Goal: Task Accomplishment & Management: Complete application form

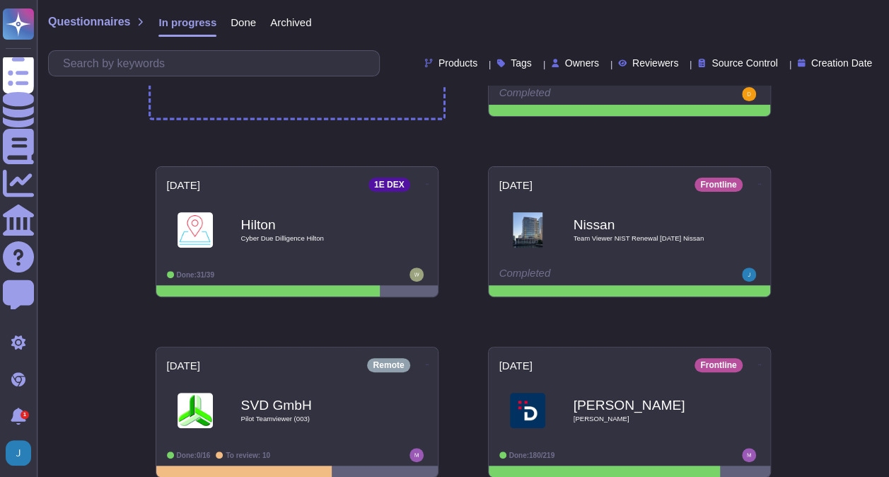
scroll to position [141, 0]
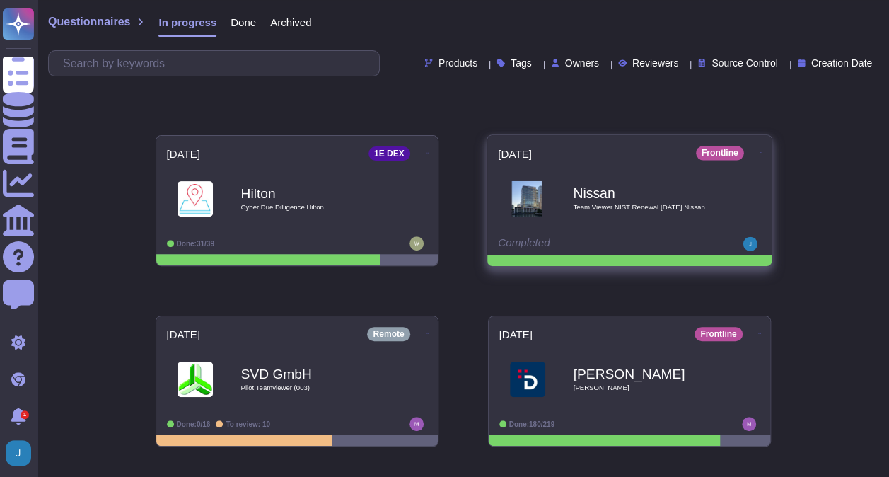
click at [579, 186] on b "Nissan" at bounding box center [644, 192] width 143 height 13
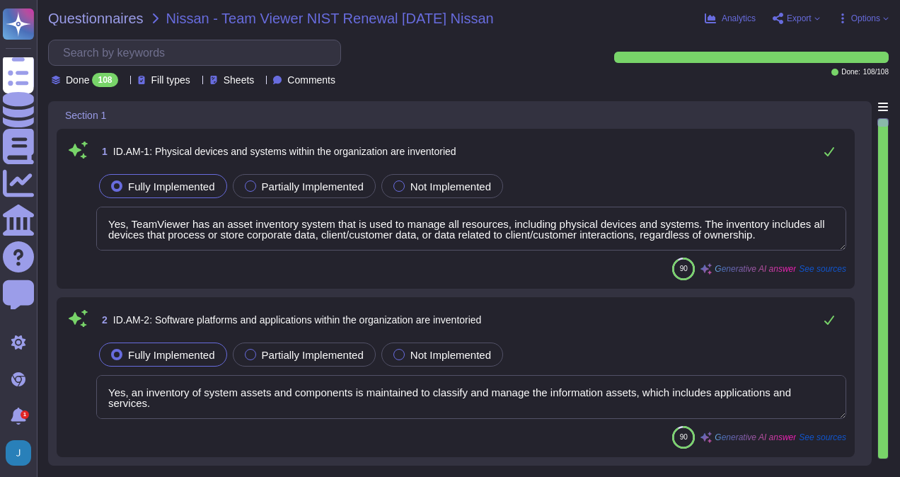
type textarea "Yes, TeamViewer has an asset inventory system that is used to manage all resour…"
type textarea "Yes, an inventory of system assets and components is maintained to classify and…"
type textarea "Yes, organizational communication and data flows are mapped through data flow d…"
type textarea "The entity maintains an asset inventory that categorizes and prioritizes system…"
click at [548, 171] on div "Fully Implemented Partially Implemented Not Implemented" at bounding box center [471, 186] width 750 height 30
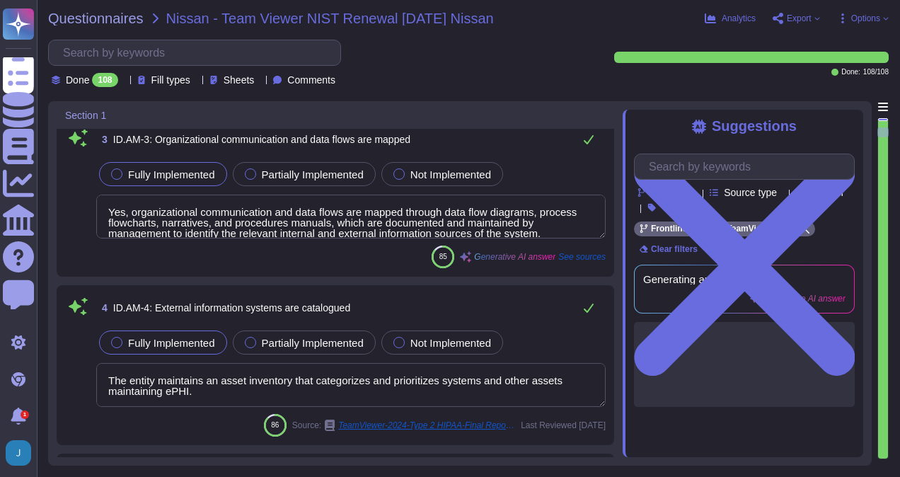
type textarea "Yes, TeamViewer prioritizes resources based on their classification, criticalit…"
type textarea "Yes, TeamViewer has established cybersecurity roles and responsibilities for th…"
type textarea "The organization's role in the supply chain is identified and communicated. Tea…"
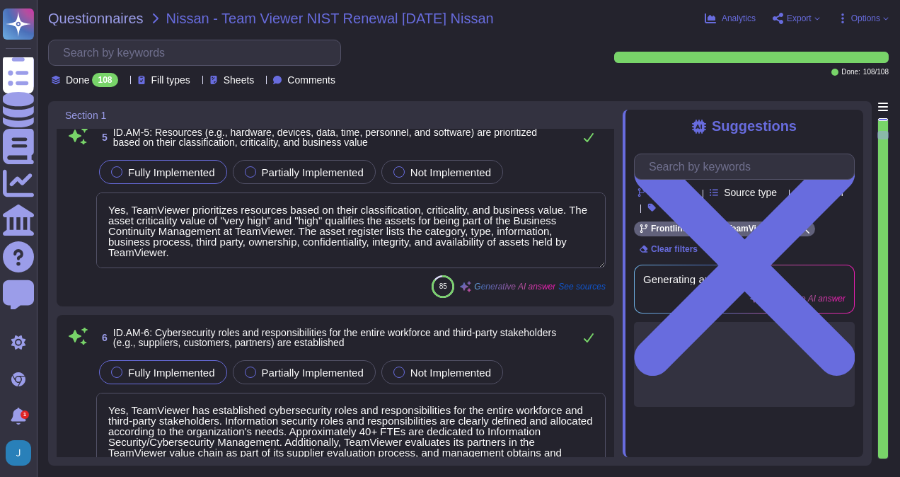
type textarea "TeamViewer has identified product, data, and IT security as material to its str…"
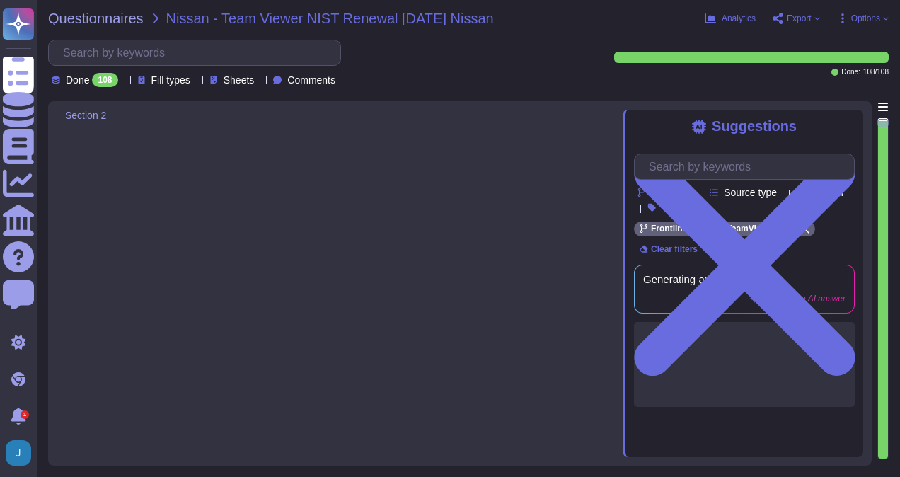
type textarea "Yes, TeamViewer has established and communicated an organizational cybersecurit…"
type textarea "Yes, information security roles and responsibilities are clearly defined and al…"
type textarea "TeamViewer understands and manages legal and regulatory requirements regarding …"
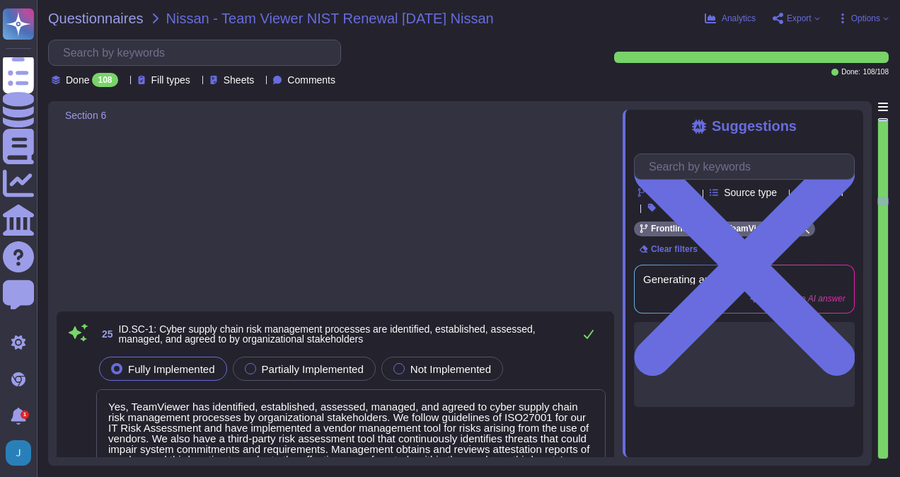
scroll to position [5163, 0]
type textarea "Yes, TeamViewer has identified, established, assessed, managed, and agreed to c…"
type textarea "Yes, TeamViewer has a third-party vendor risk management process in place that …"
type textarea "Yes, TeamViewer uses contracts with suppliers and third-party partners to imple…"
type textarea "Yes, TeamViewer conducts routine assessments of its suppliers and third-party p…"
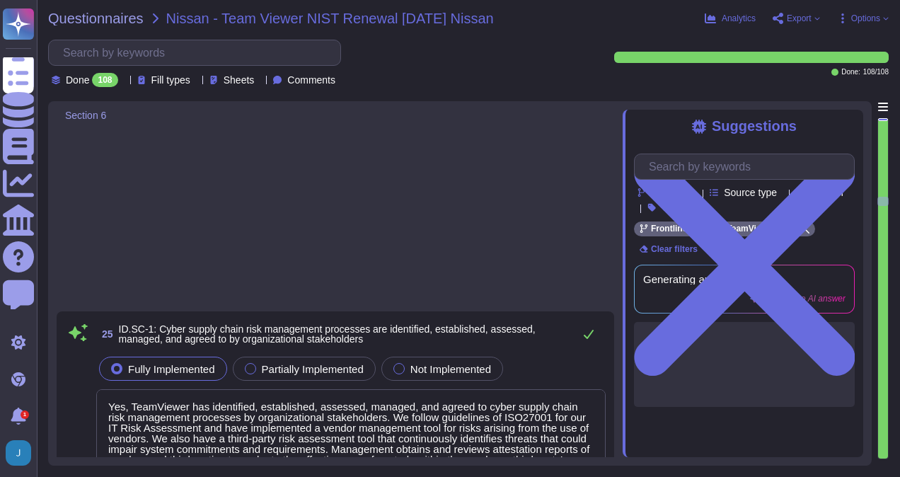
type textarea "Yes, TeamViewer conducts response and recovery planning and testing with suppli…"
type textarea "TeamViewer issues, manages, verifies, revokes, and audits identities and creden…"
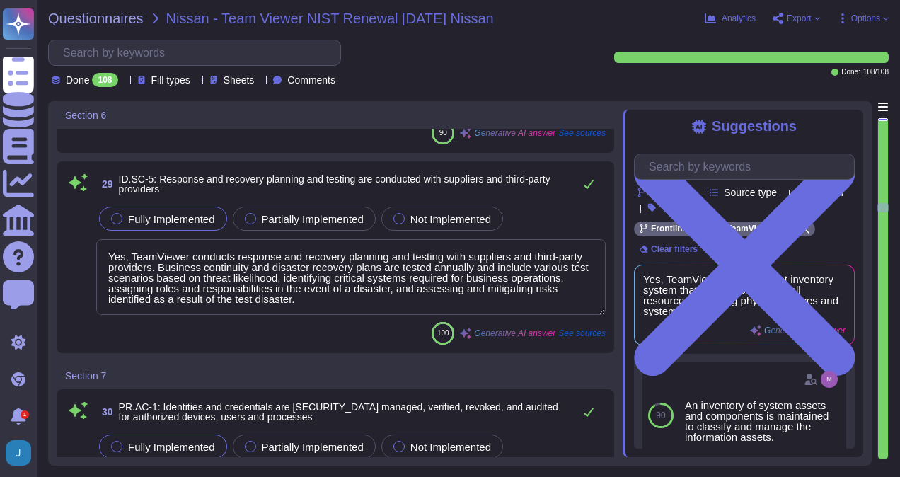
type textarea "Physical access to assets is managed and protected. TeamViewer has implemented …"
type textarea "Remote access is managed through the use of a Virtual Private Network (VPN) tun…"
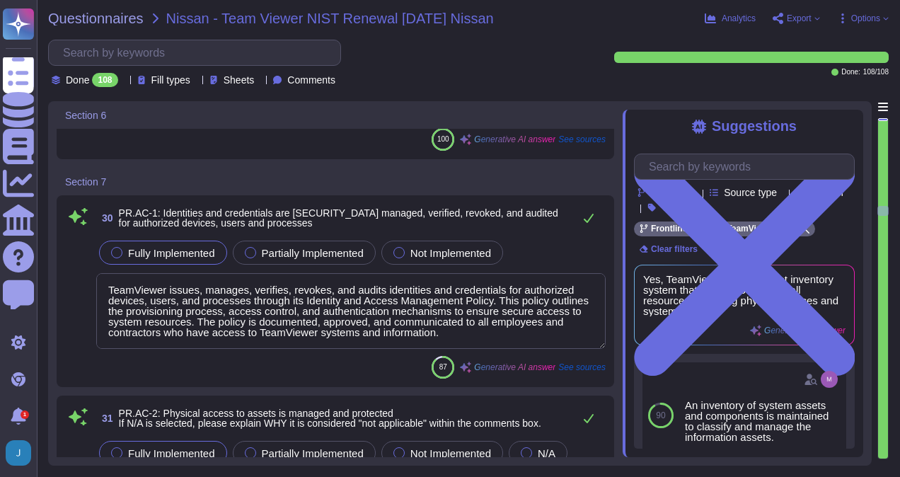
scroll to position [0, 0]
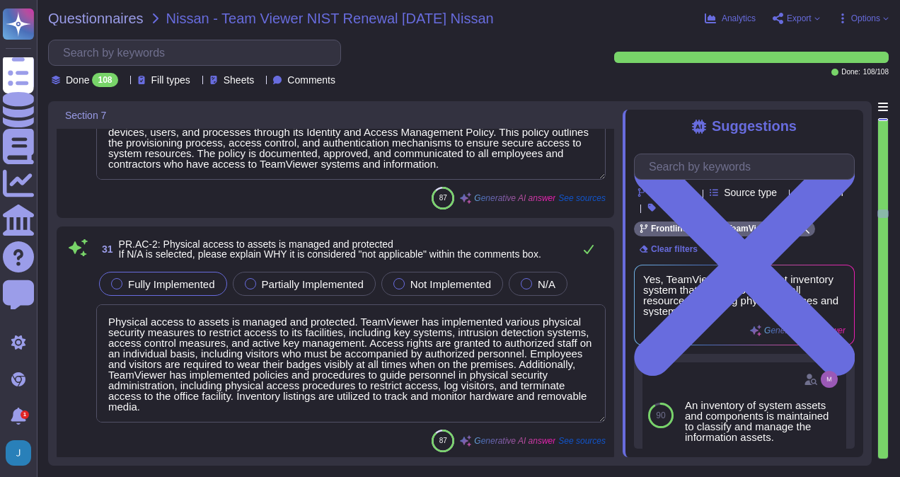
type textarea "TeamViewer's access control policies adhere to industry best practices, includi…"
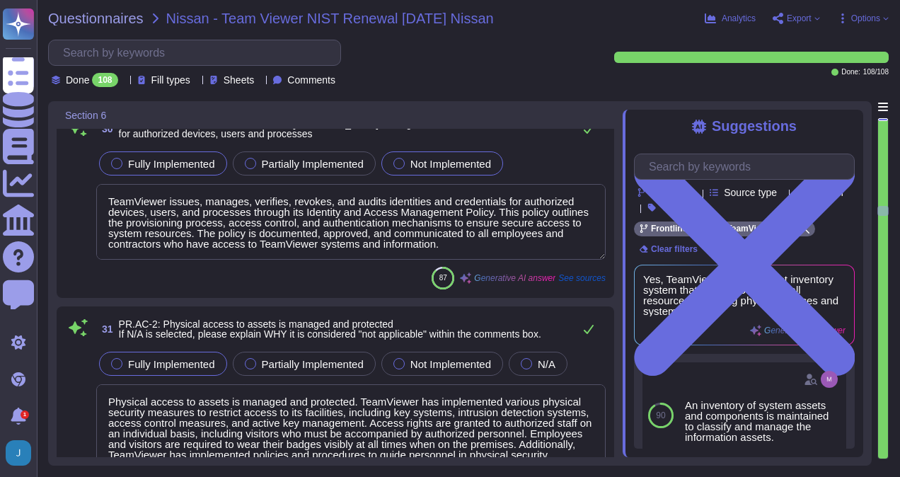
type textarea "Yes, TeamViewer conducts routine assessments of its suppliers and third-party p…"
type textarea "Yes, TeamViewer conducts response and recovery planning and testing with suppli…"
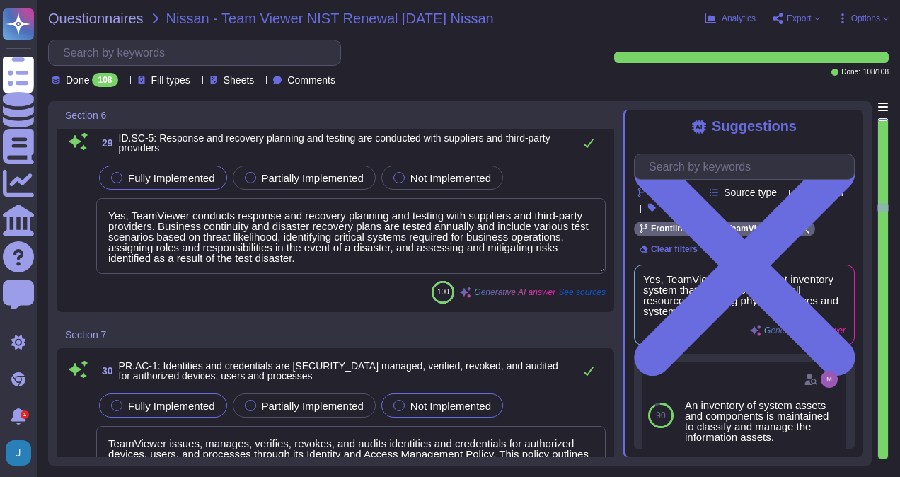
scroll to position [5517, 0]
type textarea "Yes, TeamViewer uses contracts with suppliers and third-party partners to imple…"
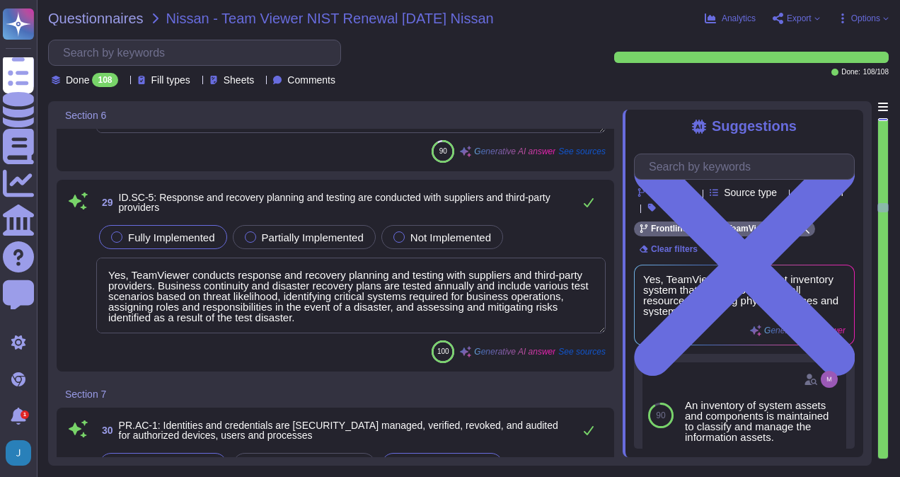
scroll to position [1, 0]
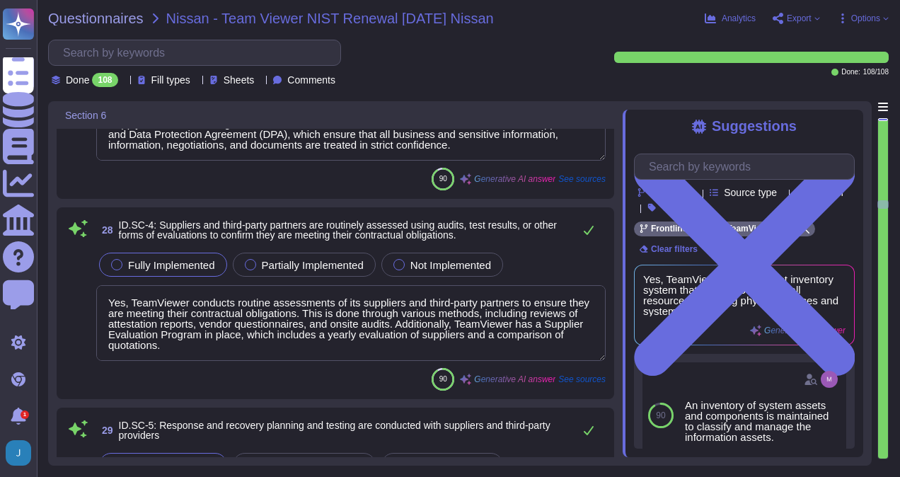
type textarea "Yes, TeamViewer has identified, established, assessed, managed, and agreed to c…"
type textarea "Yes, TeamViewer has a third-party vendor risk management process in place that …"
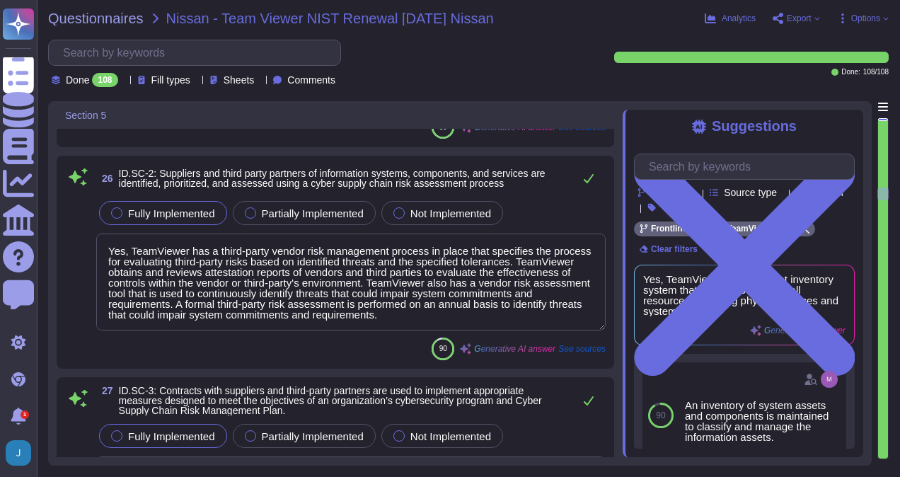
type textarea "Yes, TeamViewer's risk assessment process establishes acceptable risk tolerance…"
type textarea "TeamViewer identifies the underlying sources of risk, measures the impact to or…"
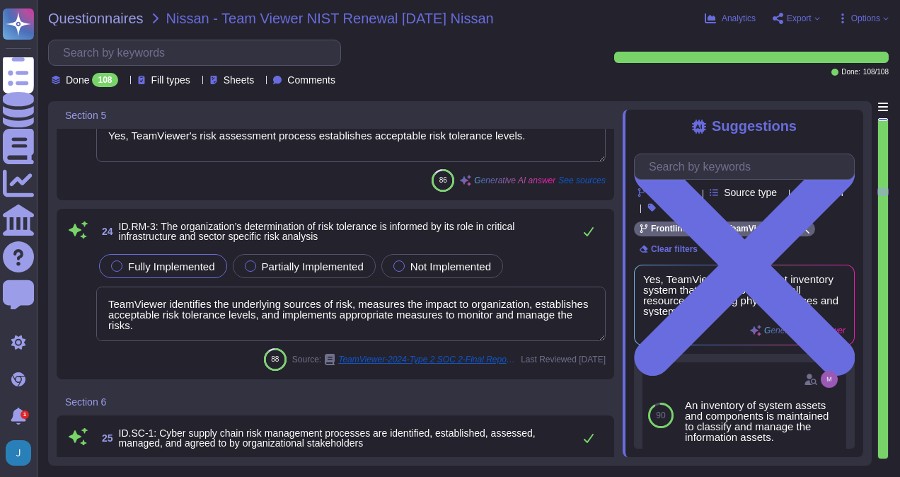
type textarea "Yes, TeamViewer has a Risk Management process in place, which follows guideline…"
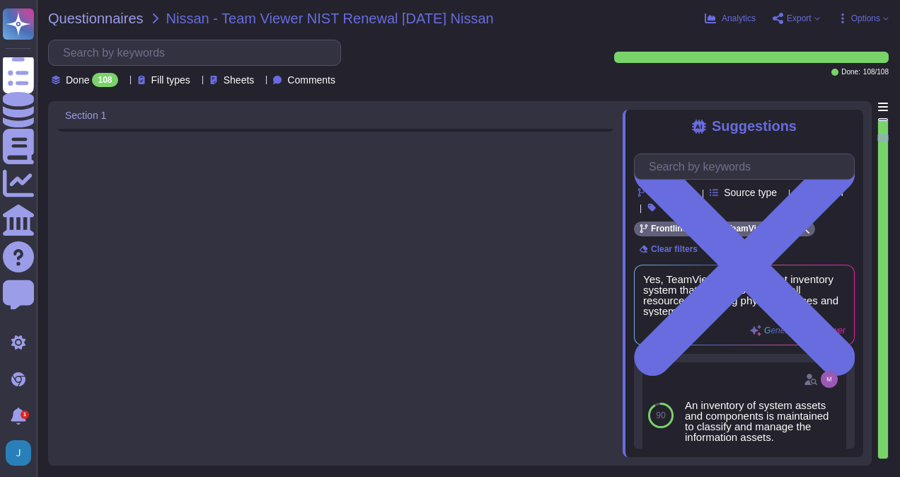
type textarea "Yes, an inventory of system assets and components is maintained to classify and…"
type textarea "Yes, organizational communication and data flows are mapped through data flow d…"
type textarea "The entity maintains an asset inventory that categorizes and prioritizes system…"
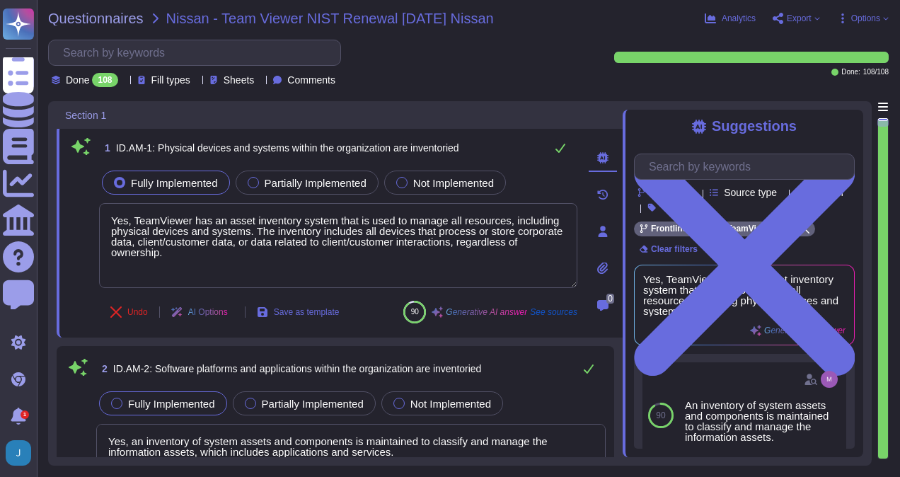
scroll to position [0, 0]
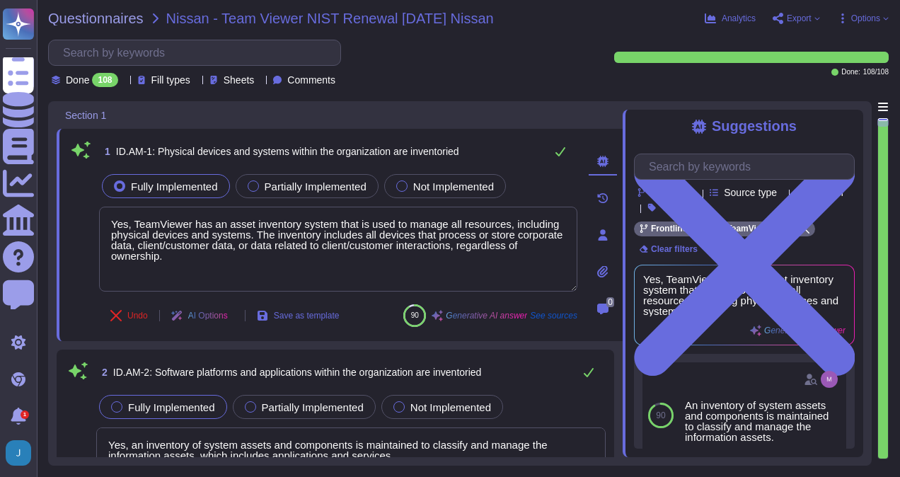
type textarea "Yes, TeamViewer has an asset inventory system that is used to manage all resour…"
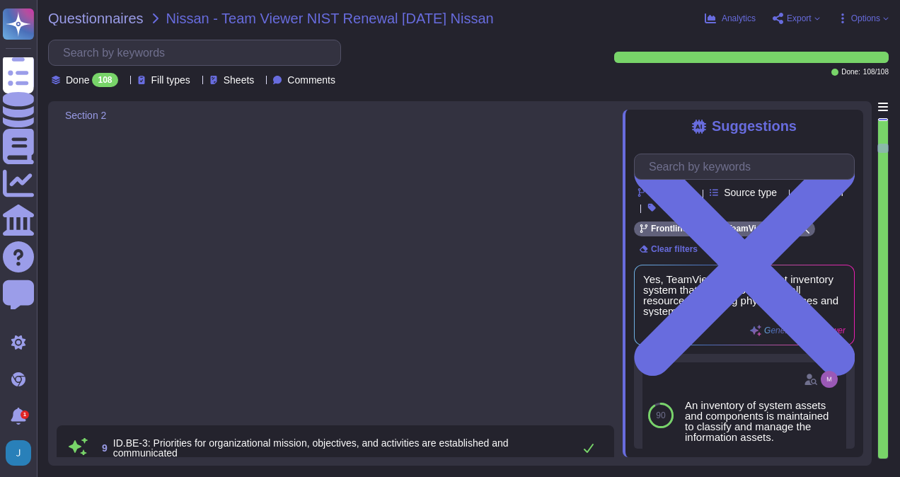
type textarea "Yes, information security roles and responsibilities are clearly defined and al…"
type textarea "TeamViewer understands and manages legal and regulatory requirements regarding …"
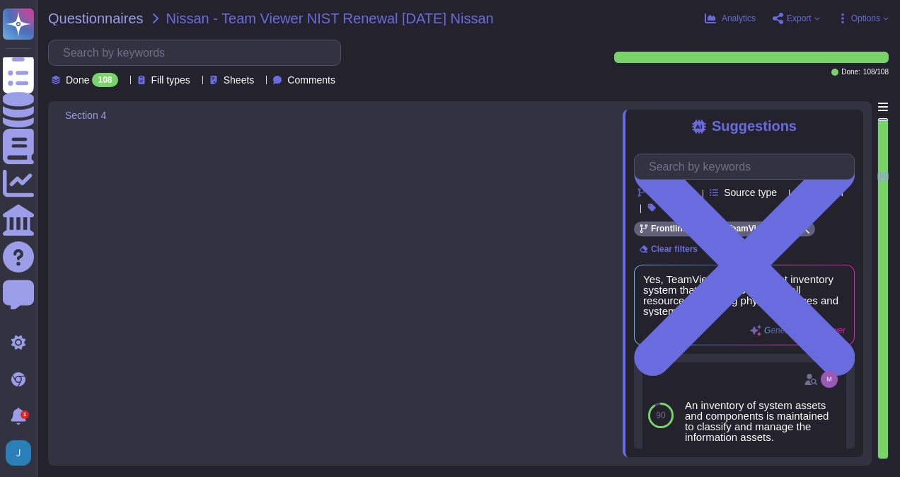
type textarea "Yes, TeamViewer receives cyber threat intelligence from various sources, includ…"
type textarea "Yes, TeamViewer identifies and documents both internal and external threats. Th…"
type textarea "Yes, potential business impacts and likelihoods are identified through TeamView…"
type textarea "Yes, TeamViewer's risk assessment process identifies and manages risks that cou…"
type textarea "Yes, our risk management process includes the identification and prioritization…"
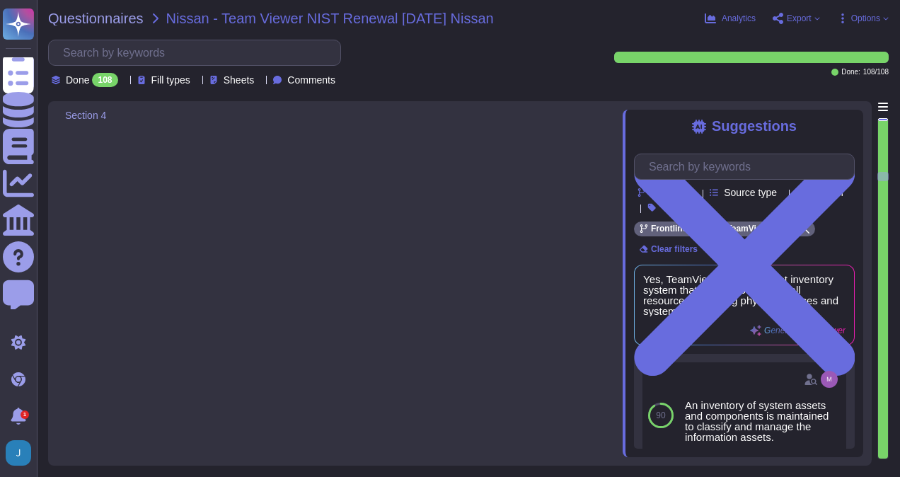
type textarea "Yes, TeamViewer has a Risk Management process in place, which follows guideline…"
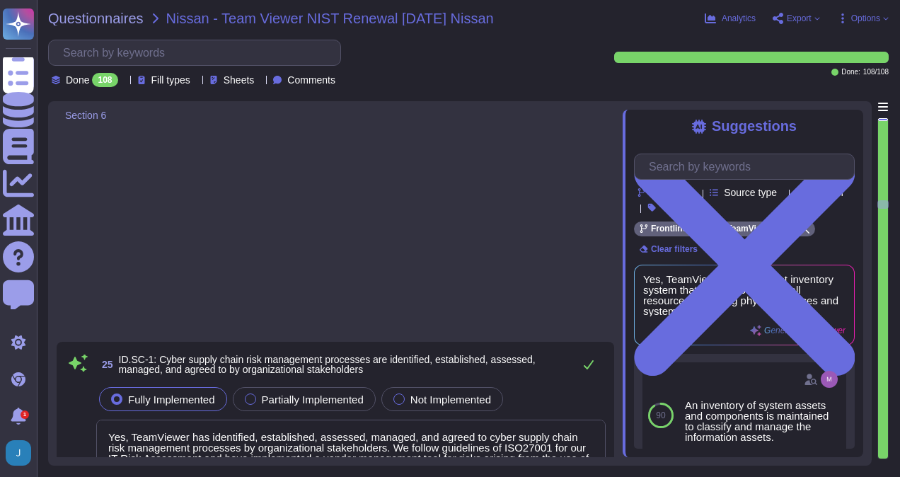
type textarea "TeamViewer issues, manages, verifies, revokes, and audits identities and creden…"
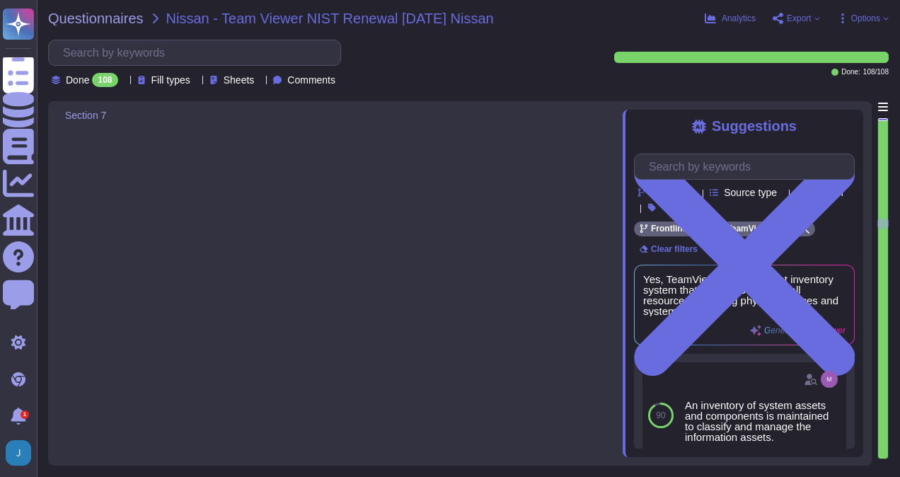
type textarea "Yes, all employees and contractors at TeamViewer receive comprehensive informat…"
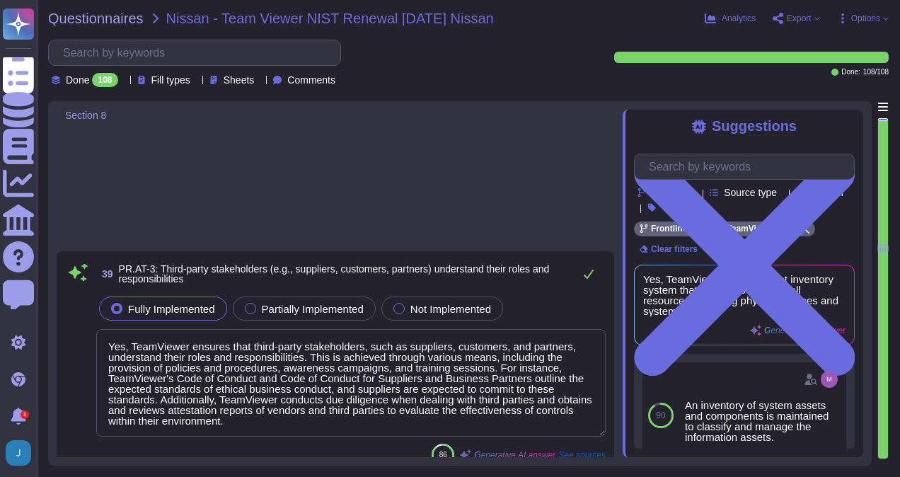
type textarea "Yes, data-at-rest is protected. TeamViewer uses AES256 encryption for data at r…"
type textarea "Yes, data-in-transit is protected. TeamViewer uses SSL/TLS encryption for data …"
type textarea "Yes, TeamViewer formally manages assets throughout removal, transfers, and disp…"
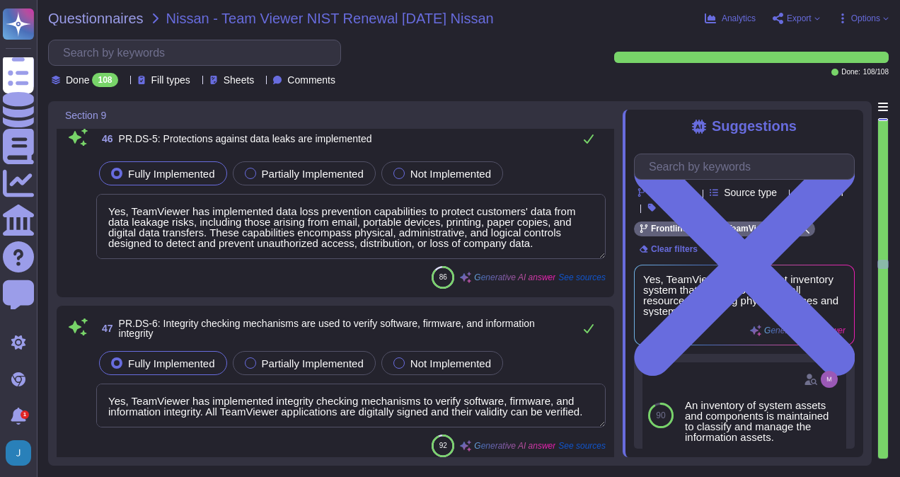
type textarea "Yes, TeamViewer has implemented data loss prevention capabilities to protect cu…"
type textarea "Yes, TeamViewer has implemented integrity checking mechanisms to verify softwar…"
type textarea "Yes, development, test, and staging environments are separate from the producti…"
type textarea "TeamViewer has implemented a patch management process to ensure contracted cust…"
type textarea "Yes, TeamViewer has a common baseline hardening and a "System Hardening Policy"…"
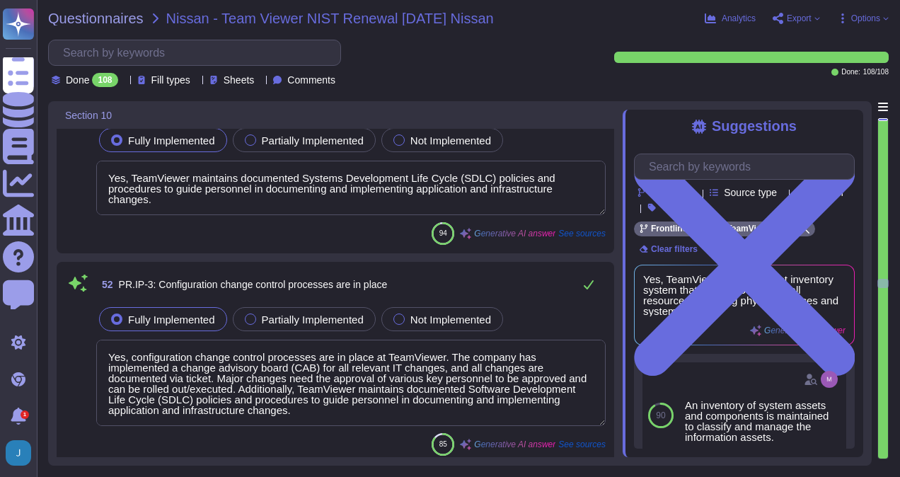
type textarea "Yes, TeamViewer maintains documented Systems Development Life Cycle (SDLC) poli…"
type textarea "Yes, configuration change control processes are in place at TeamViewer. The com…"
type textarea "Yes, backups of information are conducted, maintained, and tested. Backups are …"
type textarea "Yes, TeamViewer has policies and regulations in place to ensure the physical op…"
type textarea "Yes, TeamViewer has data destruction procedures in place to guide the secure di…"
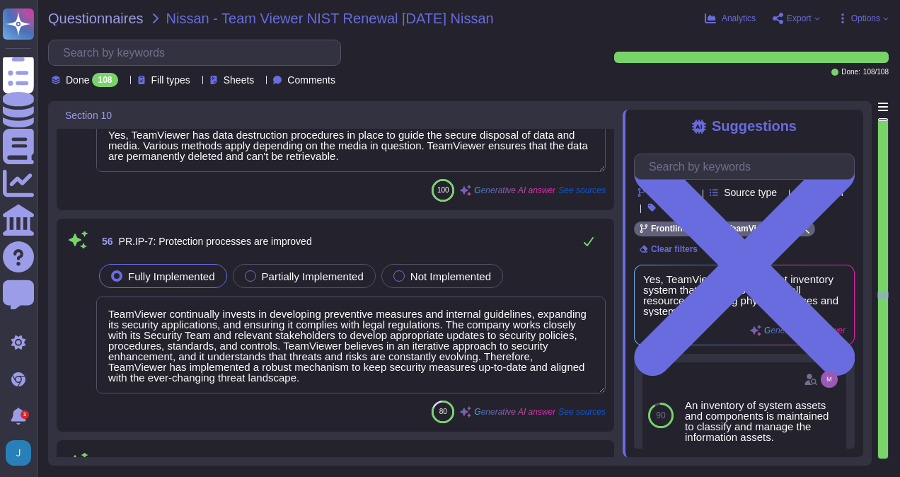
type textarea "TeamViewer continually invests in developing preventive measures and internal g…"
type textarea "TeamViewer shares the effectiveness of its protection technologies through vari…"
type textarea "Yes, TeamViewer has comprehensive incident response and business continuity pla…"
type textarea "Yes, TeamViewer's business continuity and disaster recovery plans are tested on…"
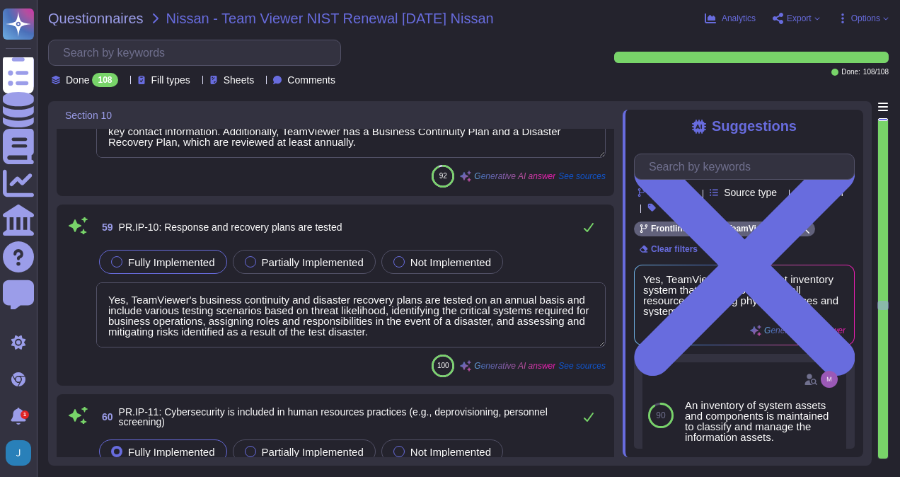
type textarea "Yes, cybersecurity is included in human resources practices at TeamViewer. Back…"
type textarea "Yes, TeamViewer has implemented a vulnerability management policy and categoriz…"
type textarea "Maintenance records are implemented to document repairs and modifications to th…"
type textarea "Yes, remote maintenance of organizational assets is approved, logged, and perfo…"
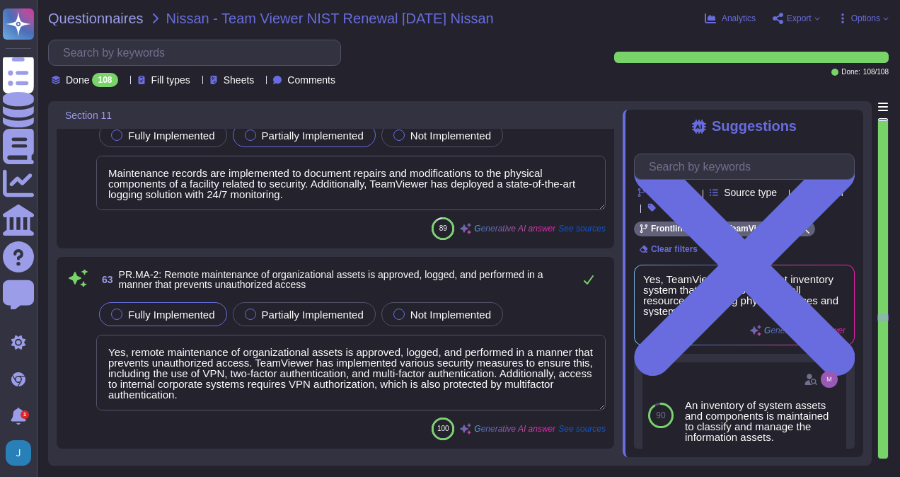
type textarea "Yes, TeamViewer has implemented audit logging settings that include but are not…"
type textarea "Yes, TeamViewer has a Removable Media Policy that regulates the best practices …"
type textarea "The principle of least functionality is incorporated through the System Hardeni…"
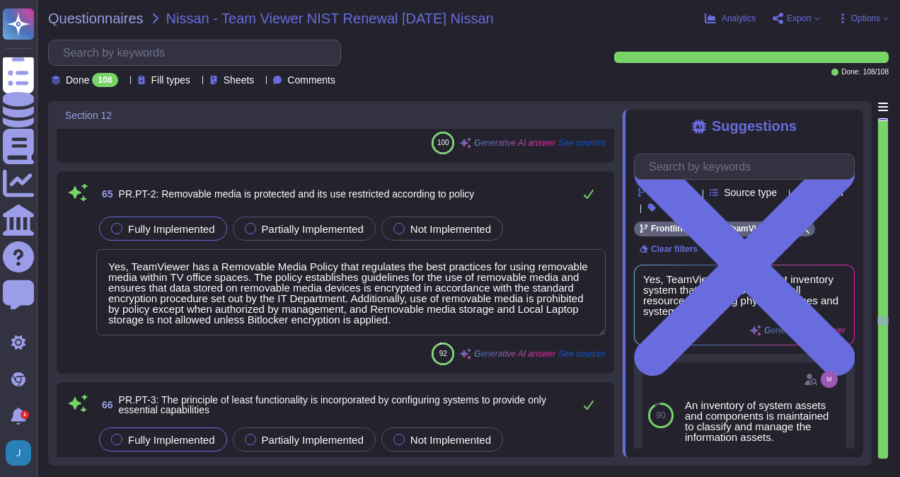
type textarea "Yes, TeamViewer's communications and control networks are protected. The compan…"
type textarea "Yes, mechanisms are implemented to achieve resilience requirements in normal an…"
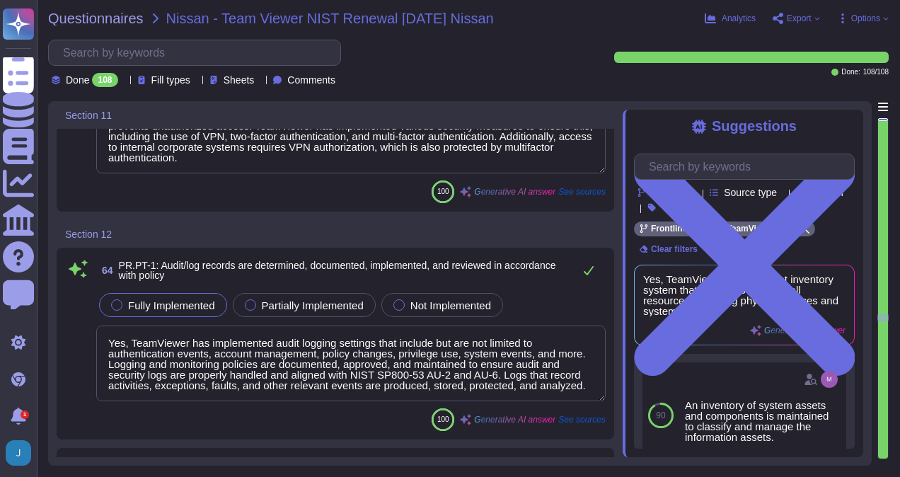
scroll to position [12378, 0]
type textarea "Maintenance records are implemented to document repairs and modifications to th…"
type textarea "Yes, remote maintenance of organizational assets is approved, logged, and perfo…"
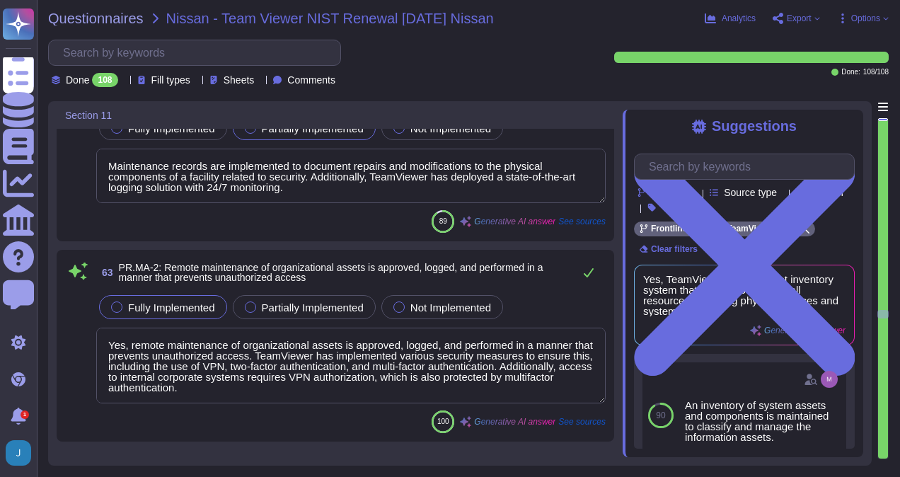
scroll to position [12166, 0]
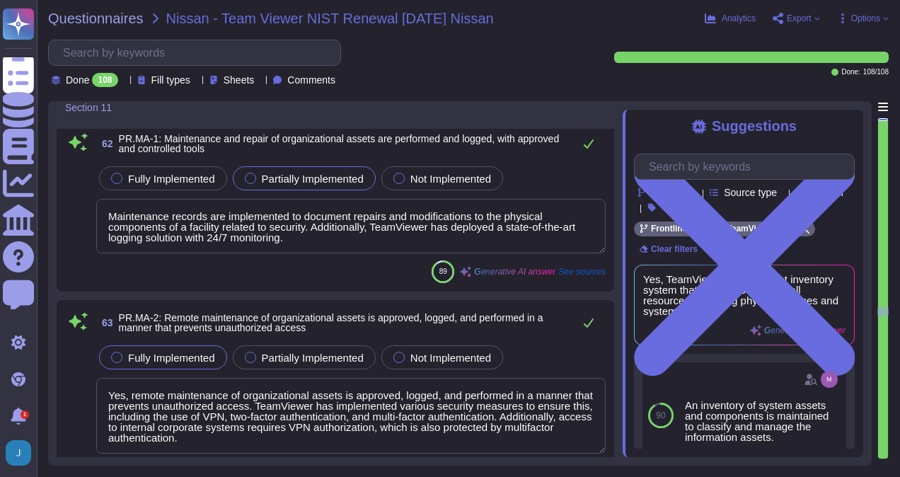
type textarea "Yes, cybersecurity is included in human resources practices at TeamViewer. Back…"
type textarea "Yes, TeamViewer has implemented a vulnerability management policy and categoriz…"
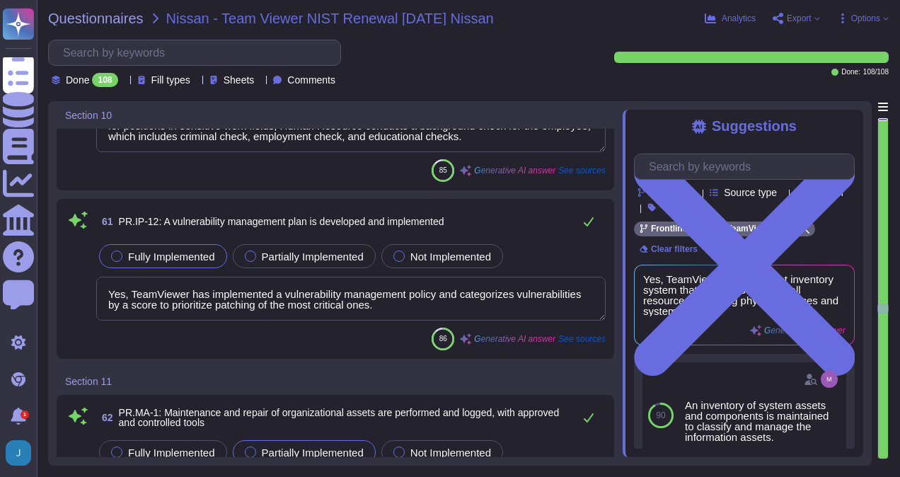
scroll to position [11883, 0]
type textarea "Yes, TeamViewer's business continuity and disaster recovery plans are tested on…"
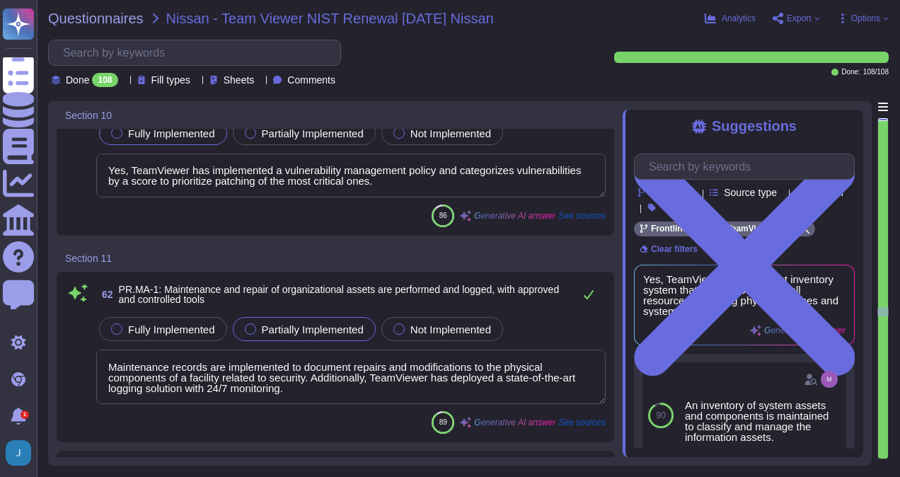
scroll to position [12095, 0]
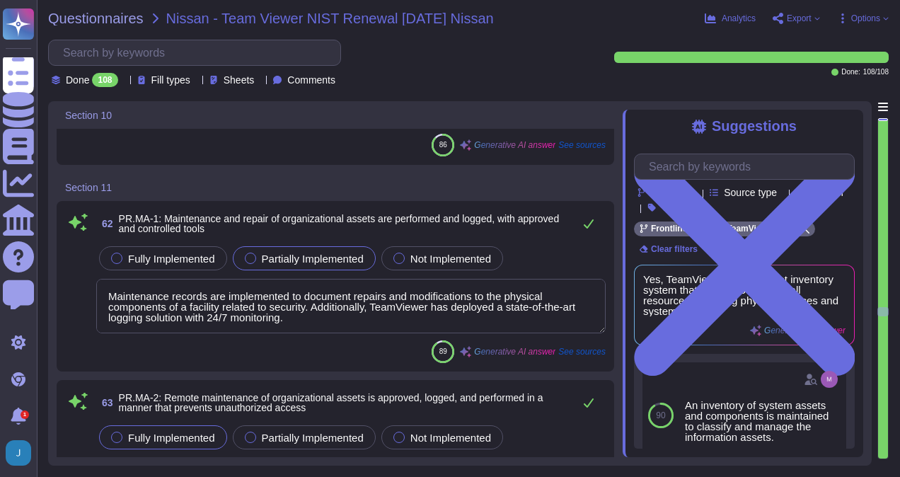
click at [538, 214] on span "PR.MA-1: Maintenance and repair of organizational assets are performed and logg…" at bounding box center [342, 224] width 447 height 20
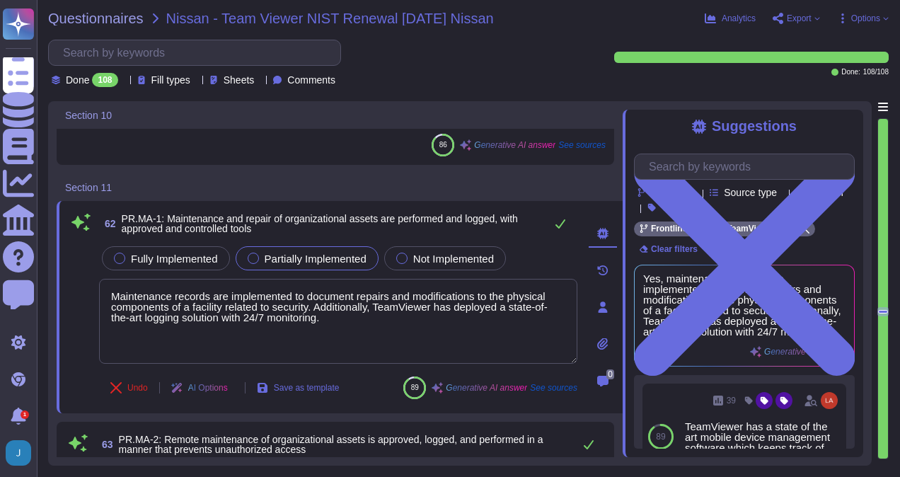
scroll to position [5, 0]
click at [558, 385] on span "See sources" at bounding box center [553, 387] width 47 height 8
click at [546, 385] on span "See sources" at bounding box center [553, 387] width 47 height 8
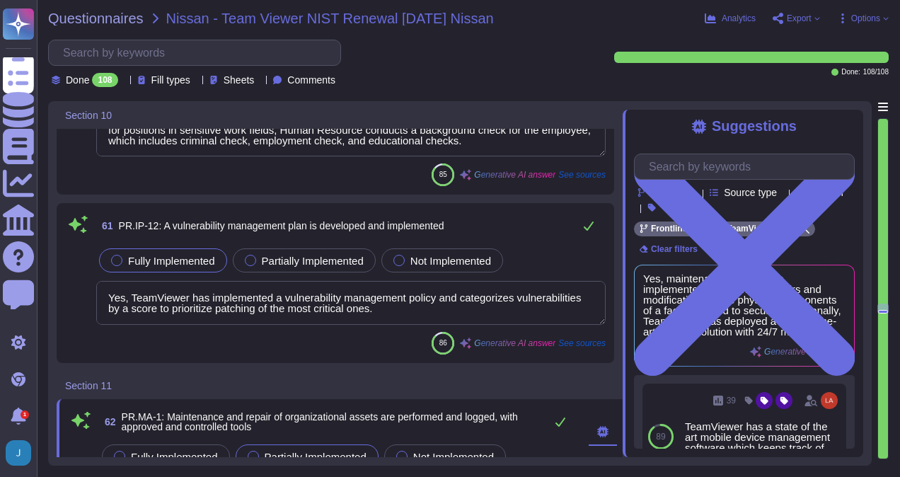
scroll to position [11883, 0]
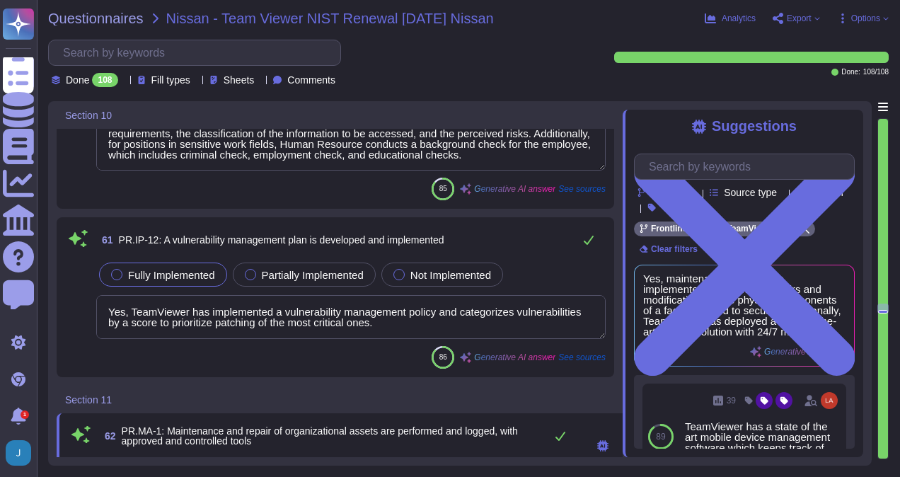
click at [582, 353] on span "See sources" at bounding box center [581, 357] width 47 height 8
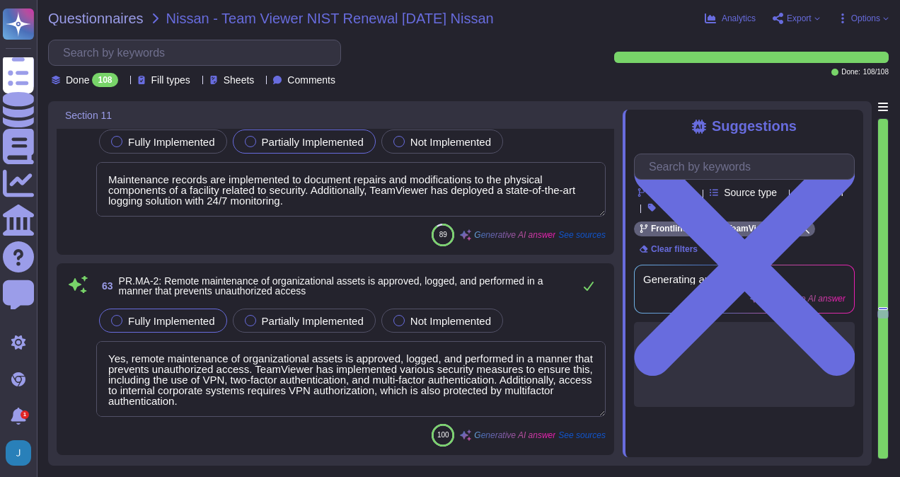
type textarea "Yes, TeamViewer has a Removable Media Policy that regulates the best practices …"
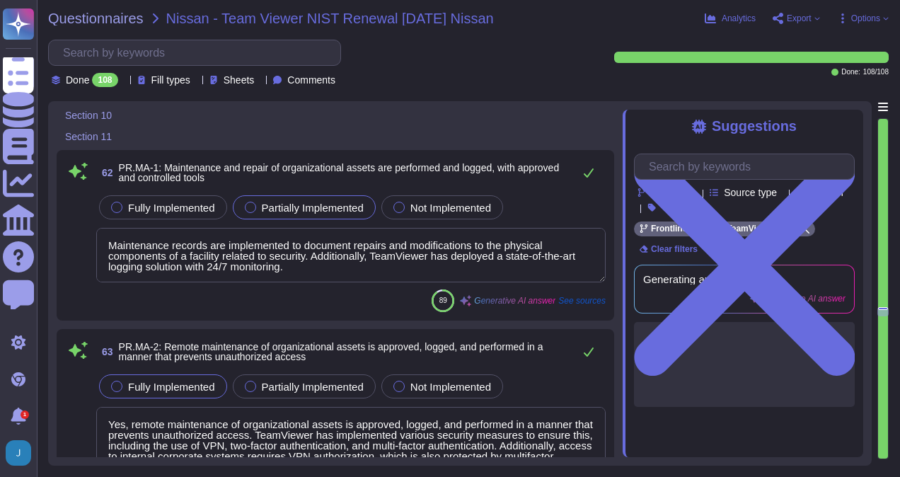
type textarea "Yes, TeamViewer's business continuity and disaster recovery plans are tested on…"
type textarea "Yes, cybersecurity is included in human resources practices at TeamViewer. Back…"
type textarea "Yes, TeamViewer has implemented a vulnerability management policy and categoriz…"
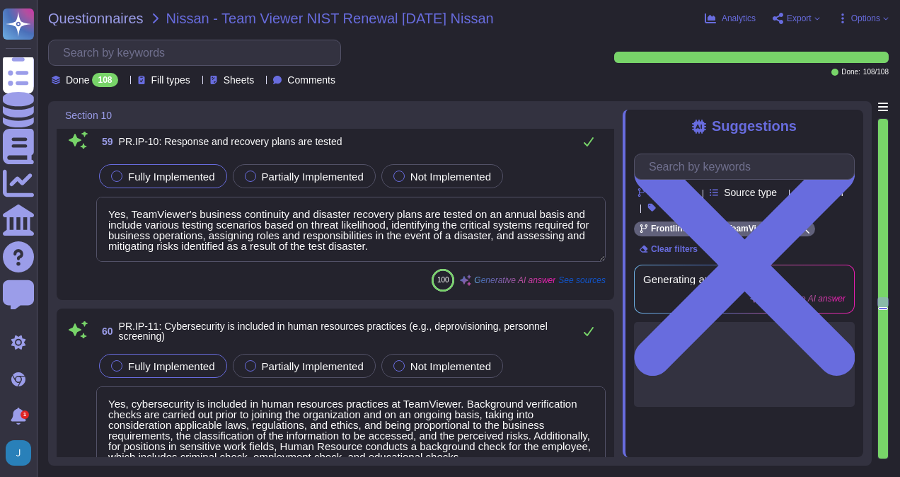
type textarea "TeamViewer shares the effectiveness of its protection technologies through vari…"
type textarea "Yes, TeamViewer has comprehensive incident response and business continuity pla…"
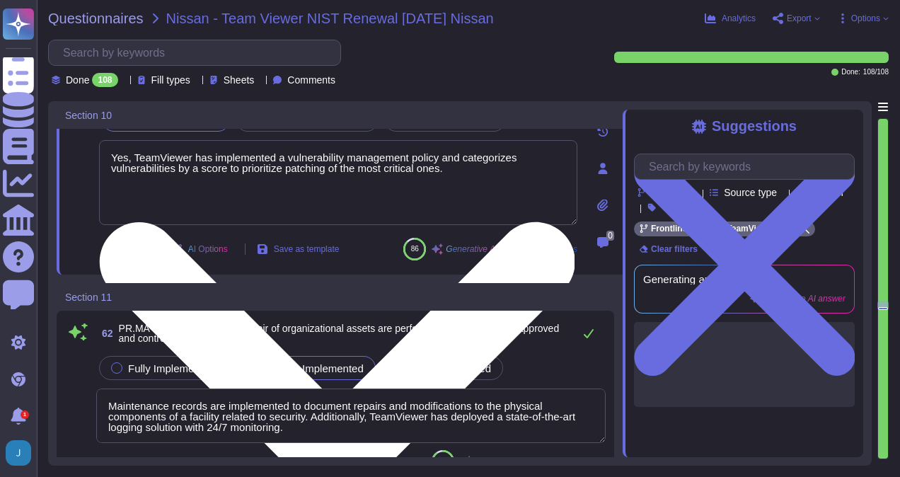
type textarea "Yes, remote maintenance of organizational assets is approved, logged, and perfo…"
type textarea "Yes, TeamViewer has implemented audit logging settings that include but are not…"
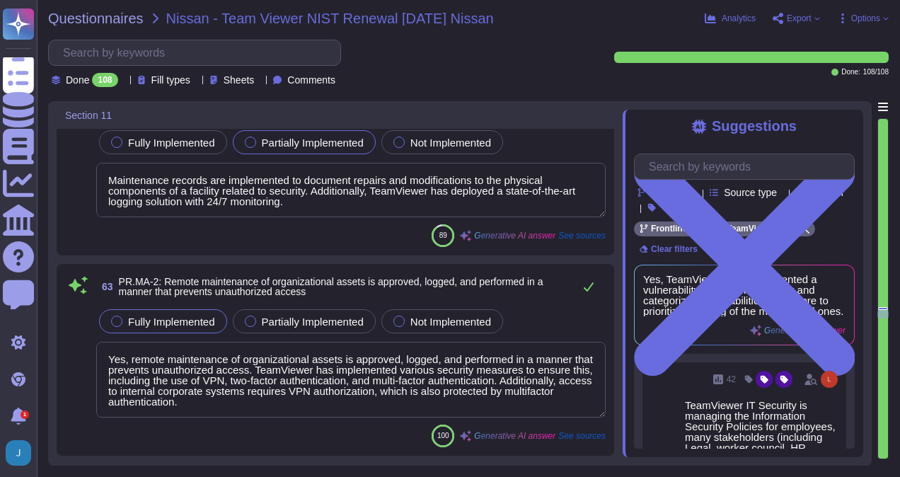
type textarea "Yes, TeamViewer has a Removable Media Policy that regulates the best practices …"
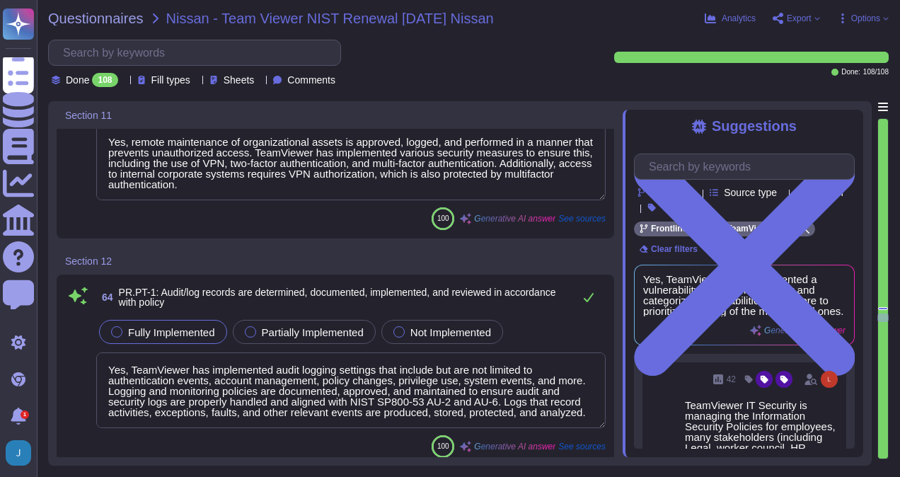
type textarea "The principle of least functionality is incorporated through the System Hardeni…"
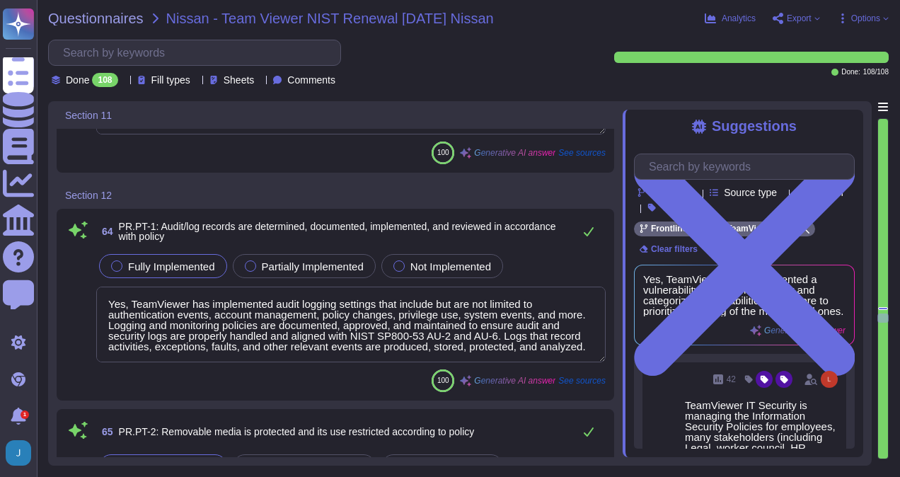
scroll to position [1, 0]
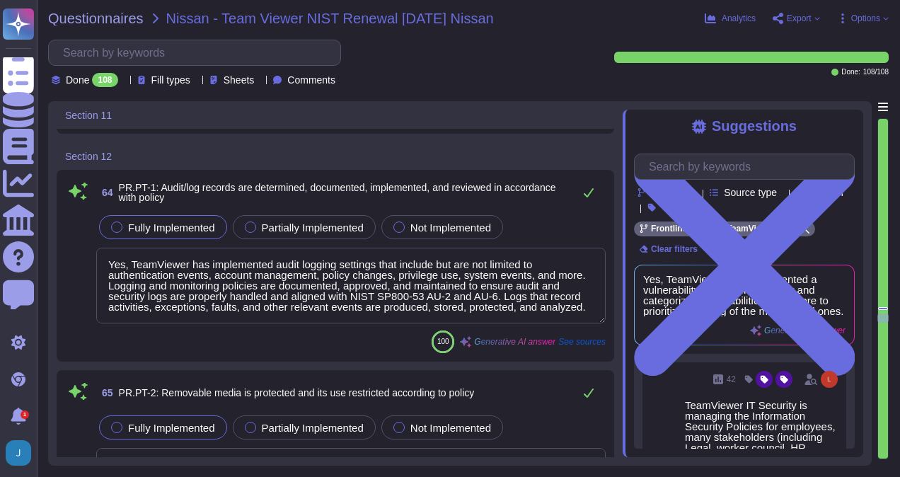
type textarea "Yes, TeamViewer's communications and control networks are protected. The compan…"
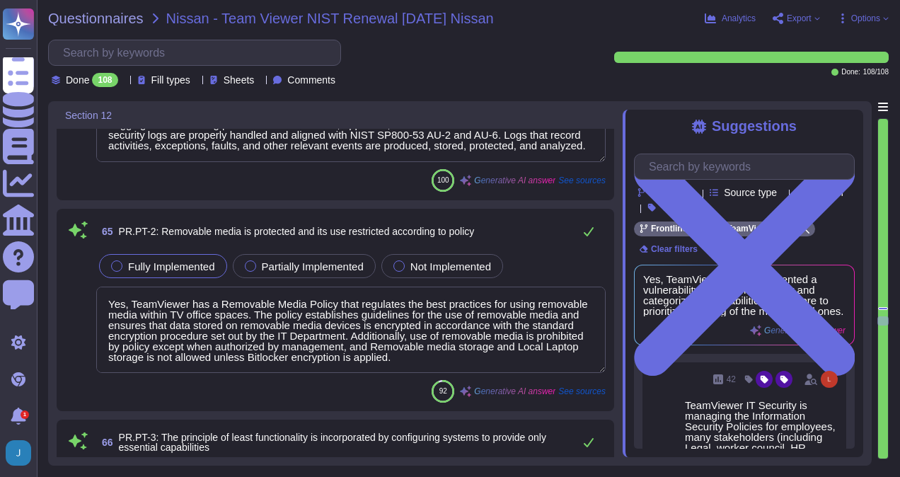
scroll to position [12731, 0]
type textarea "Yes, mechanisms are implemented to achieve resilience requirements in normal an…"
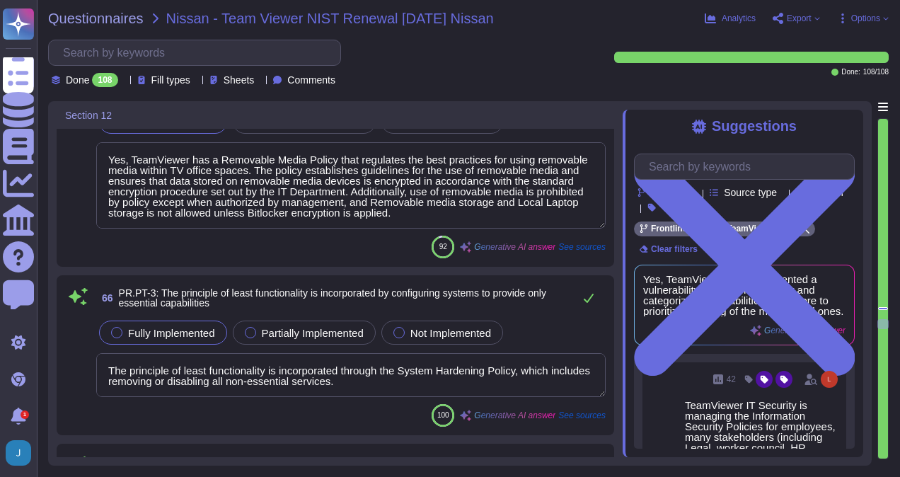
scroll to position [12872, 0]
type textarea "Yes, mechanisms are implemented to achieve resilience requirements in normal an…"
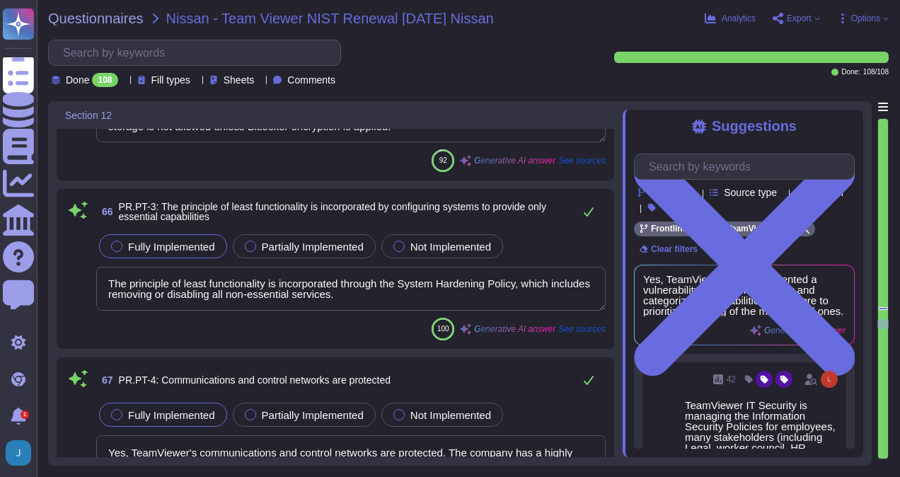
scroll to position [13084, 0]
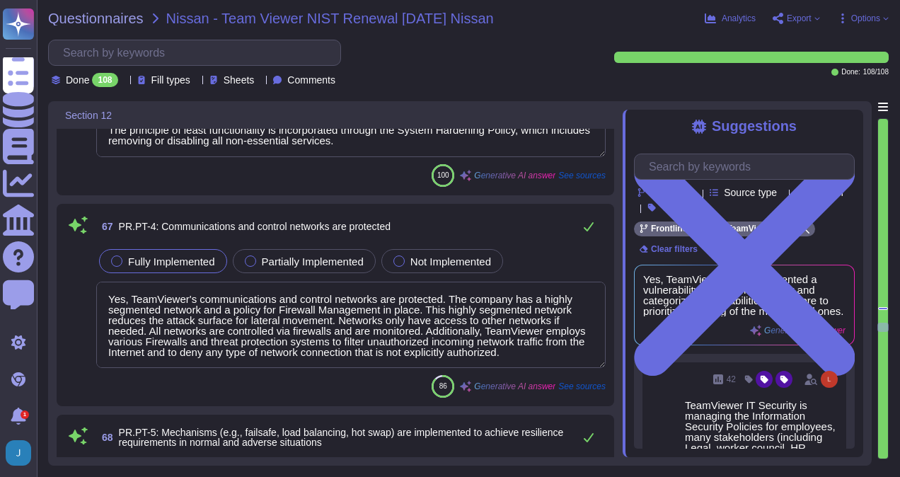
type textarea "Yes, TeamViewer has a highly segmented network and a policy for the Corporate N…"
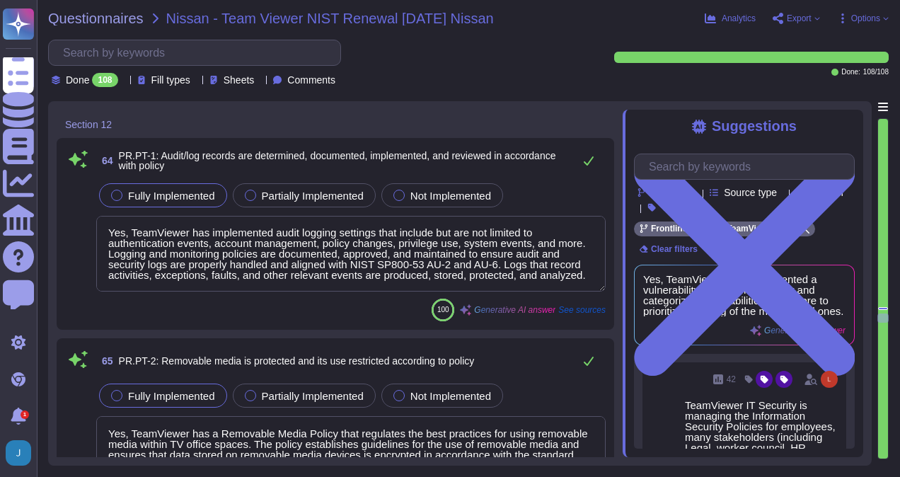
type textarea "Maintenance records are implemented to document repairs and modifications to th…"
type textarea "Yes, remote maintenance of organizational assets is approved, logged, and perfo…"
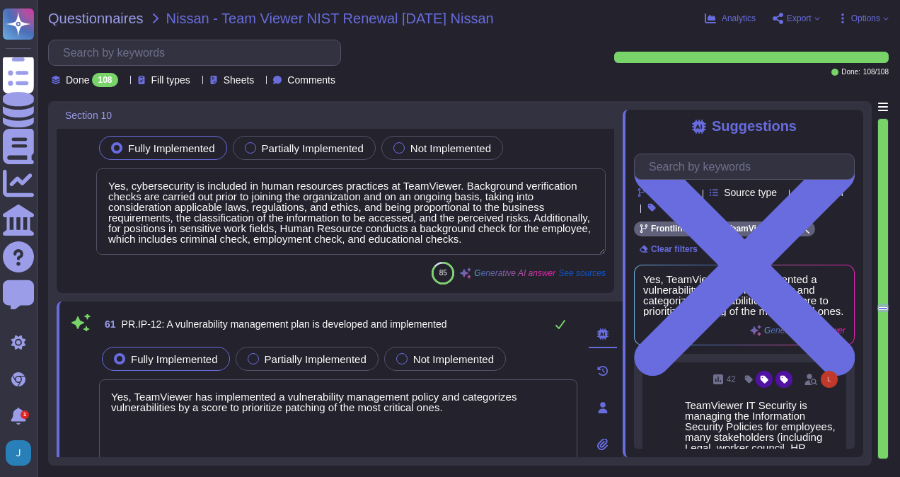
type textarea "Yes, TeamViewer has comprehensive incident response and business continuity pla…"
type textarea "Yes, TeamViewer's business continuity and disaster recovery plans are tested on…"
type textarea "Yes, cybersecurity is included in human resources practices at TeamViewer. Back…"
type textarea "Yes, TeamViewer has implemented a vulnerability management policy and categoriz…"
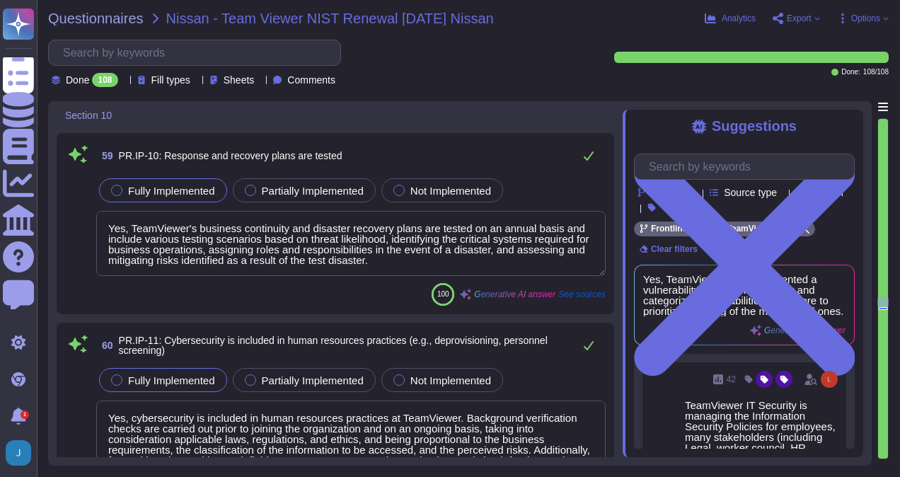
type textarea "TeamViewer shares the effectiveness of its protection technologies through vari…"
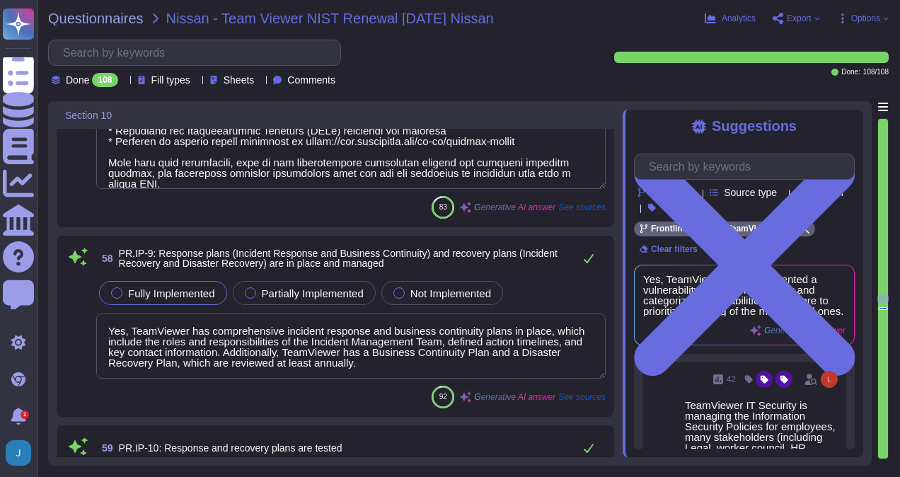
type textarea "TeamViewer continually invests in developing preventive measures and internal g…"
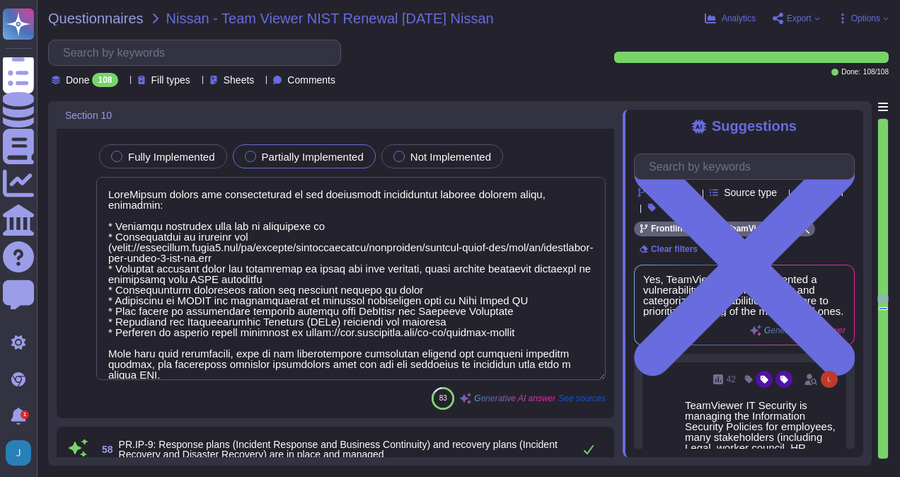
scroll to position [11030, 0]
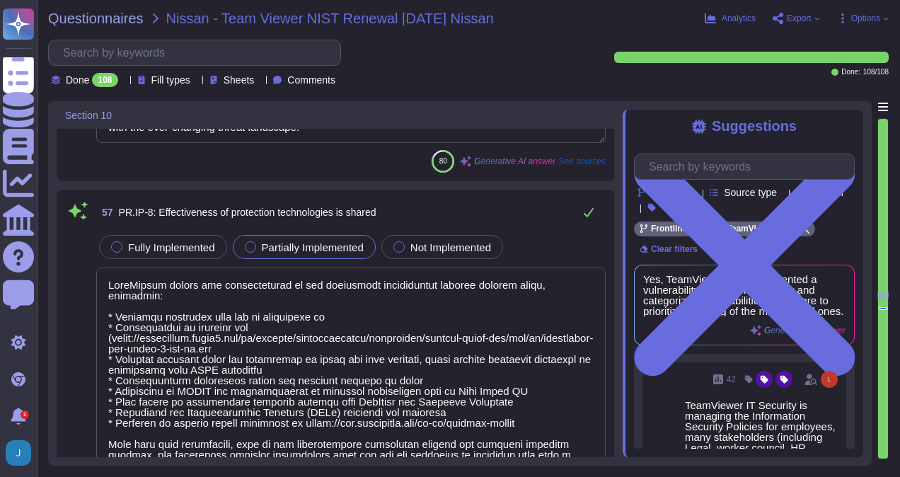
type textarea "Yes, TeamViewer has data destruction procedures in place to guide the secure di…"
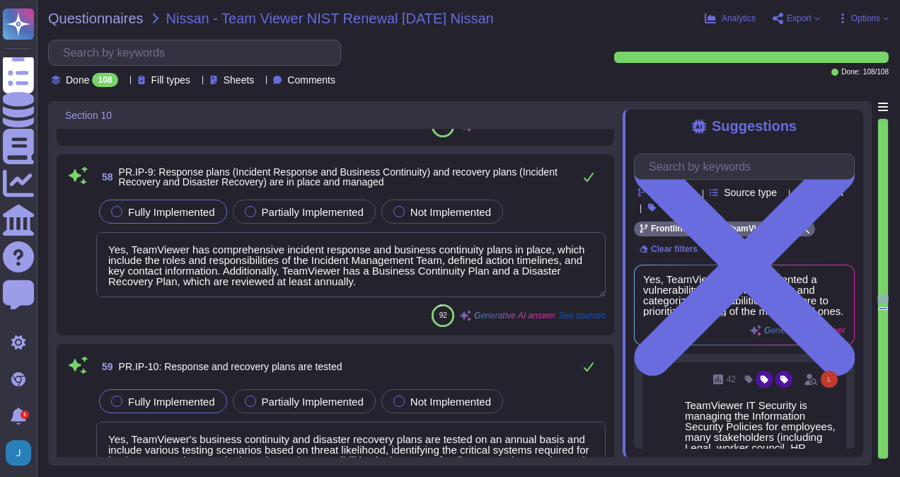
type textarea "Yes, cybersecurity is included in human resources practices at TeamViewer. Back…"
type textarea "Yes, TeamViewer has implemented a vulnerability management policy and categoriz…"
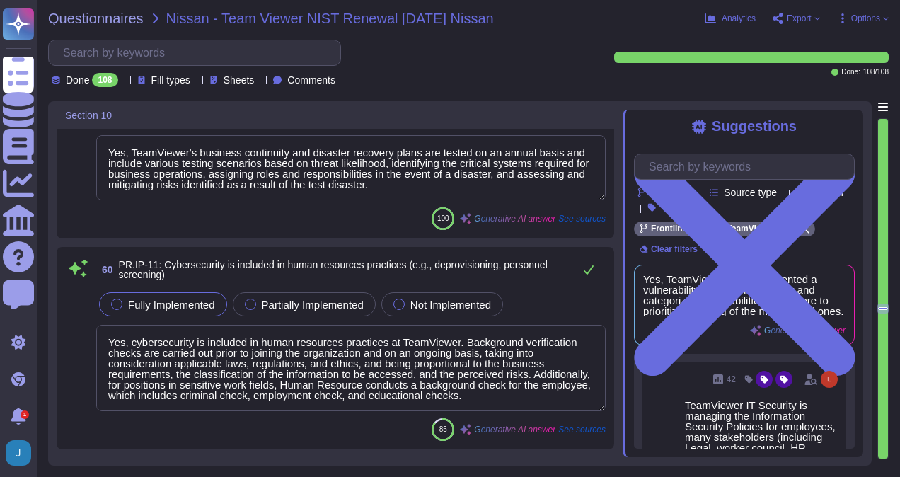
scroll to position [11936, 0]
type textarea "Maintenance records are implemented to document repairs and modifications to th…"
type textarea "Yes, remote maintenance of organizational assets is approved, logged, and perfo…"
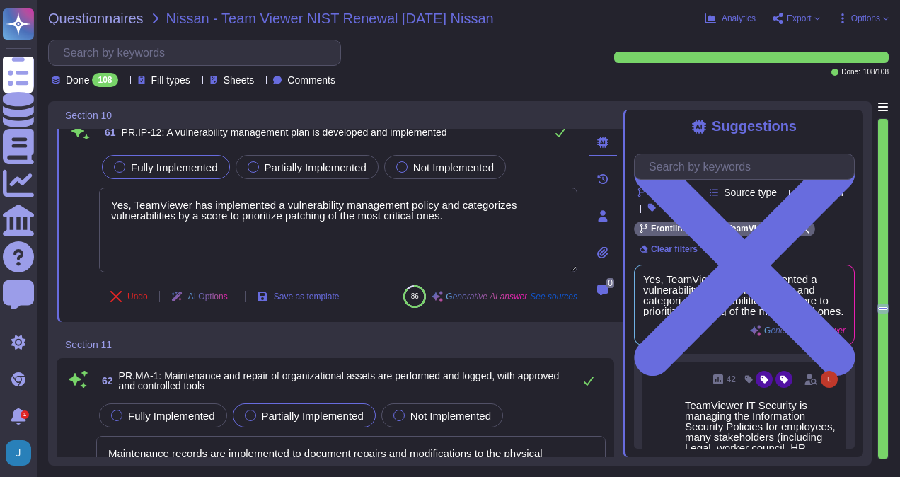
scroll to position [12078, 0]
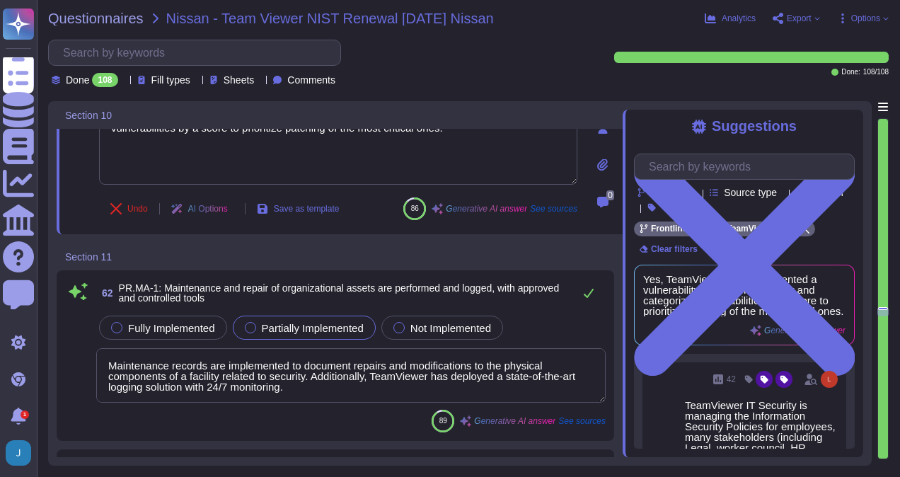
type textarea "Yes, TeamViewer has implemented audit logging settings that include but are not…"
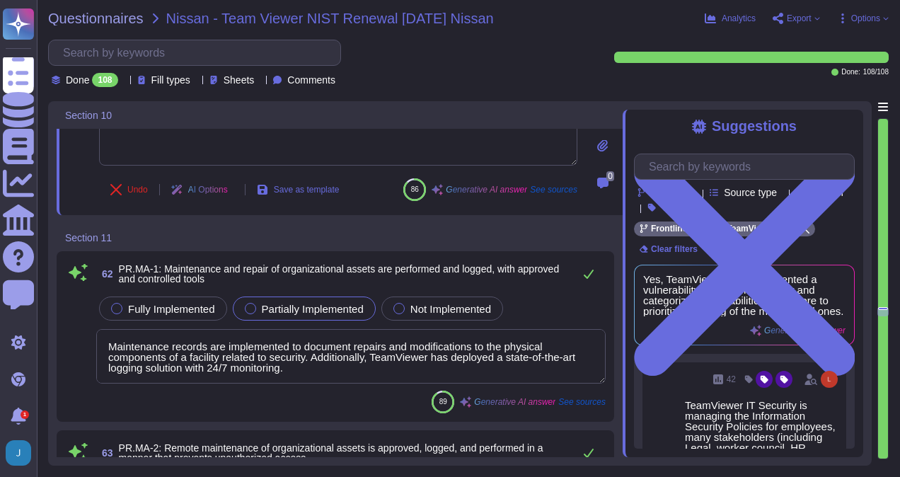
scroll to position [12149, 0]
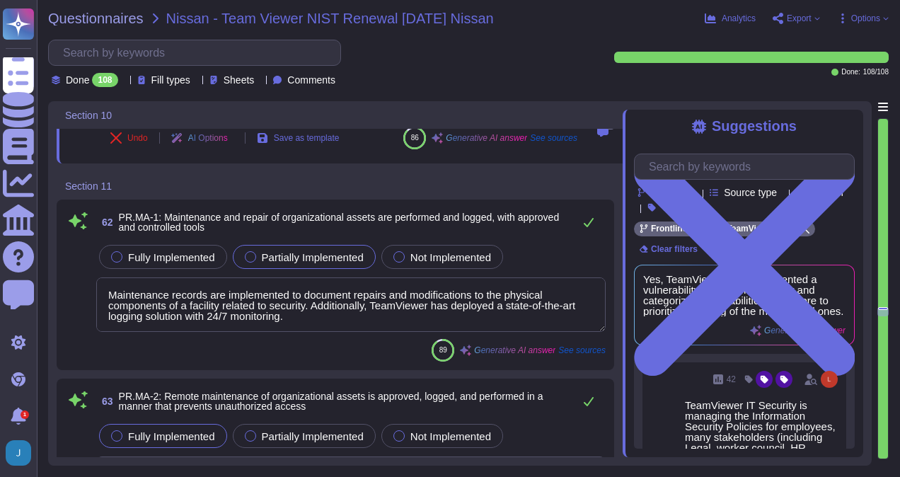
click at [572, 346] on span "See sources" at bounding box center [581, 350] width 47 height 8
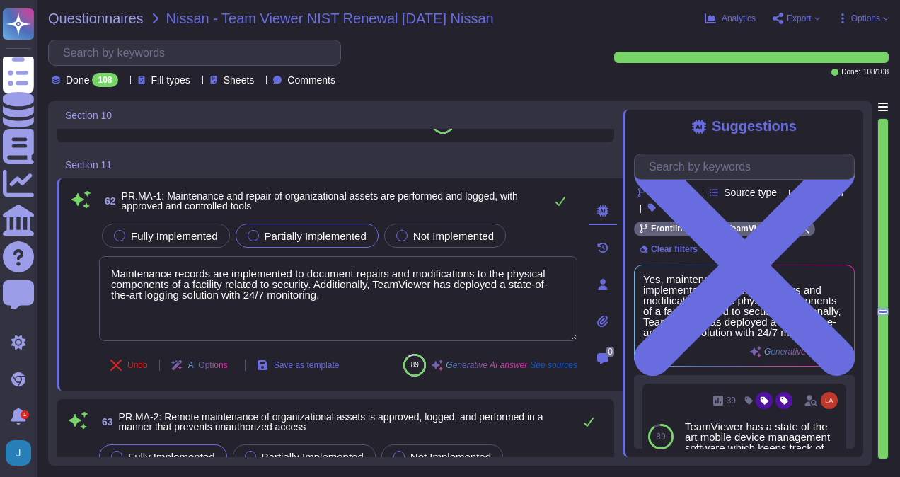
type textarea "Yes, TeamViewer has implemented audit logging settings that include but are not…"
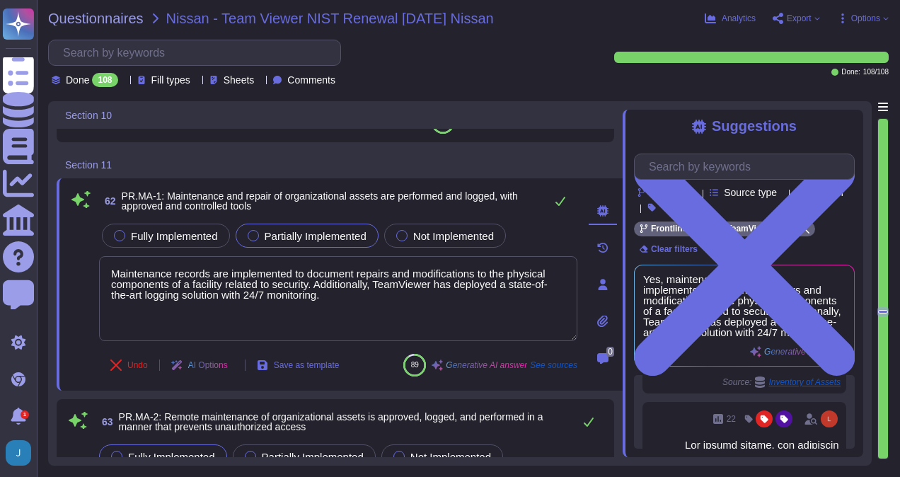
scroll to position [71, 0]
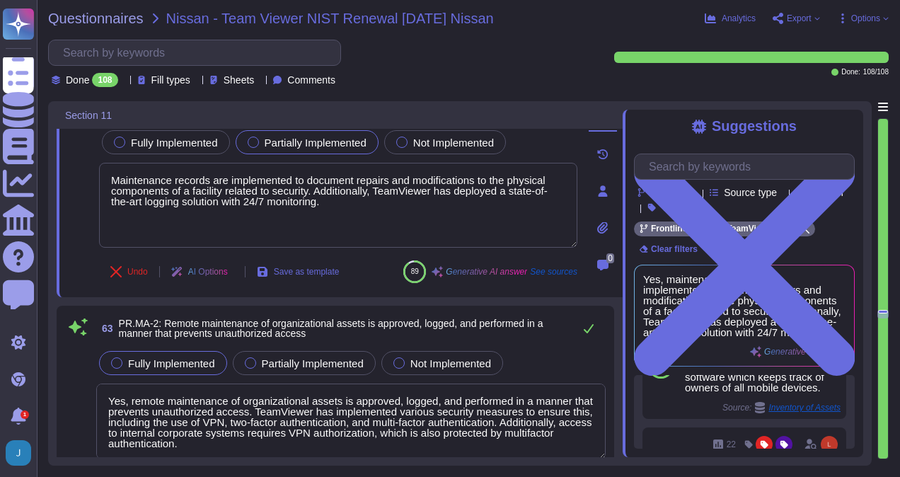
type textarea "Yes, TeamViewer has a Removable Media Policy that regulates the best practices …"
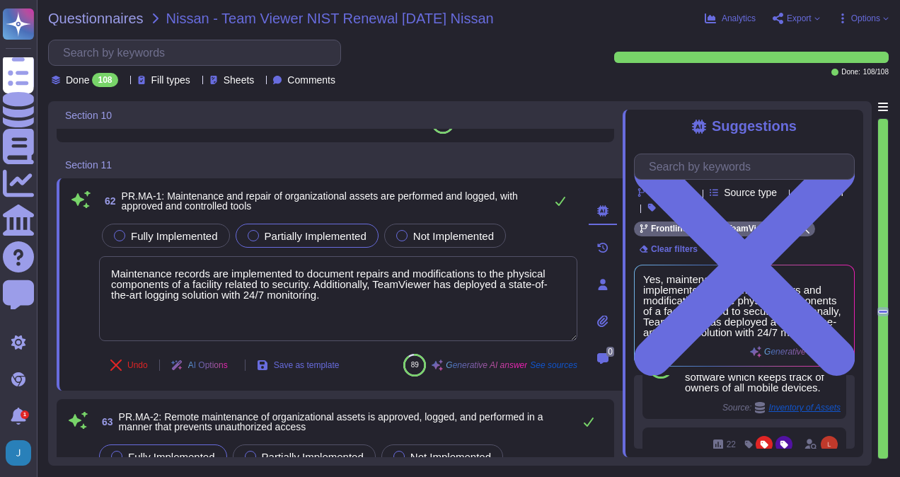
type textarea "Yes, cybersecurity is included in human resources practices at TeamViewer. Back…"
type textarea "Yes, TeamViewer has implemented a vulnerability management policy and categoriz…"
type textarea "Yes, TeamViewer has a Removable Media Policy that regulates the best practices …"
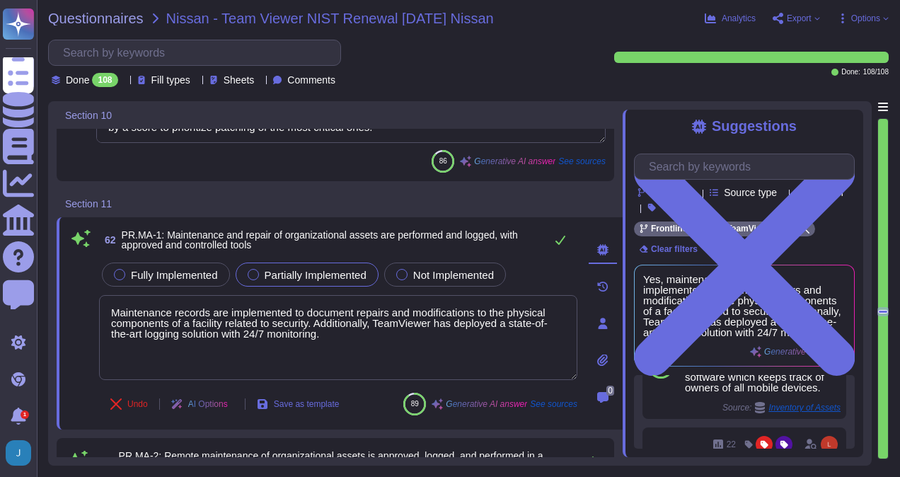
scroll to position [12038, 0]
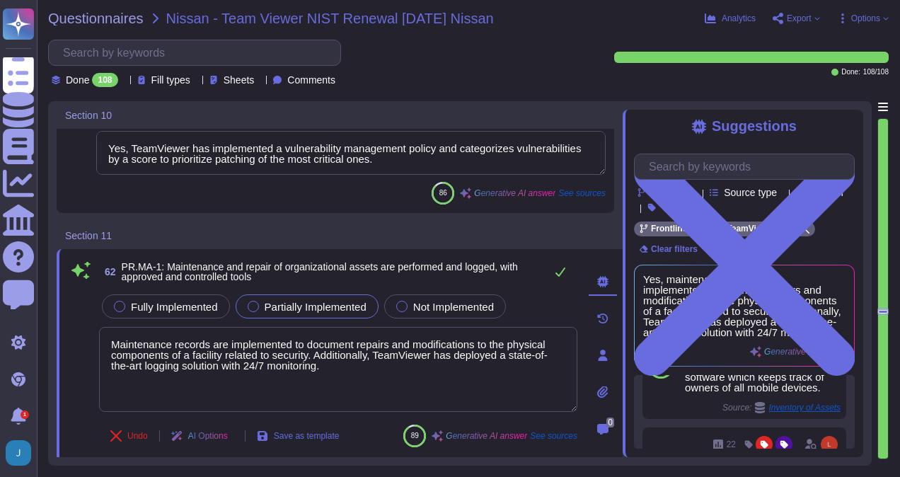
drag, startPoint x: 341, startPoint y: 365, endPoint x: 112, endPoint y: 273, distance: 246.9
click at [112, 273] on div "62 PR.MA-1: Maintenance and repair of organizational assets are performed and l…" at bounding box center [322, 354] width 509 height 195
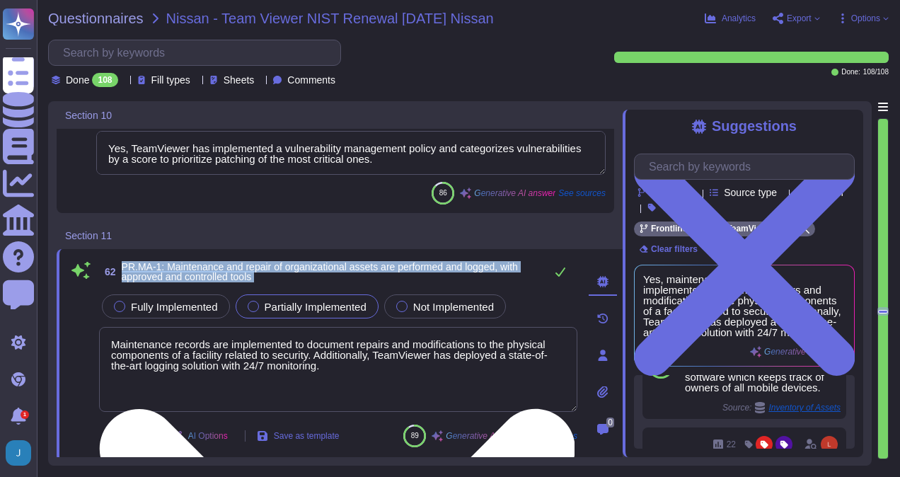
drag, startPoint x: 116, startPoint y: 266, endPoint x: 378, endPoint y: 376, distance: 284.0
click at [378, 376] on div "62 PR.MA-1: Maintenance and repair of organizational assets are performed and l…" at bounding box center [322, 354] width 509 height 195
copy div "PR.MA-1: Maintenance and repair of organizational assets are performed and logg…"
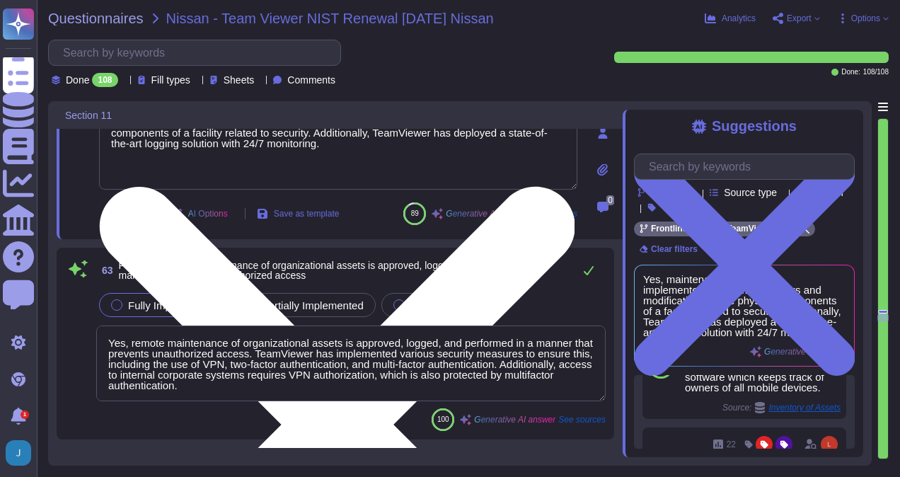
type textarea "The principle of least functionality is incorporated through the System Hardeni…"
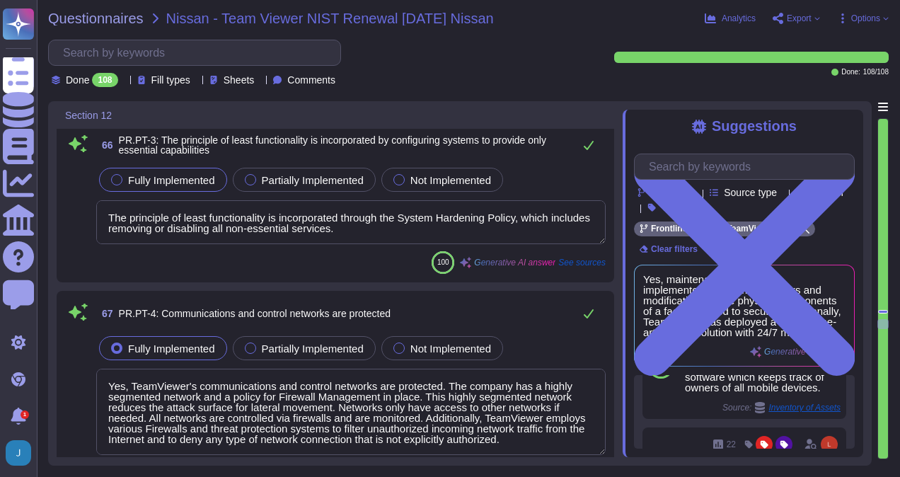
type textarea "Yes, TeamViewer's communications and control networks are protected. The compan…"
type textarea "Yes, mechanisms are implemented to achieve resilience requirements in normal an…"
type textarea "Yes, TeamViewer has a highly segmented network and a policy for the Corporate N…"
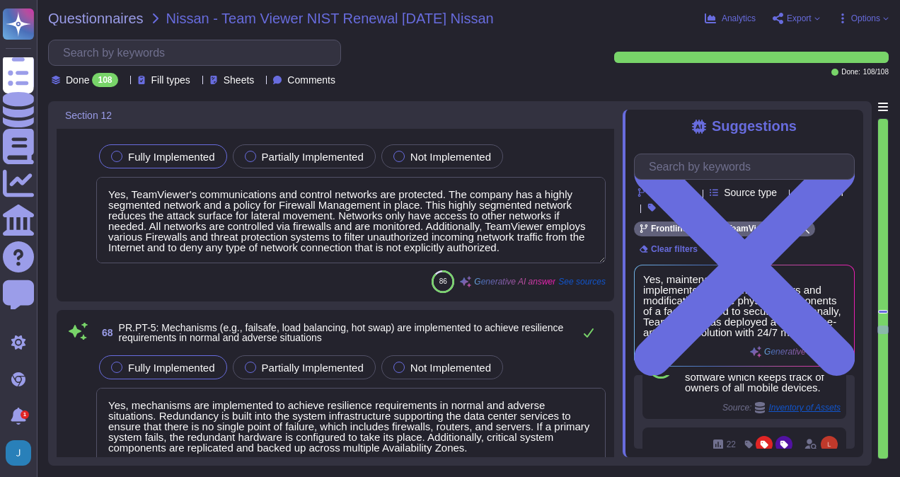
type textarea "Yes, TeamViewer analyzes detected events to understand attack targets and metho…"
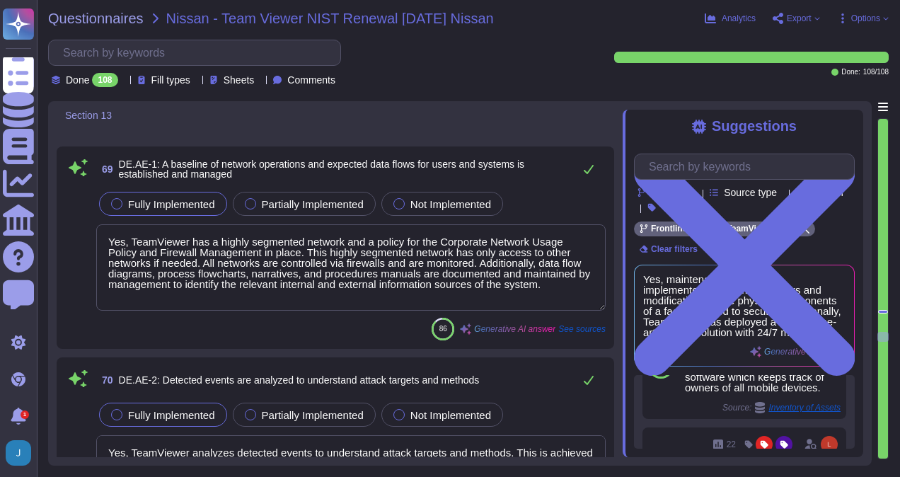
type textarea "Yes, TeamViewer collects various IT Security events from different applications…"
type textarea "At TeamViewer, the impact of events is determined by assessing both actual and …"
type textarea "Yes, incident alert thresholds are established at TeamViewer. These thresholds …"
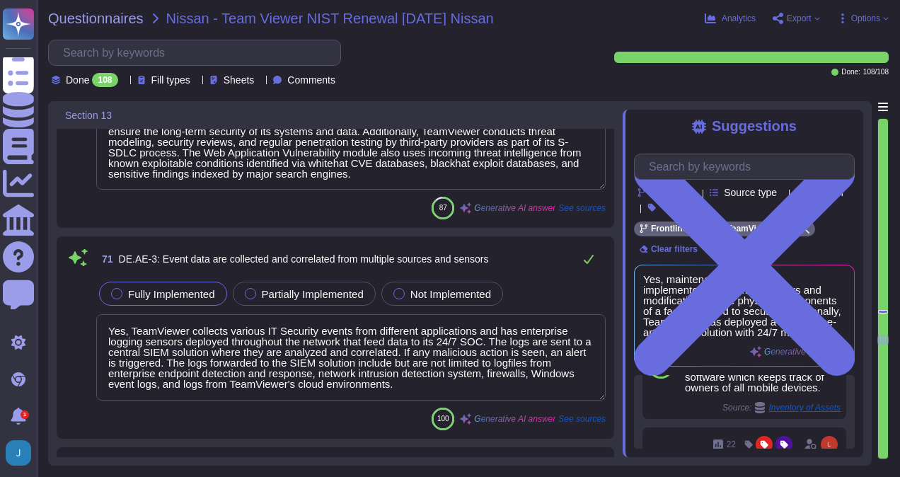
scroll to position [0, 0]
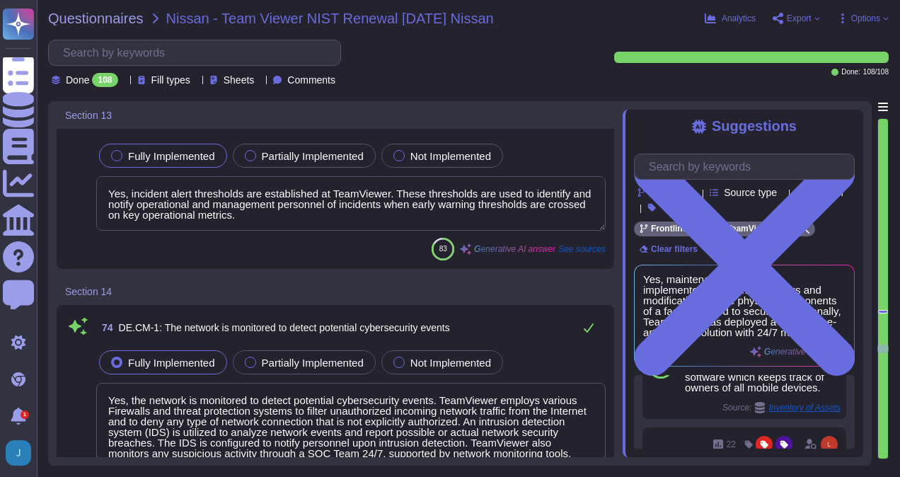
type textarea "Yes, the network is monitored to detect potential cybersecurity events. TeamVie…"
type textarea "Yes, the physical environment is monitored to detect potential cybersecurity ev…"
type textarea "Yes, TeamViewer monitors personnel activity to detect potential cybersecurity e…"
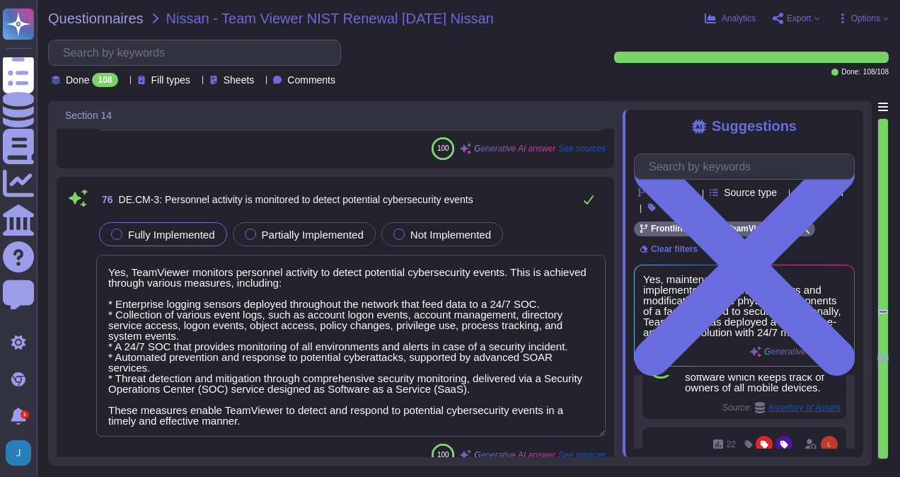
type textarea "Malicious code is detected using the latest anti-virus/malware detection softwa…"
type textarea "Unauthorized mobile code is detected through TeamViewer's mobile device policy,…"
type textarea "Yes, TeamViewer monitors external service provider activity to detect potential…"
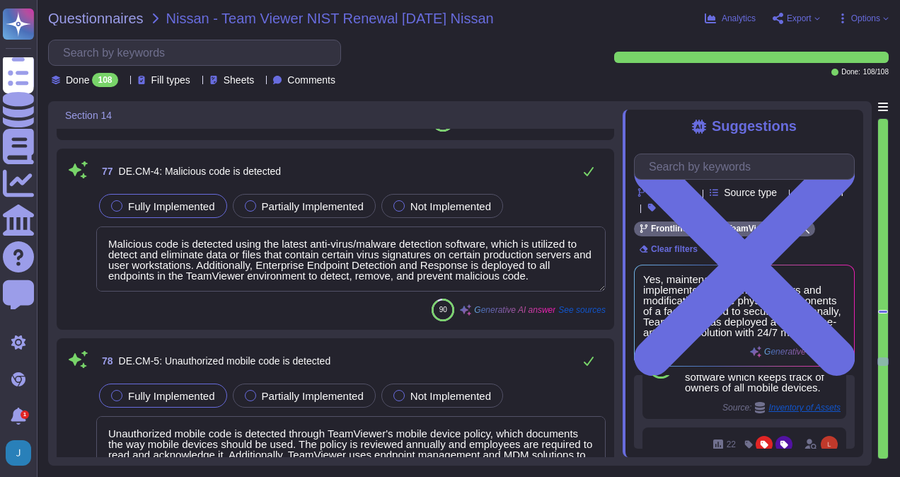
type textarea "Yes, monitoring for unauthorized personnel, connections, devices, and software …"
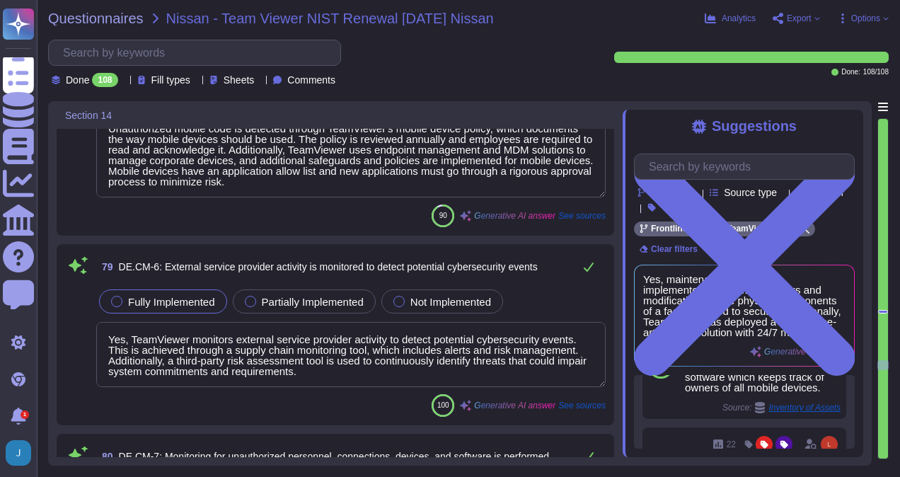
type textarea "Vulnerability scans are performed daily by TeamViewer and TeamViewer in accorda…"
type textarea "Yes, at TeamViewer, roles and responsibilities for detection are well defined t…"
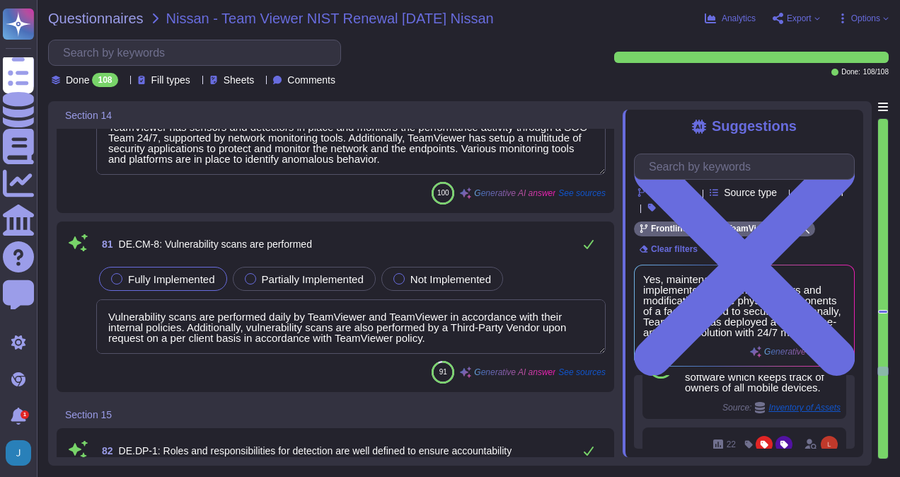
type textarea "TeamViewer's detection activities comply with all applicable requirements. The …"
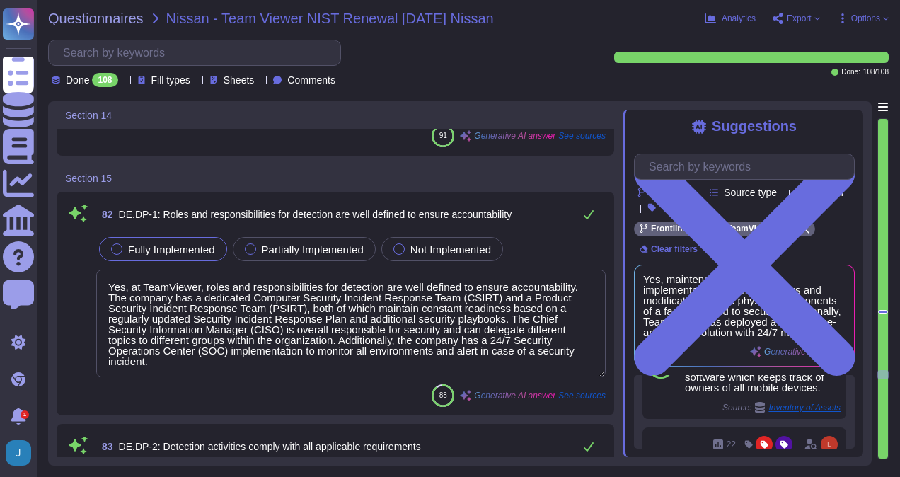
type textarea "Yes, detection processes are tested. TeamViewer conducts attack simulation trai…"
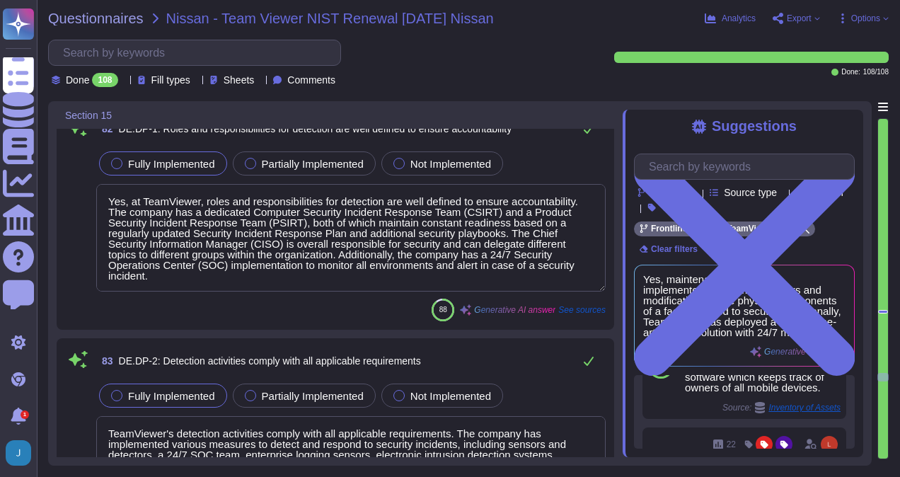
type textarea "Yes, event detection information is communicated. TeamViewer has various measur…"
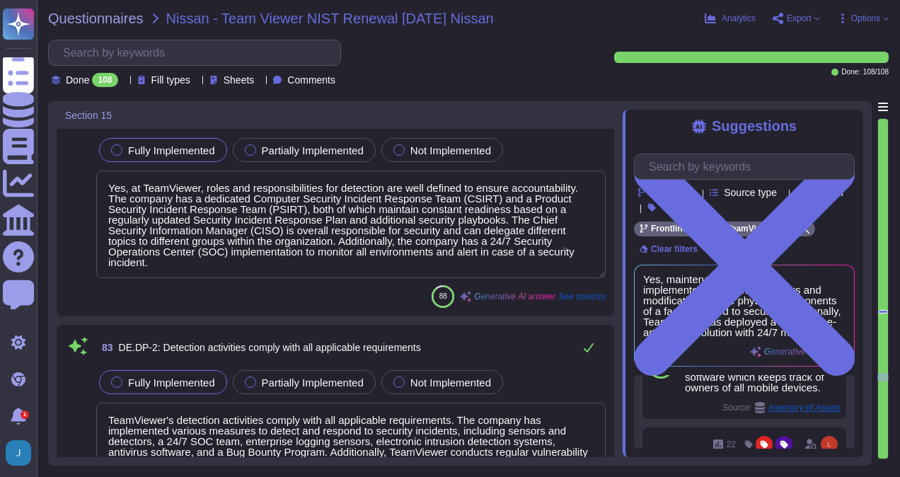
scroll to position [1, 0]
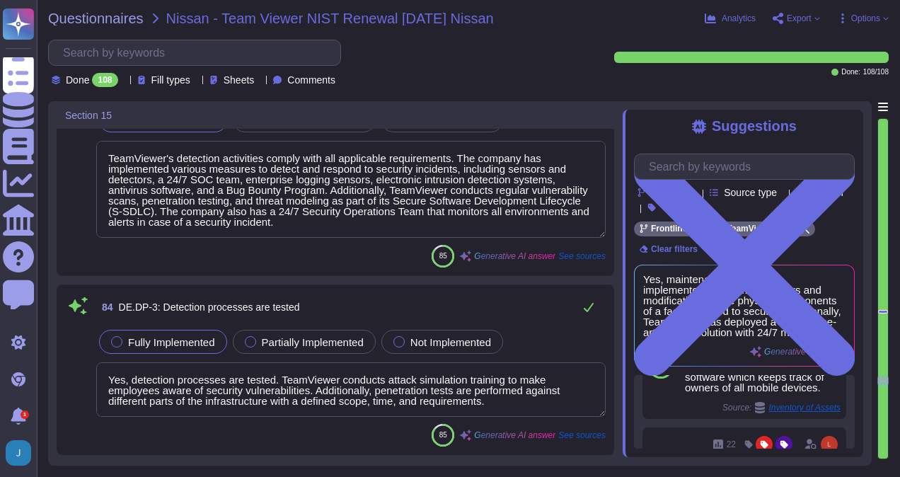
type textarea "Yes, TeamViewer continuously improves its detection processes. This is achieved…"
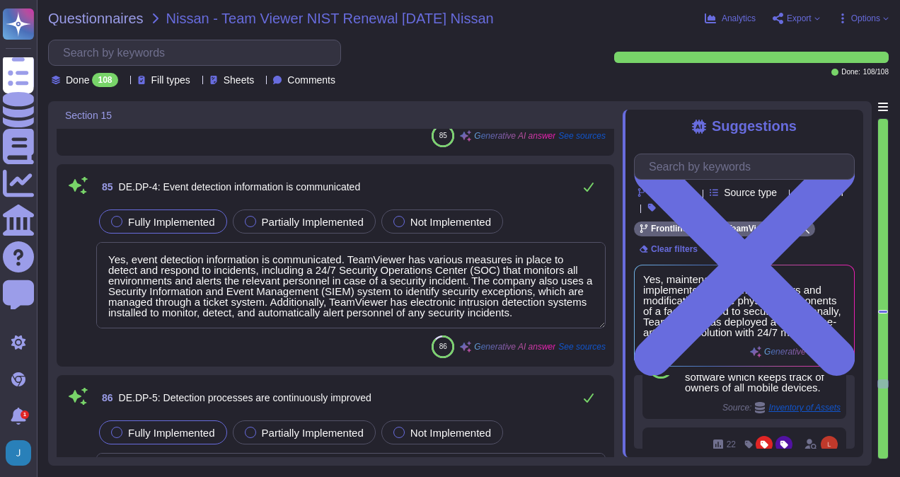
type textarea "No, the response plan is executed during an incident, not after. The incident r…"
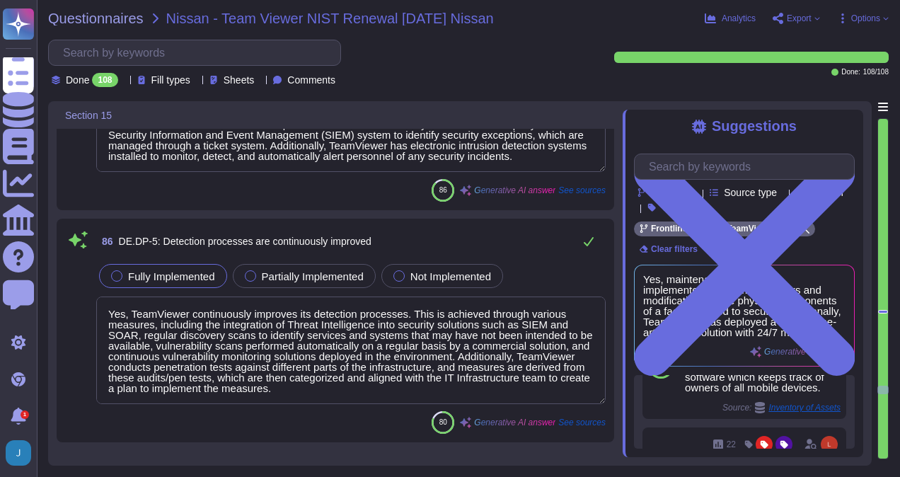
type textarea "Yes, at TeamViewer, roles and responsibilities for the design, implementation, …"
type textarea "Yes, incidents are reported consistent with established criteria. At TeamViewer…"
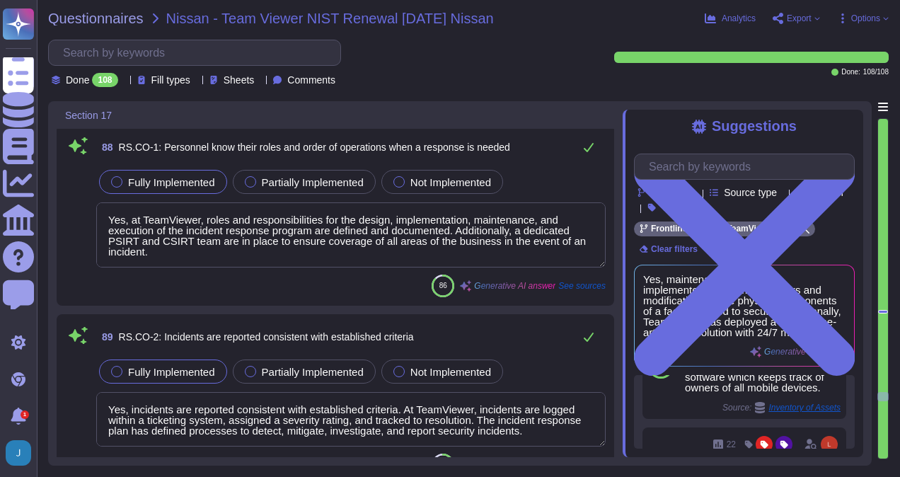
type textarea "Yes, at TeamViewer, we actively participate in the global exchange of informati…"
type textarea "Yes, at TeamViewer, we have a comprehensive incident response plan in place, wh…"
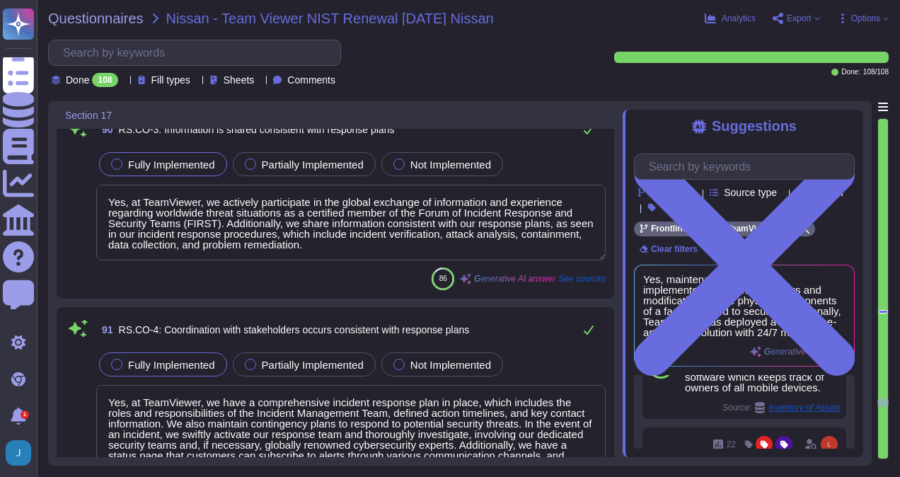
type textarea "TeamViewer shares information with external stakeholders to achieve broader cyb…"
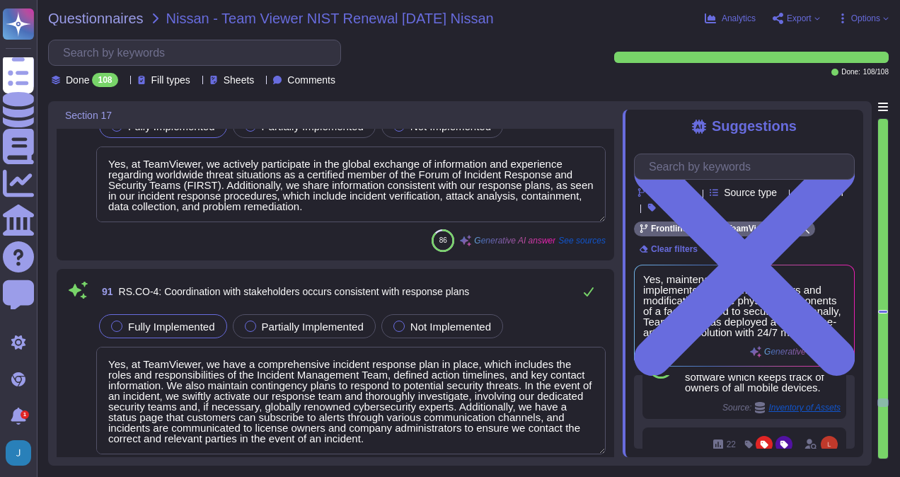
type textarea "Yes, notifications from detection systems are investigated. When an incident is…"
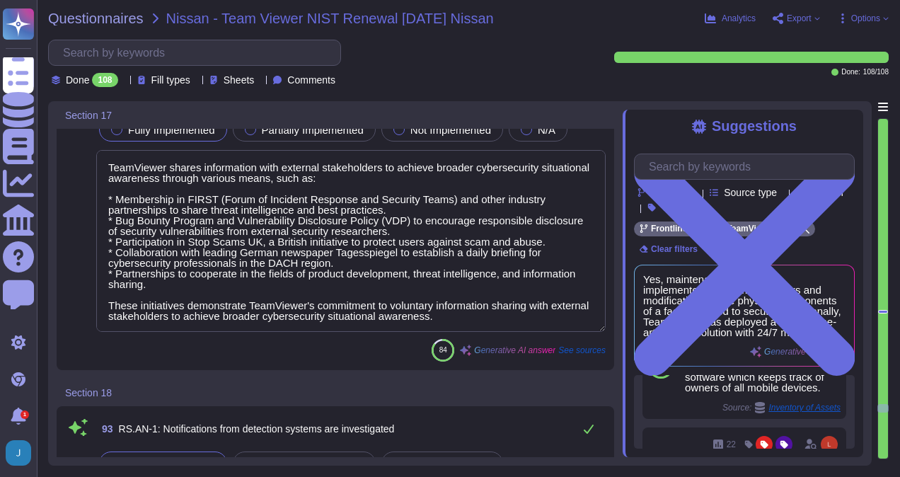
type textarea "The impact of the incident is understood through reports from various channels,…"
type textarea "Yes, thorough investigations follow, involving our dedicated security teams and…"
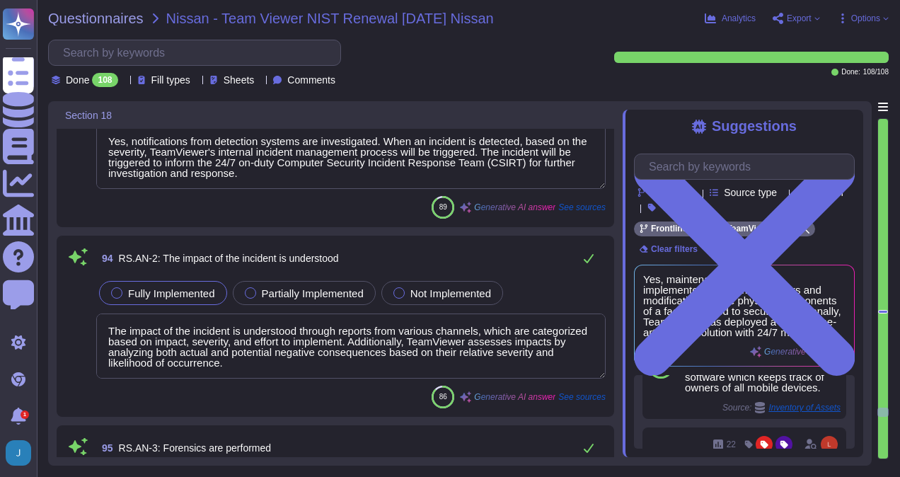
type textarea "Yes, at TeamViewer, incidents are categorized consistent with response plans. T…"
type textarea "Yes, TeamViewer has established processes to receive, analyze, and respond to v…"
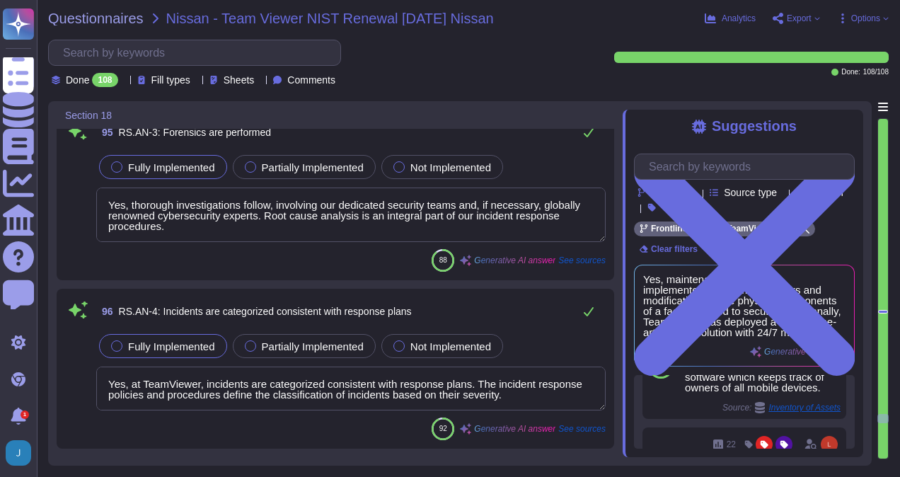
type textarea "Incidents are contained through the incident response plan, which includes inci…"
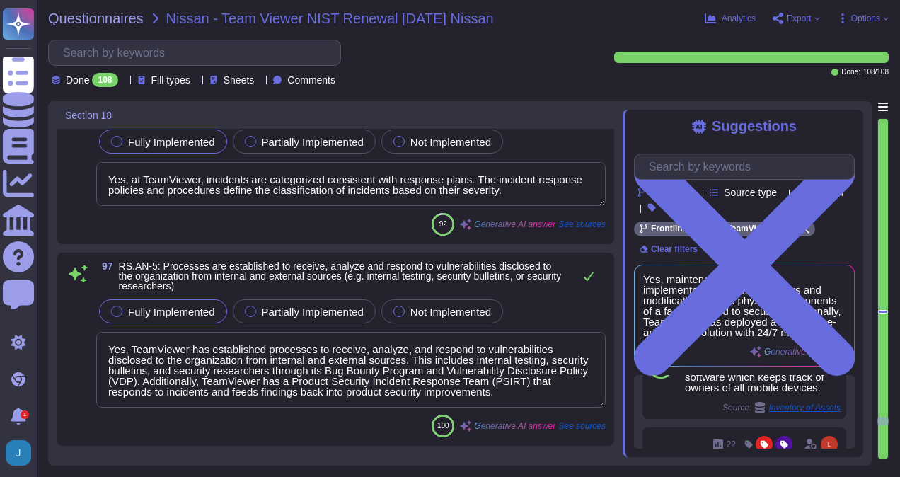
type textarea "Yes, at TeamViewer, when we encounter a cyber incident, we swiftly activate our…"
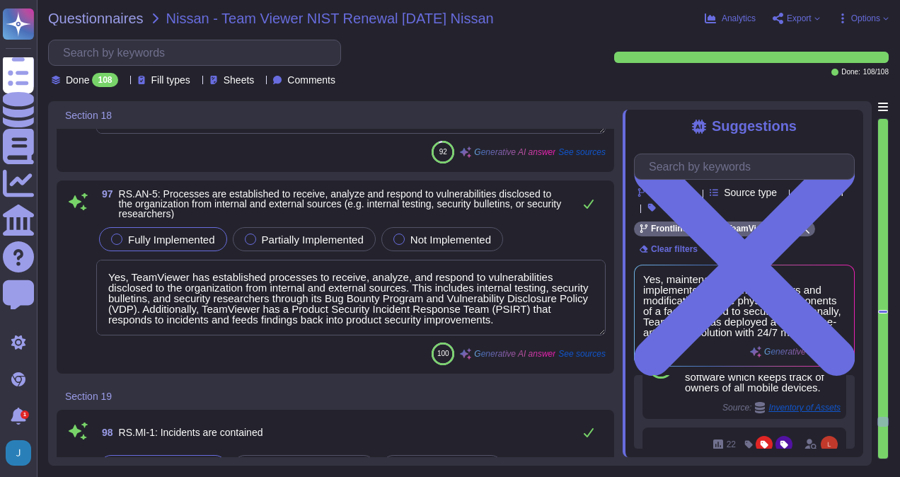
type textarea "Yes, TeamViewer has implemented robust vulnerability management processes. Vuln…"
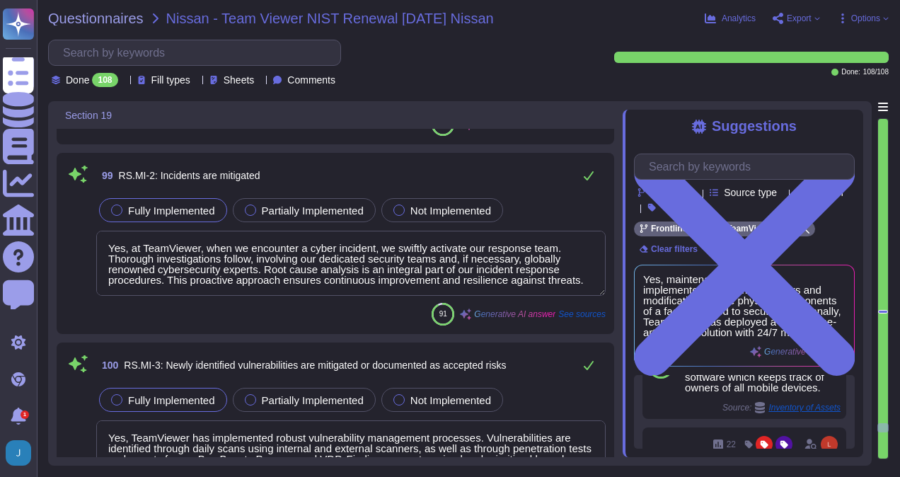
type textarea "Yes, for each incident, a post-mortem takes place to gather feedback and create…"
type textarea "TeamViewer's response strategies are updated regularly. The company conducts in…"
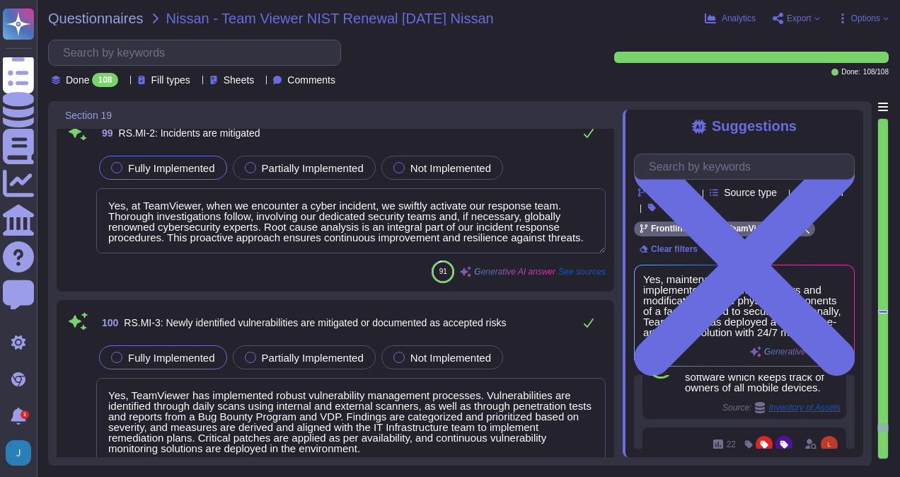
scroll to position [19606, 0]
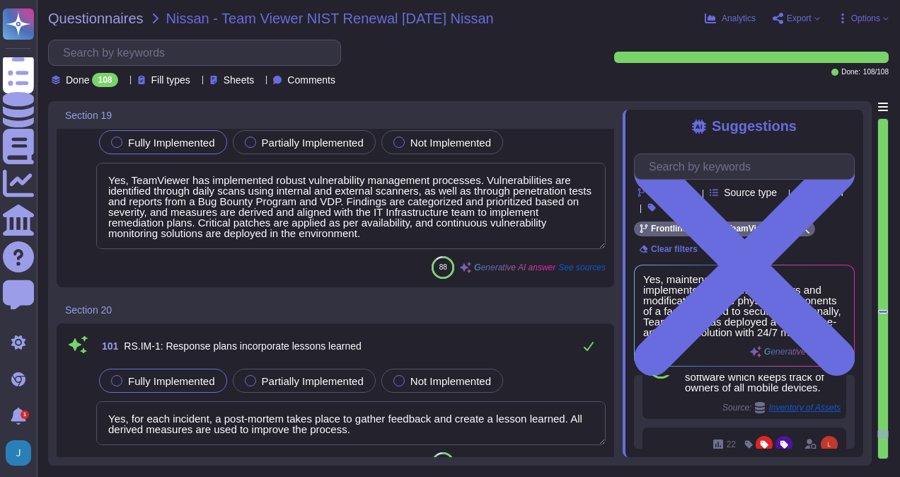
type textarea "The incident response plan has defined processes to detect, mitigate, investiga…"
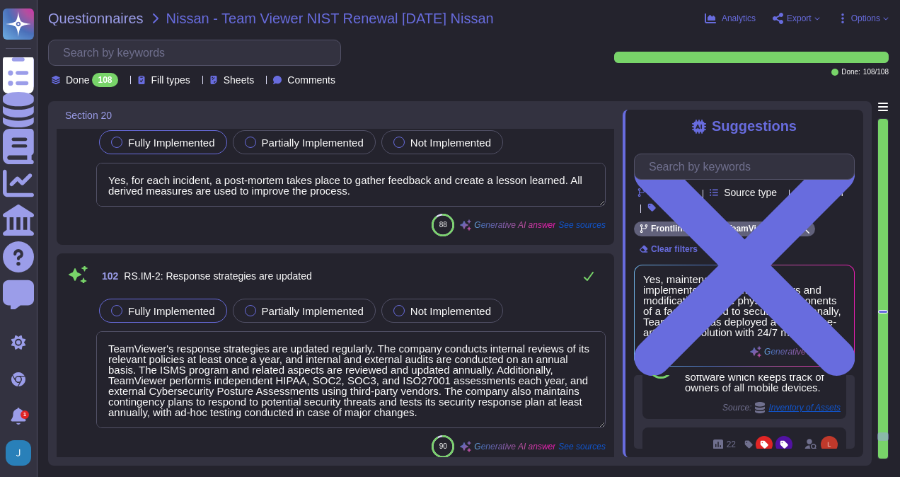
type textarea "Yes, TeamViewer's recovery plans incorporate lessons learned. After addressing …"
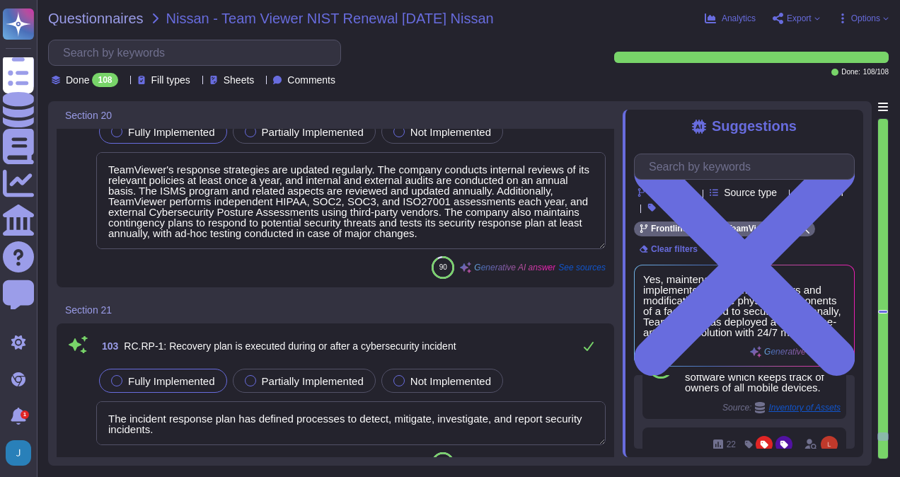
scroll to position [20242, 0]
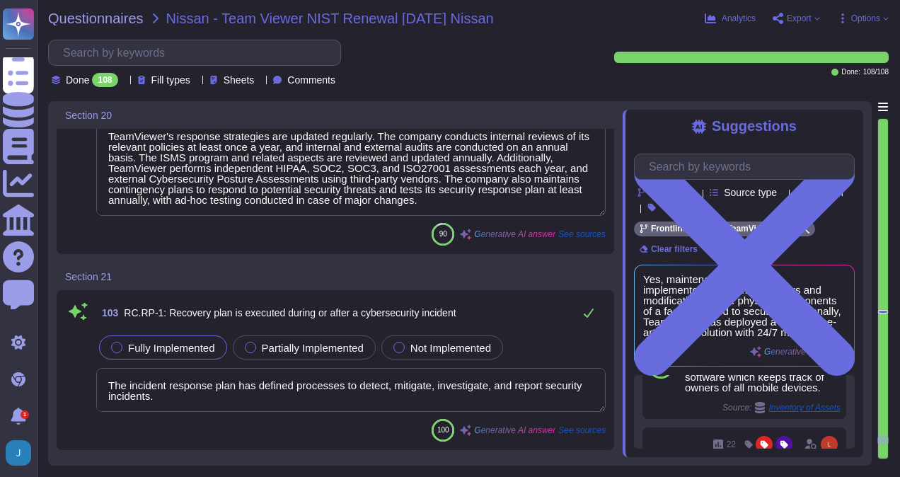
type textarea "Yes, TeamViewer's business continuity and disaster recovery plans are updated b…"
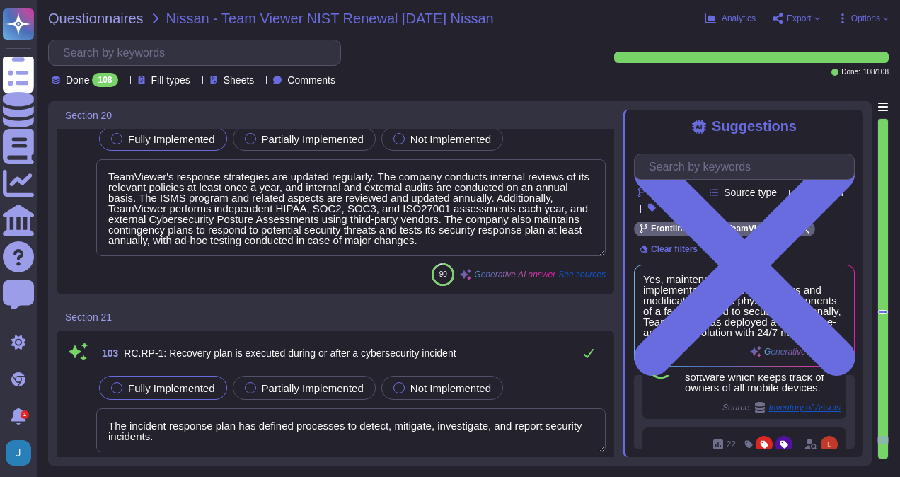
scroll to position [20172, 0]
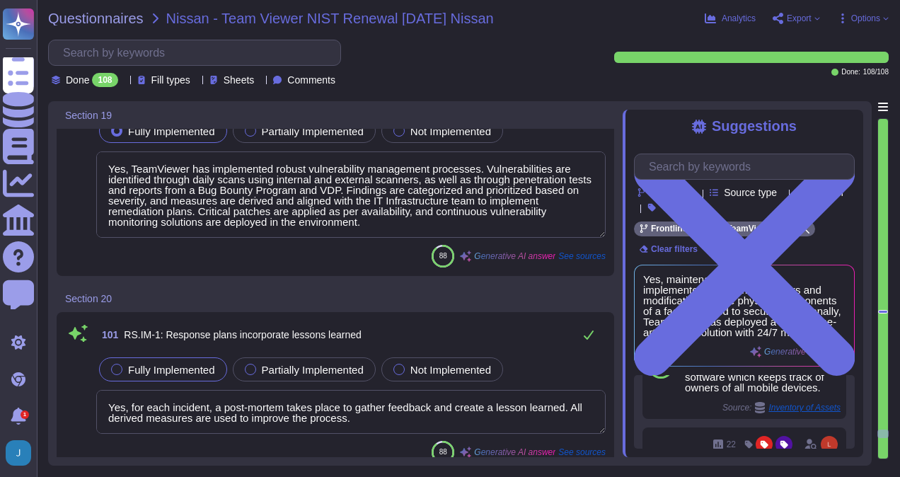
type textarea "Incidents are contained through the incident response plan, which includes inci…"
type textarea "Yes, at TeamViewer, when we encounter a cyber incident, we swiftly activate our…"
type textarea "Yes, TeamViewer has implemented robust vulnerability management processes. Vuln…"
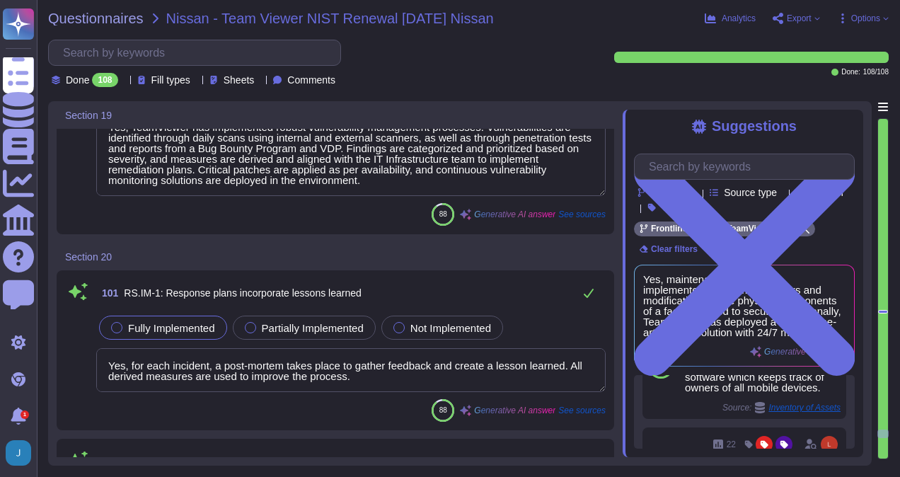
scroll to position [19889, 0]
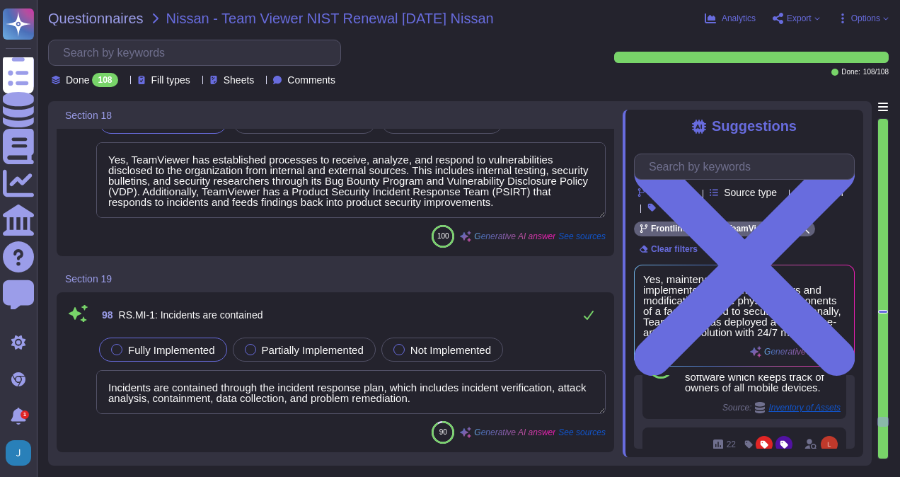
type textarea "The impact of the incident is understood through reports from various channels,…"
type textarea "Yes, thorough investigations follow, involving our dedicated security teams and…"
type textarea "Yes, at TeamViewer, incidents are categorized consistent with response plans. T…"
type textarea "Yes, TeamViewer has established processes to receive, analyze, and respond to v…"
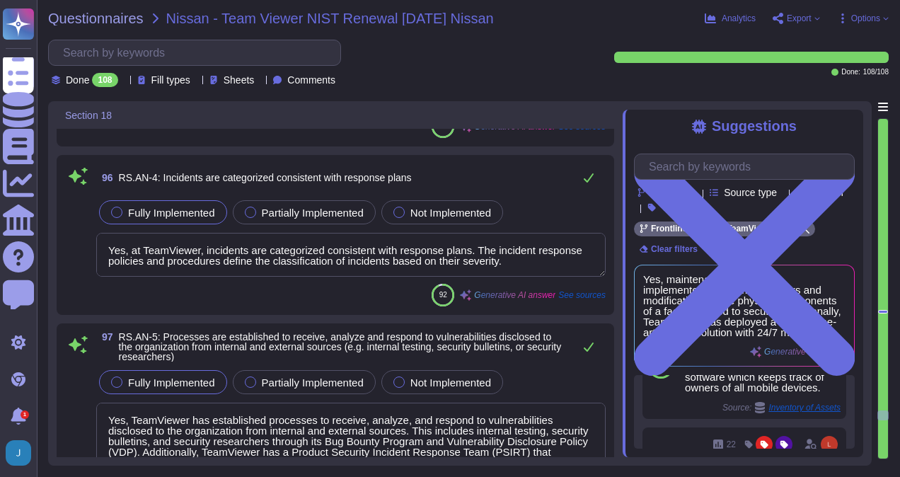
type textarea "Yes, notifications from detection systems are investigated. When an incident is…"
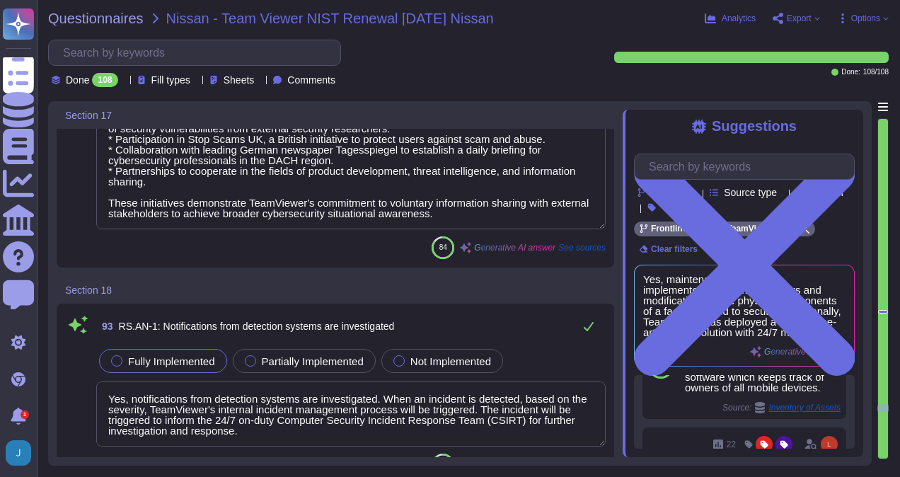
type textarea "Yes, at TeamViewer, we have a comprehensive incident response plan in place, wh…"
type textarea "TeamViewer shares information with external stakeholders to achieve broader cyb…"
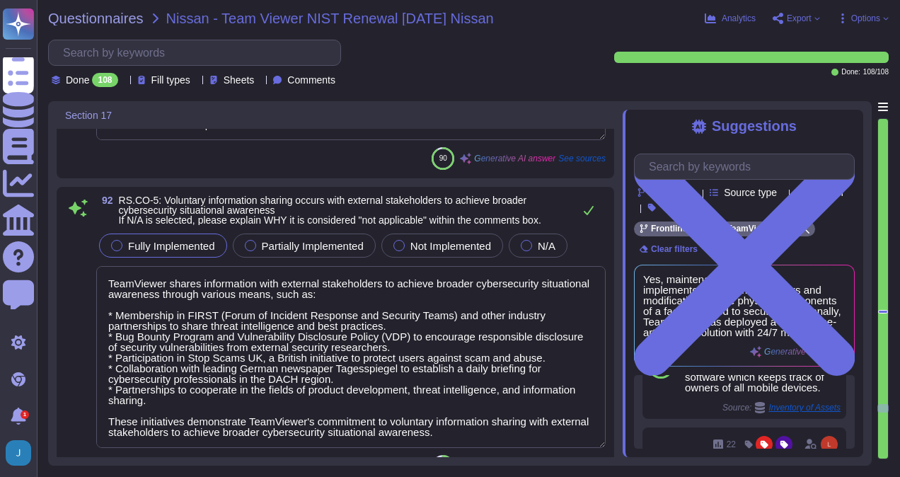
type textarea "Yes, at TeamViewer, we actively participate in the global exchange of informati…"
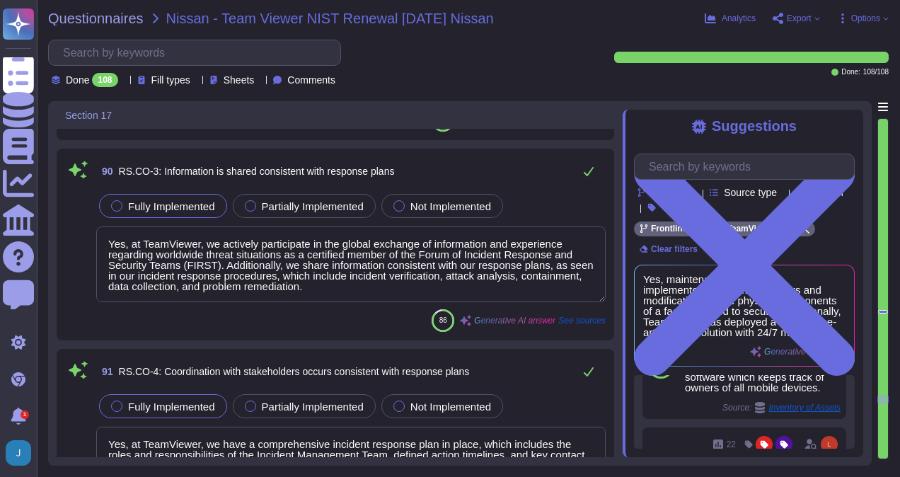
type textarea "Yes, at TeamViewer, roles and responsibilities for the design, implementation, …"
type textarea "Yes, incidents are reported consistent with established criteria. At TeamViewer…"
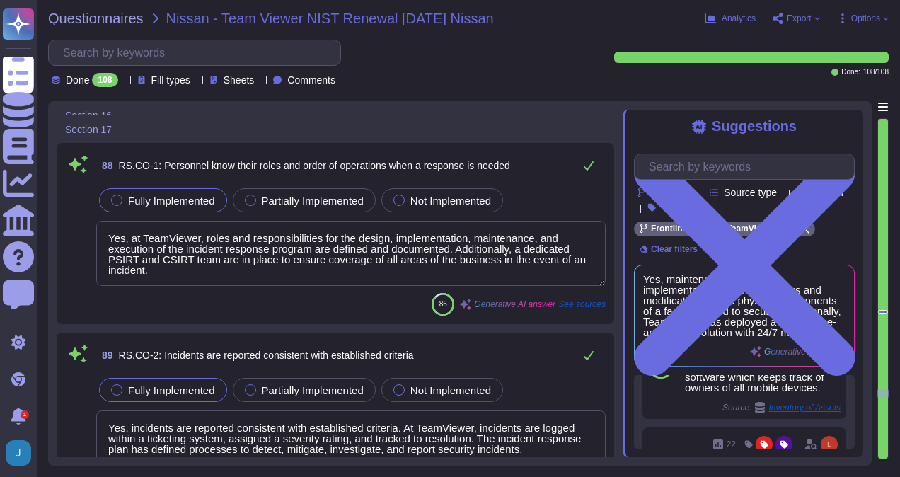
type textarea "No, the response plan is executed during an incident, not after. The incident r…"
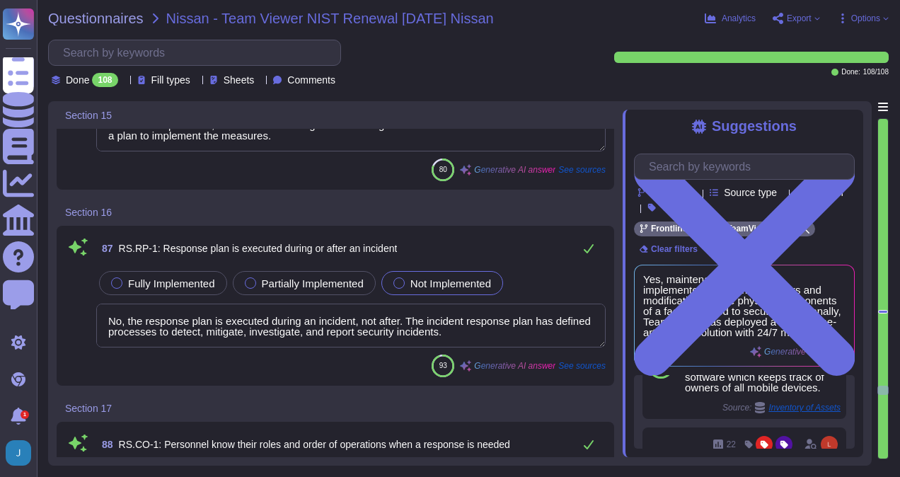
type textarea "Yes, event detection information is communicated. TeamViewer has various measur…"
type textarea "Yes, TeamViewer continuously improves its detection processes. This is achieved…"
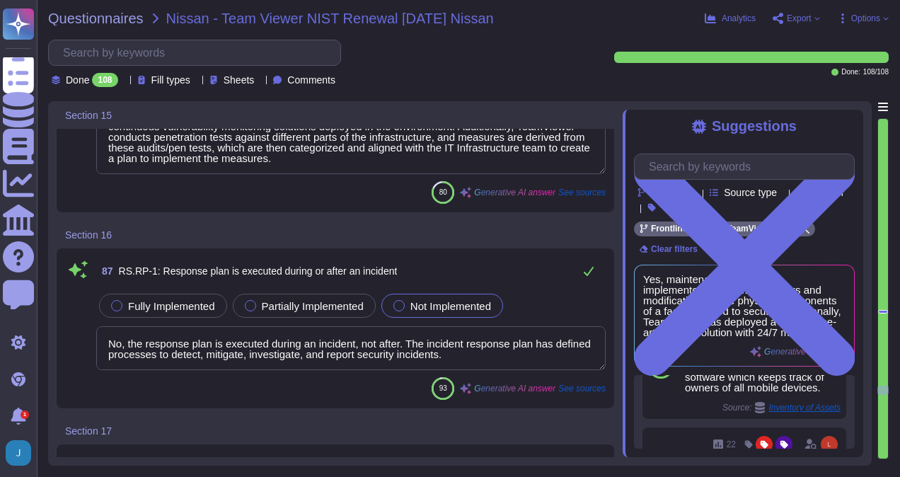
click at [600, 388] on span "See sources" at bounding box center [581, 388] width 47 height 8
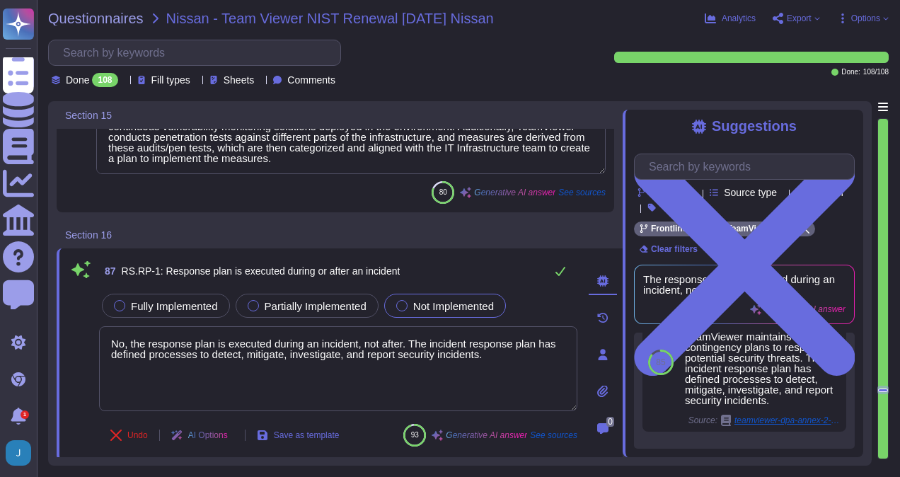
scroll to position [914, 0]
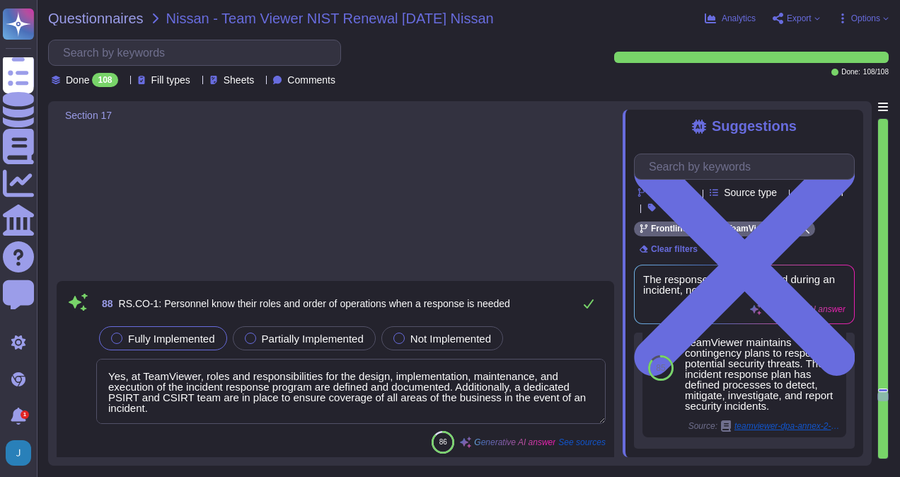
type textarea "Yes, at TeamViewer, we have a comprehensive incident response plan in place, wh…"
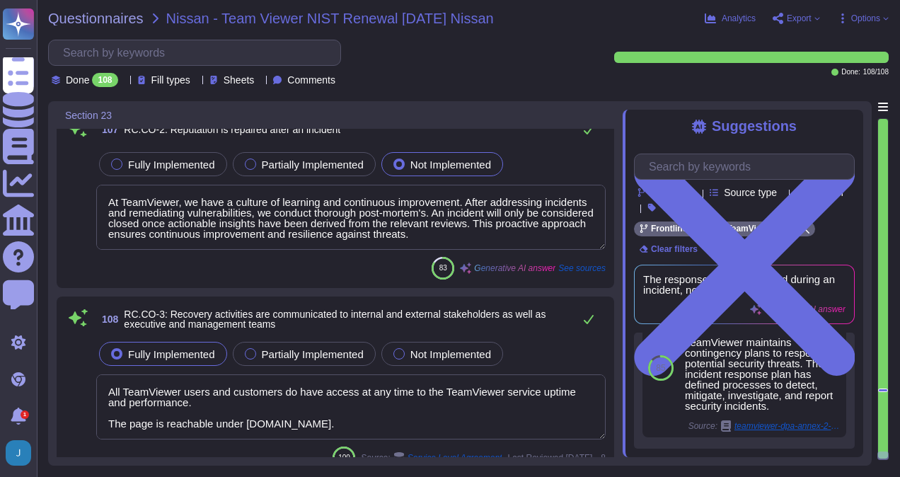
type textarea "Public relations are managed through fostering a culture of effective communica…"
type textarea "At TeamViewer, we have a culture of learning and continuous improvement. After …"
type textarea "All TeamViewer users and customers do have access at any time to the TeamViewer…"
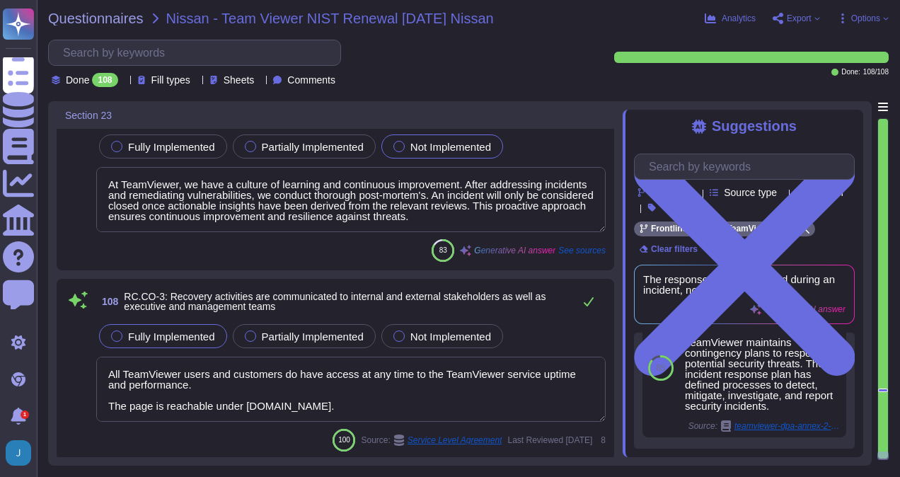
scroll to position [21118, 0]
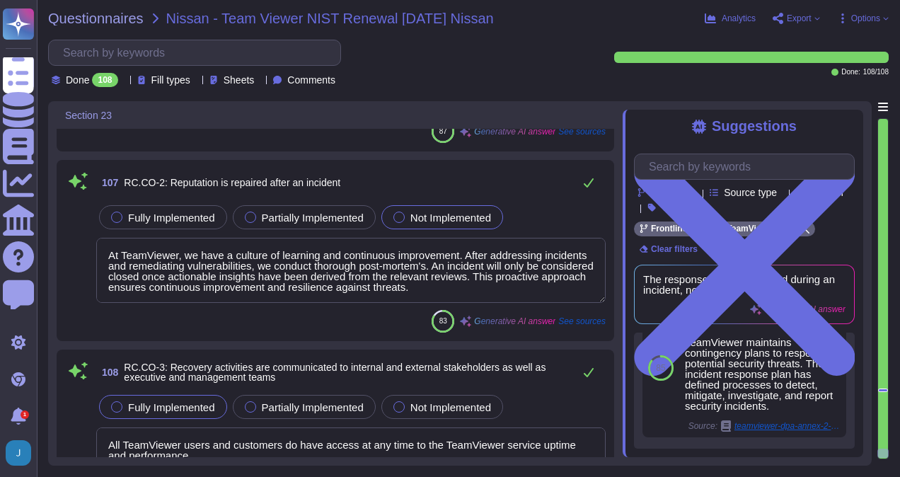
click at [577, 324] on span "See sources" at bounding box center [581, 321] width 47 height 8
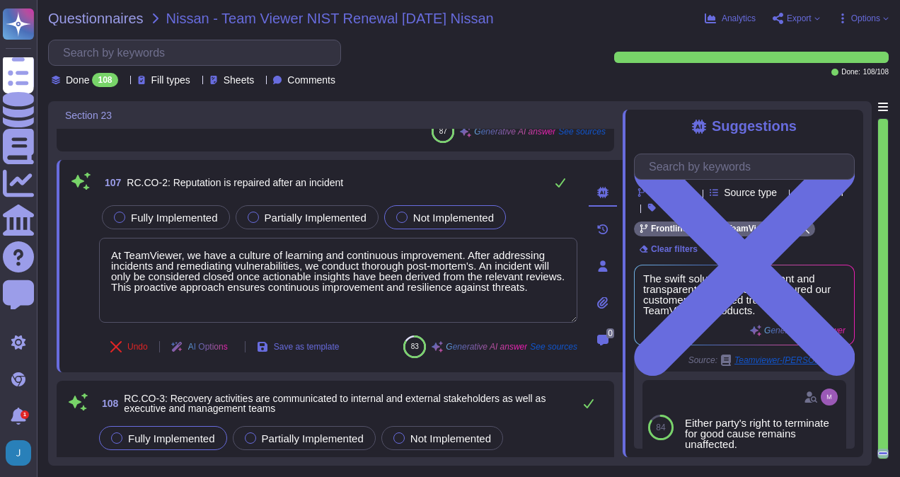
scroll to position [348, 0]
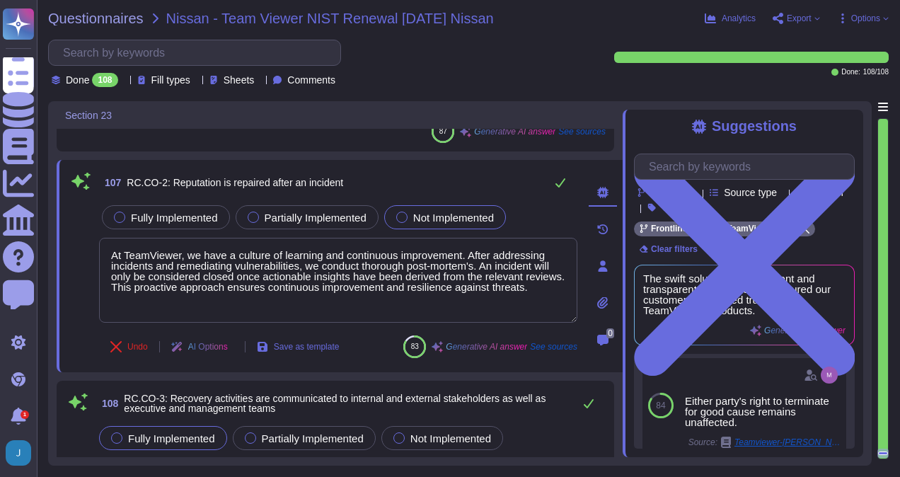
click at [603, 190] on icon at bounding box center [602, 192] width 11 height 11
click at [611, 227] on div at bounding box center [602, 229] width 28 height 28
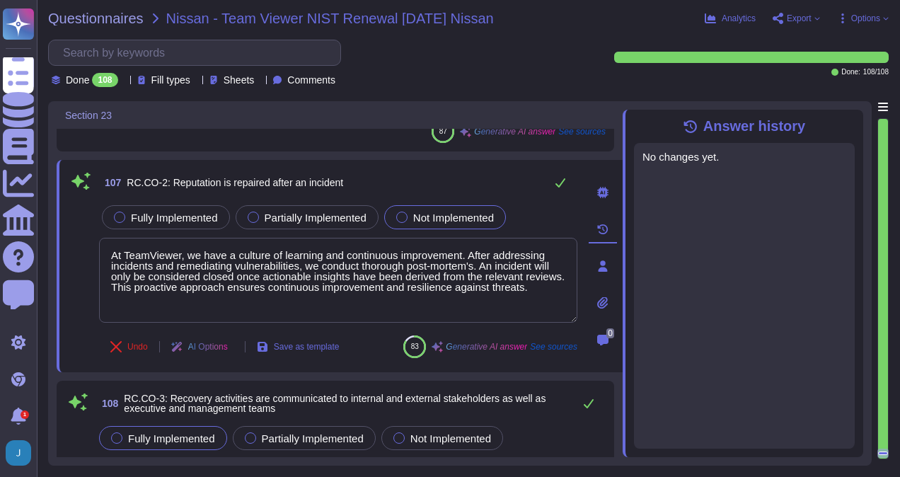
click at [600, 265] on icon at bounding box center [602, 265] width 11 height 11
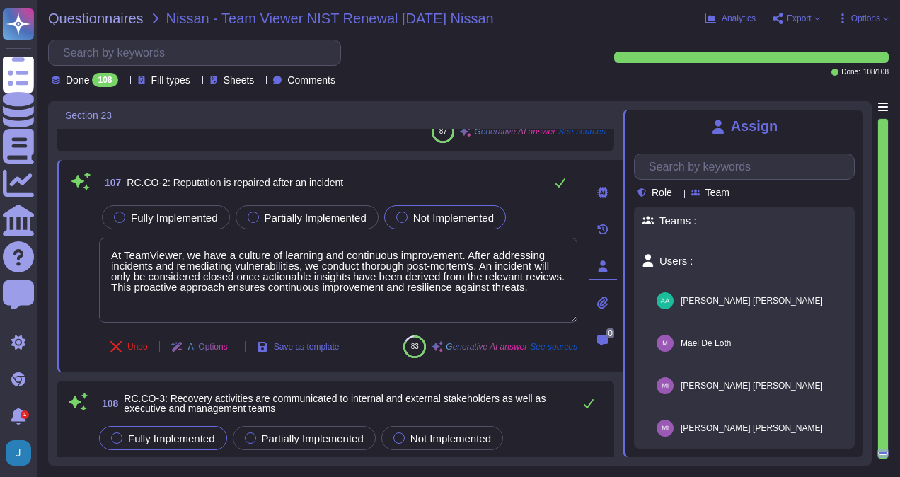
click at [233, 348] on icon at bounding box center [233, 348] width 0 height 0
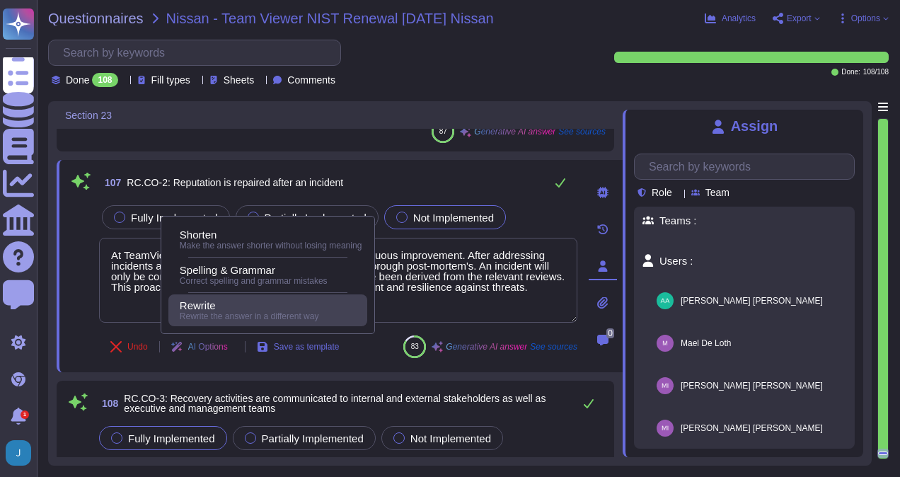
click at [255, 301] on div "Rewrite" at bounding box center [271, 305] width 182 height 13
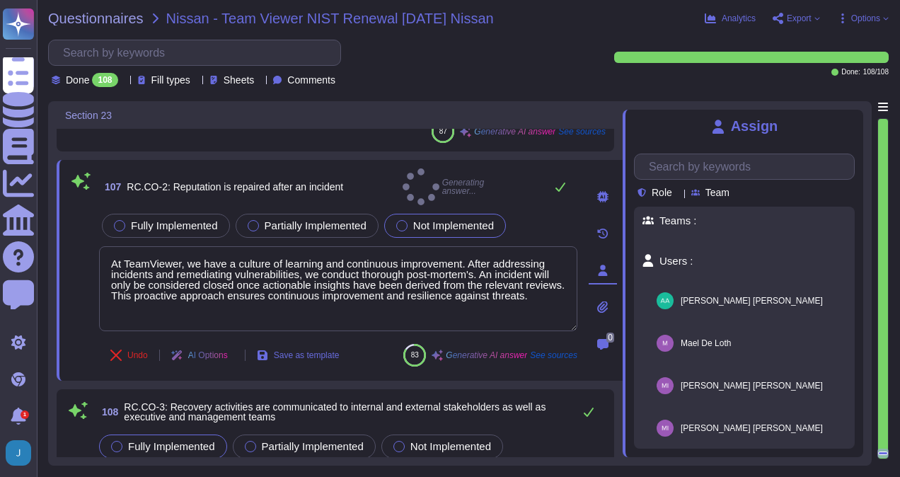
type textarea "At TeamViewer, we prioritize a culture of learning and continuous improvement. …"
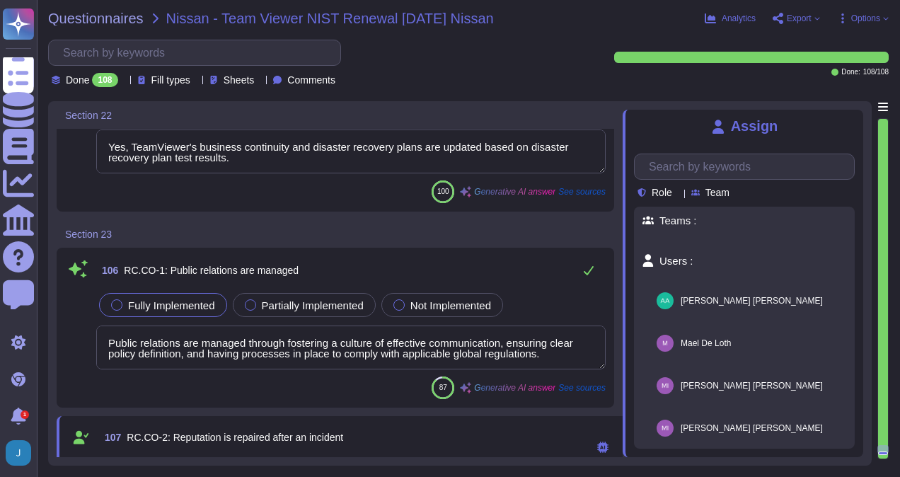
type textarea "Yes, TeamViewer's recovery plans incorporate lessons learned. After addressing …"
type textarea "Yes, TeamViewer's business continuity and disaster recovery plans are updated b…"
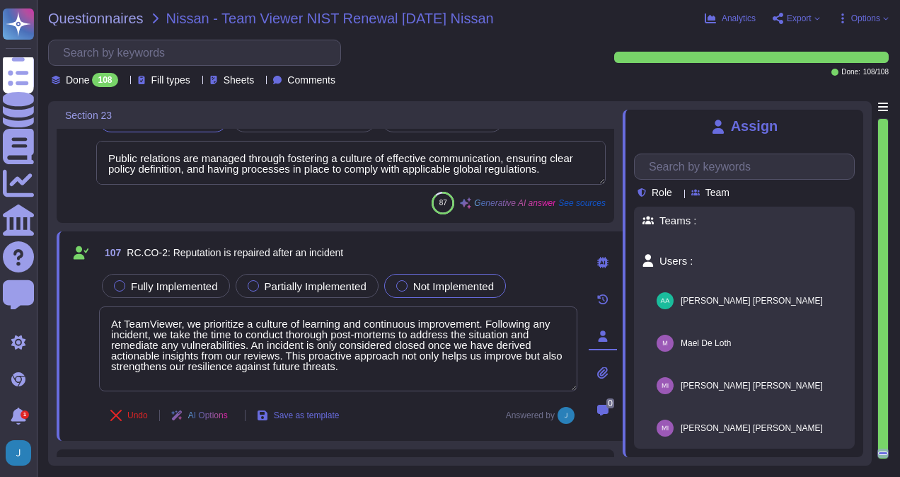
scroll to position [21076, 0]
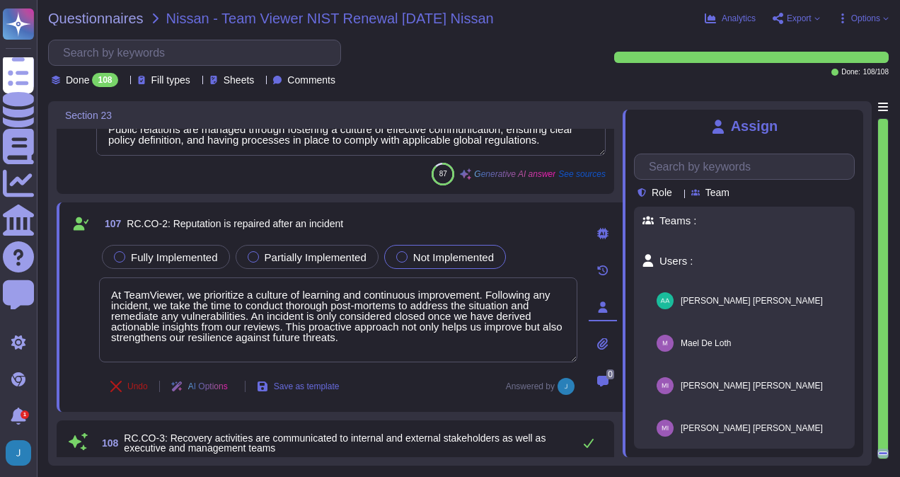
click at [134, 385] on span "Undo" at bounding box center [137, 386] width 21 height 8
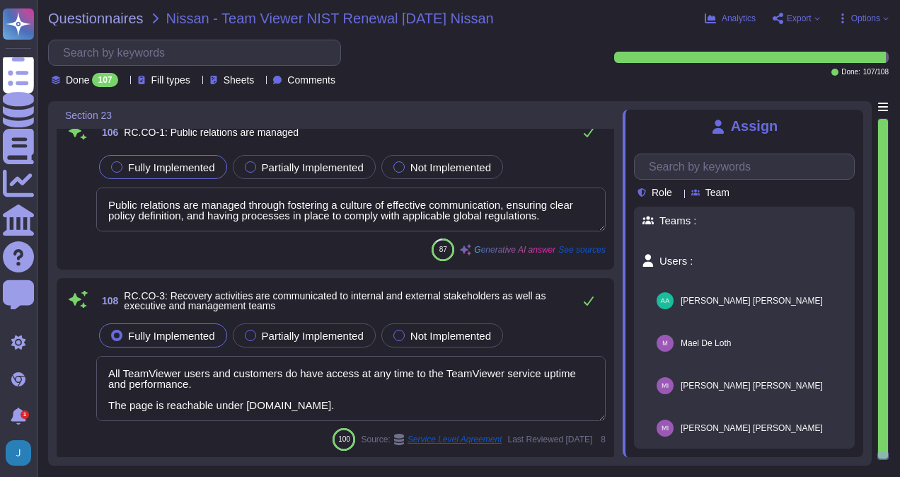
type textarea "All TeamViewer users and customers do have access at any time to the TeamViewer…"
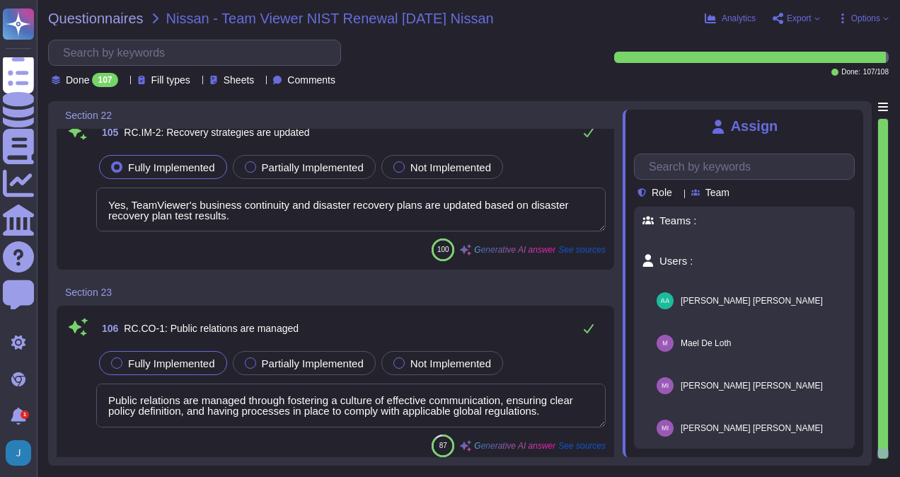
type textarea "Yes, TeamViewer's recovery plans incorporate lessons learned. After addressing …"
type textarea "Yes, TeamViewer's business continuity and disaster recovery plans are updated b…"
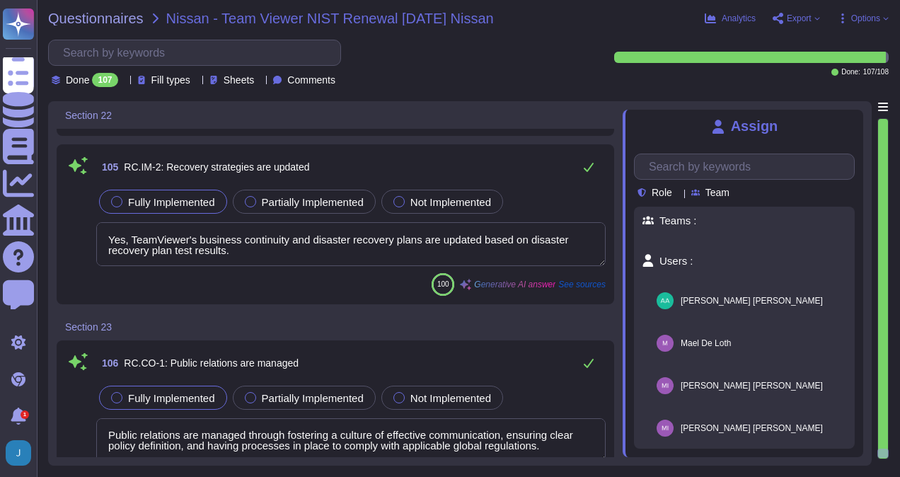
scroll to position [21000, 0]
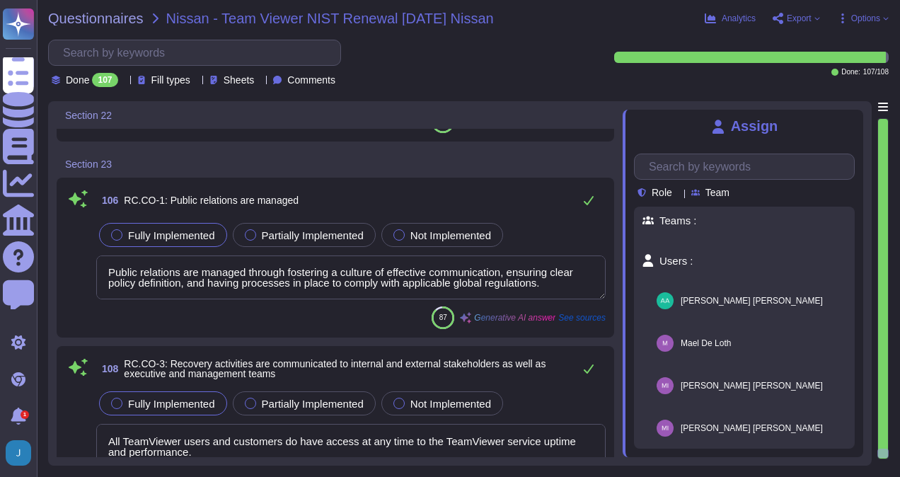
type textarea "Yes, TeamViewer's recovery plans incorporate lessons learned. After addressing …"
type textarea "Yes, TeamViewer's business continuity and disaster recovery plans are updated b…"
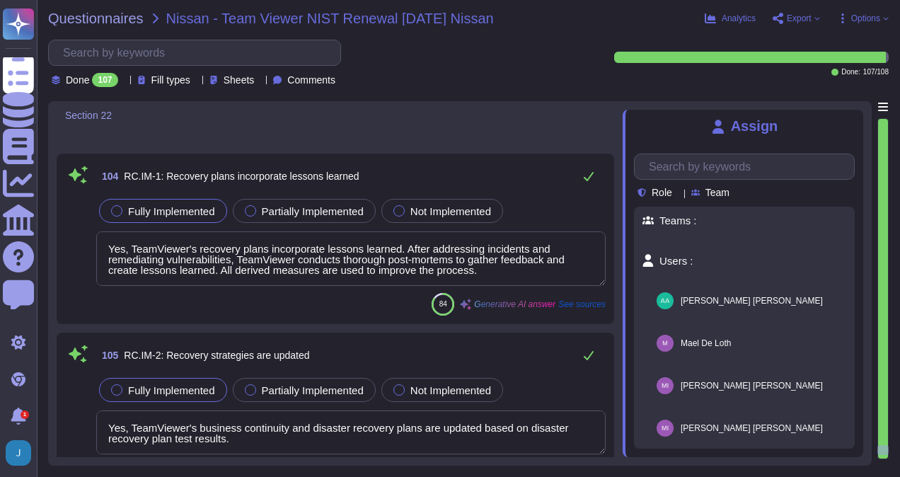
scroll to position [20576, 0]
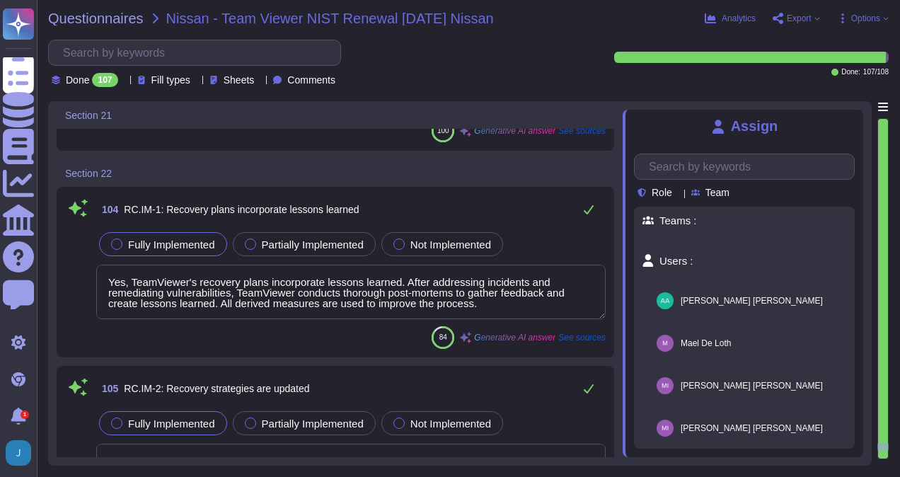
type textarea "The incident response plan has defined processes to detect, mitigate, investiga…"
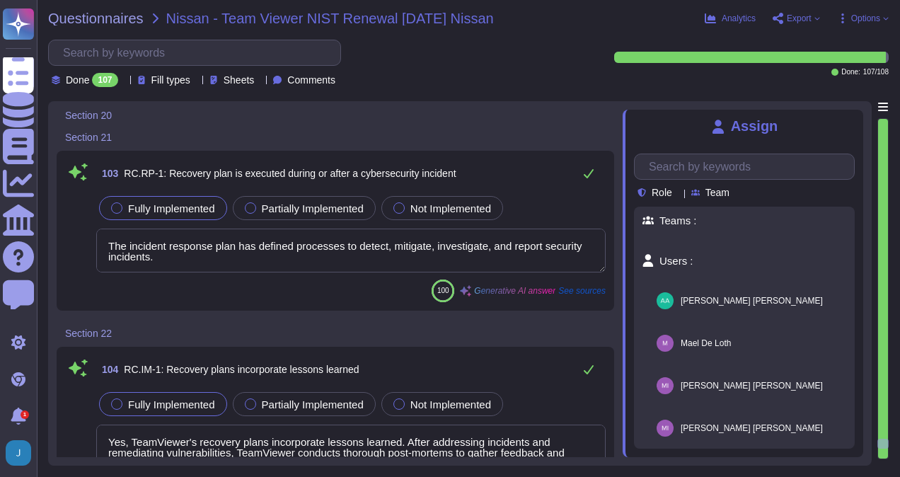
type textarea "Yes, for each incident, a post-mortem takes place to gather feedback and create…"
type textarea "TeamViewer's response strategies are updated regularly. The company conducts in…"
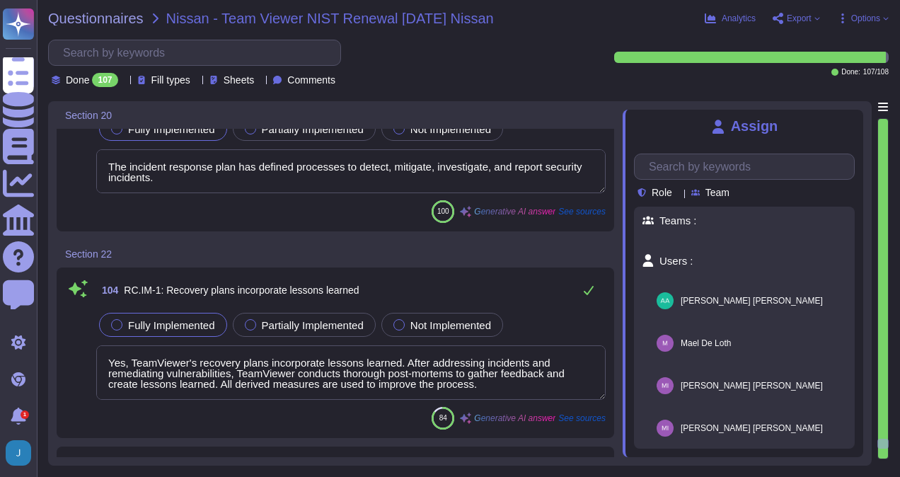
scroll to position [21000, 0]
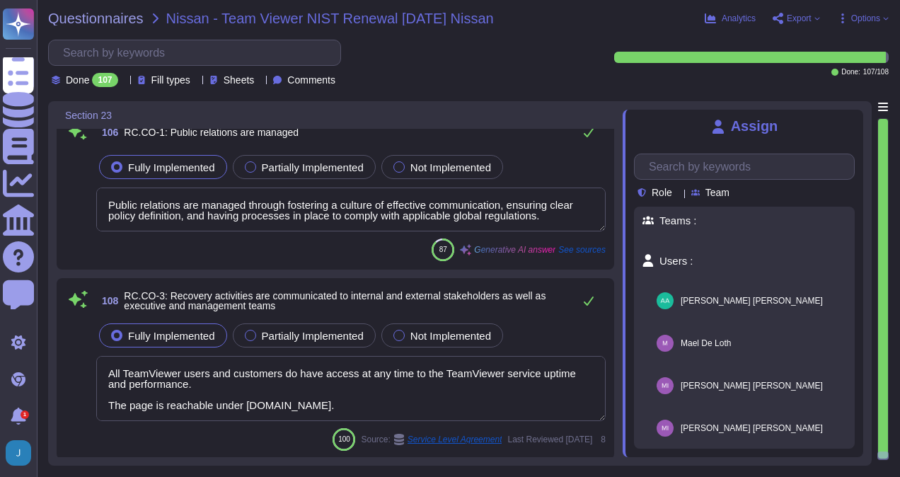
type textarea "Public relations are managed through fostering a culture of effective communica…"
type textarea "All TeamViewer users and customers do have access at any time to the TeamViewer…"
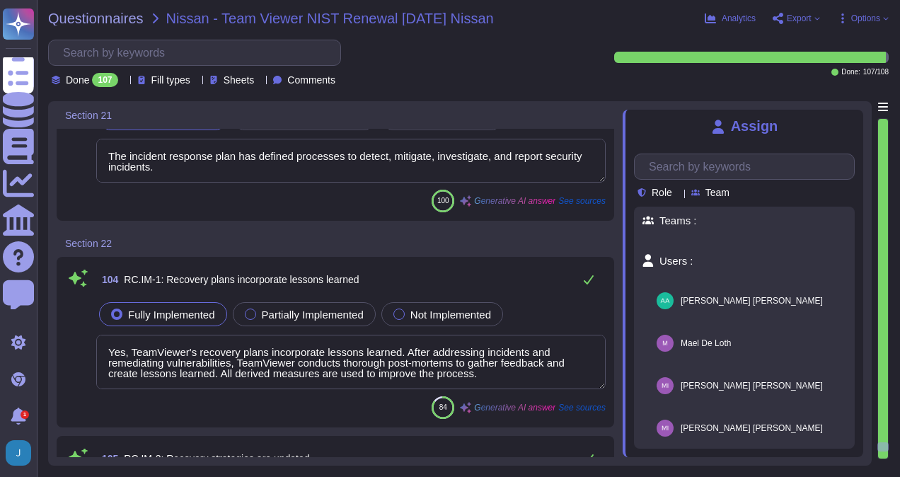
type textarea "The incident response plan has defined processes to detect, mitigate, investiga…"
type textarea "Yes, TeamViewer's recovery plans incorporate lessons learned. After addressing …"
type textarea "Yes, TeamViewer's business continuity and disaster recovery plans are updated b…"
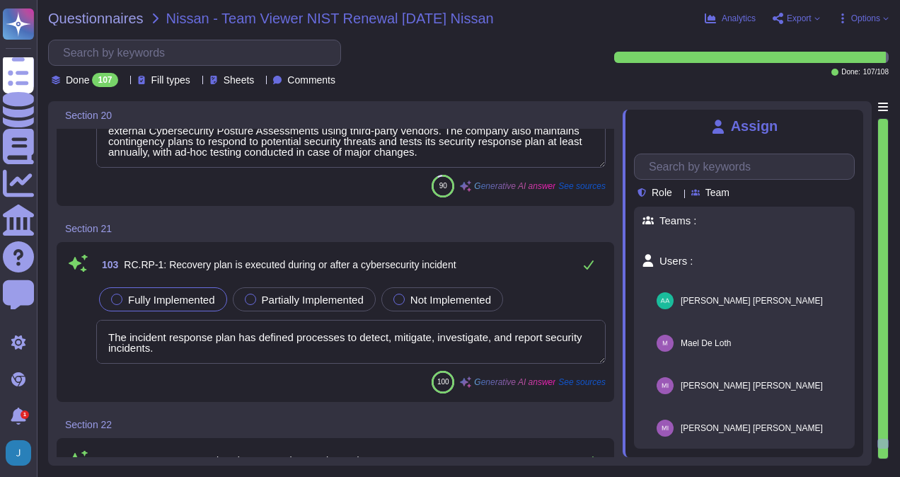
type textarea "Yes, for each incident, a post-mortem takes place to gather feedback and create…"
type textarea "TeamViewer's response strategies are updated regularly. The company conducts in…"
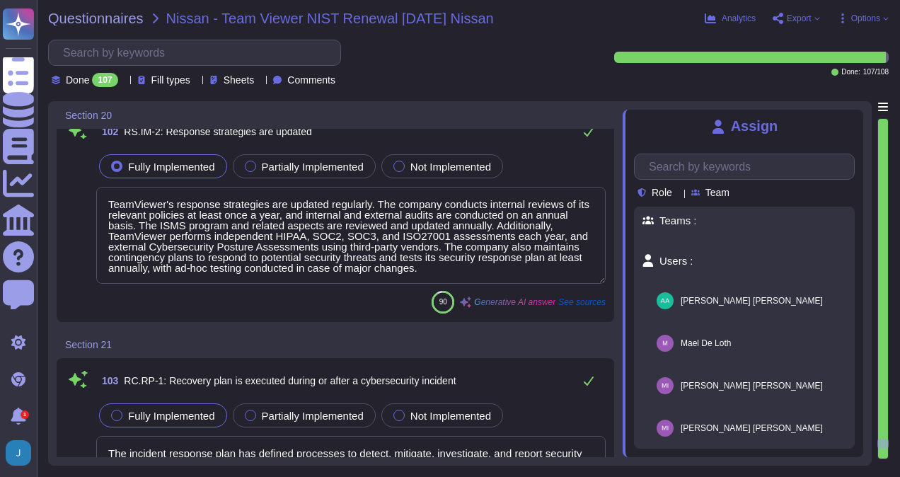
scroll to position [20222, 0]
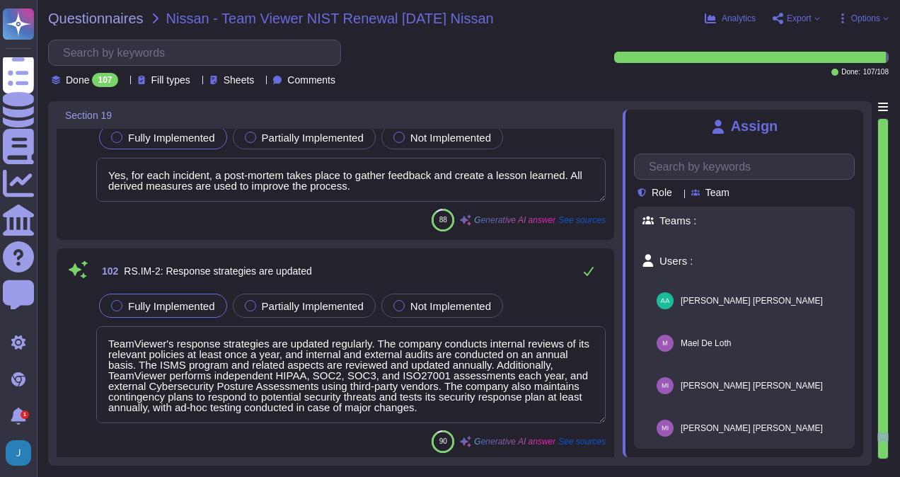
type textarea "Yes, at TeamViewer, when we encounter a cyber incident, we swiftly activate our…"
type textarea "Yes, TeamViewer has implemented robust vulnerability management processes. Vuln…"
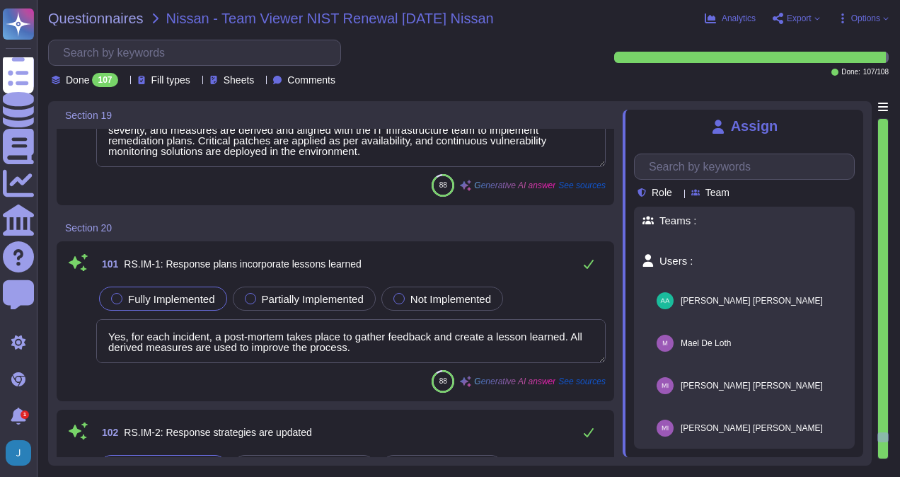
scroll to position [19939, 0]
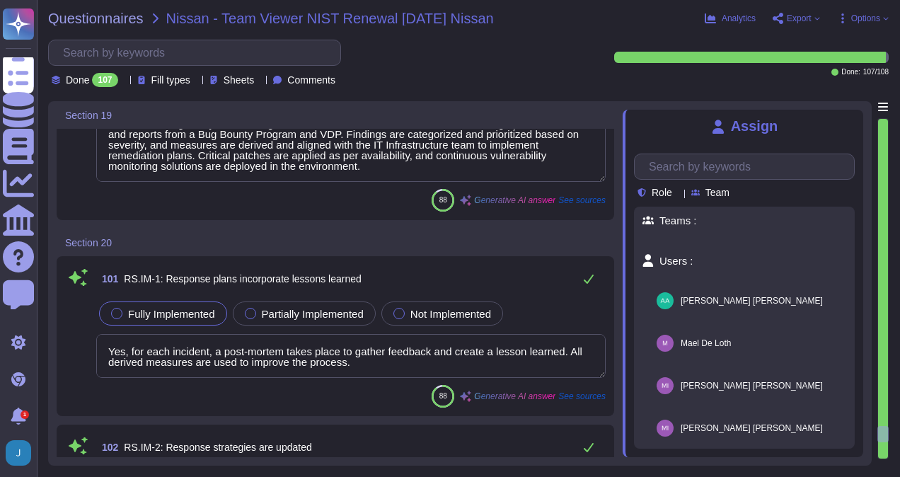
type textarea "Incidents are contained through the incident response plan, which includes inci…"
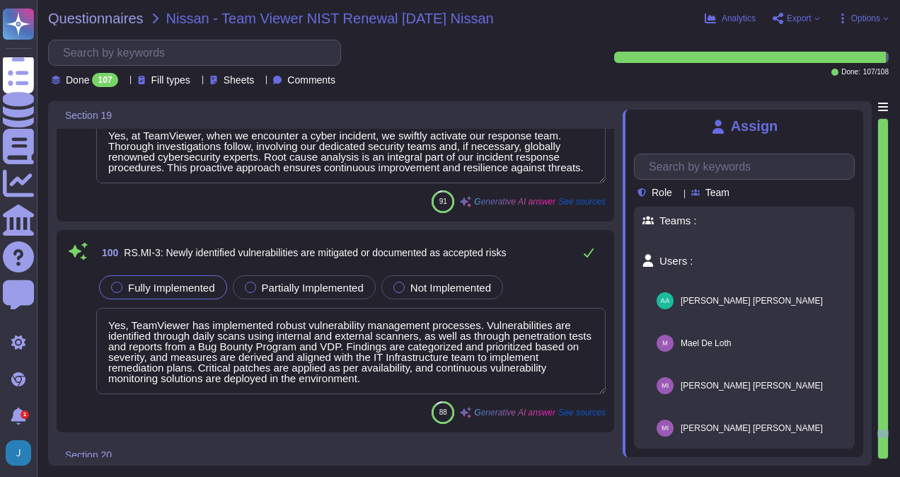
scroll to position [1, 0]
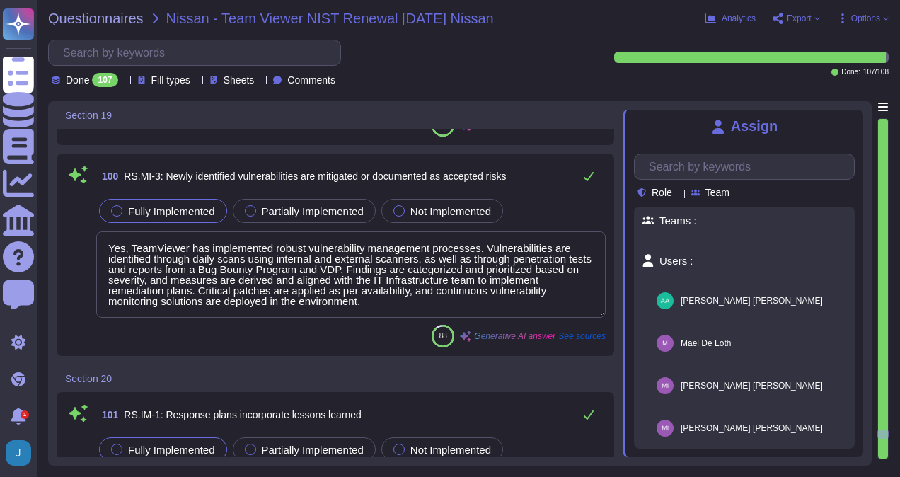
type textarea "The incident response plan has defined processes to detect, mitigate, investiga…"
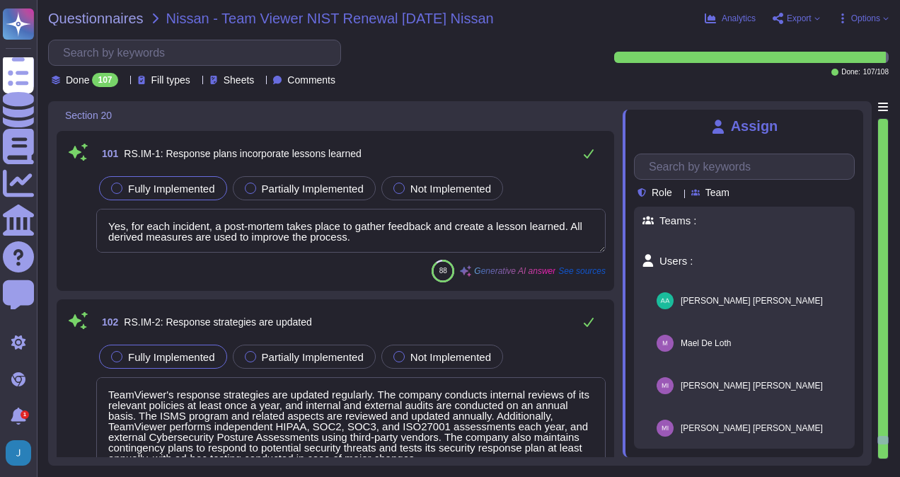
type textarea "Yes, TeamViewer's recovery plans incorporate lessons learned. After addressing …"
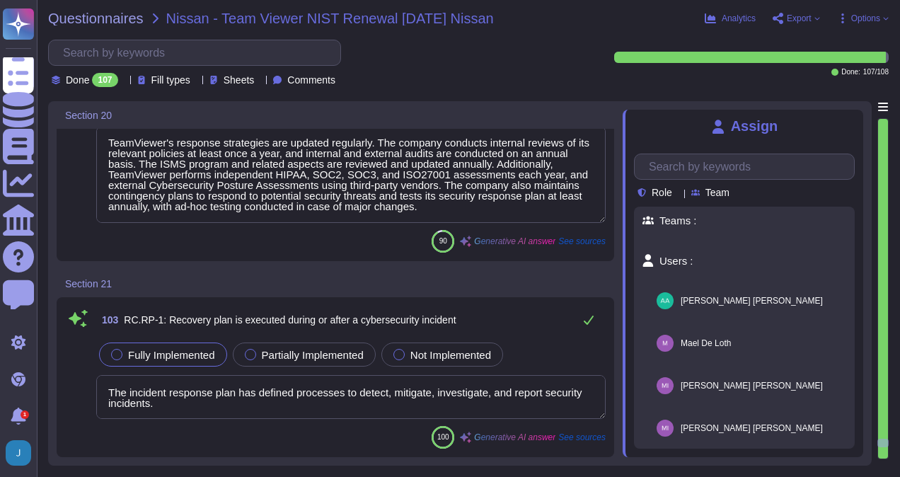
type textarea "Yes, TeamViewer's business continuity and disaster recovery plans are updated b…"
type textarea "Public relations are managed through fostering a culture of effective communica…"
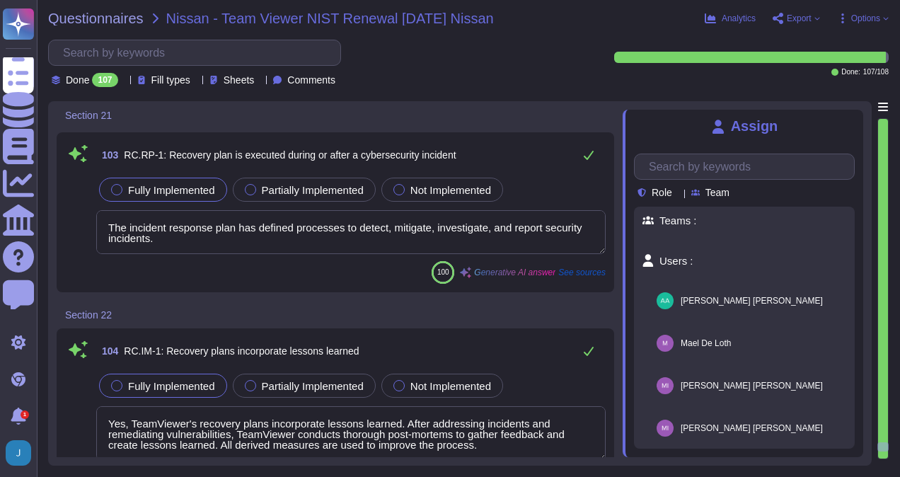
type textarea "All TeamViewer users and customers do have access at any time to the TeamViewer…"
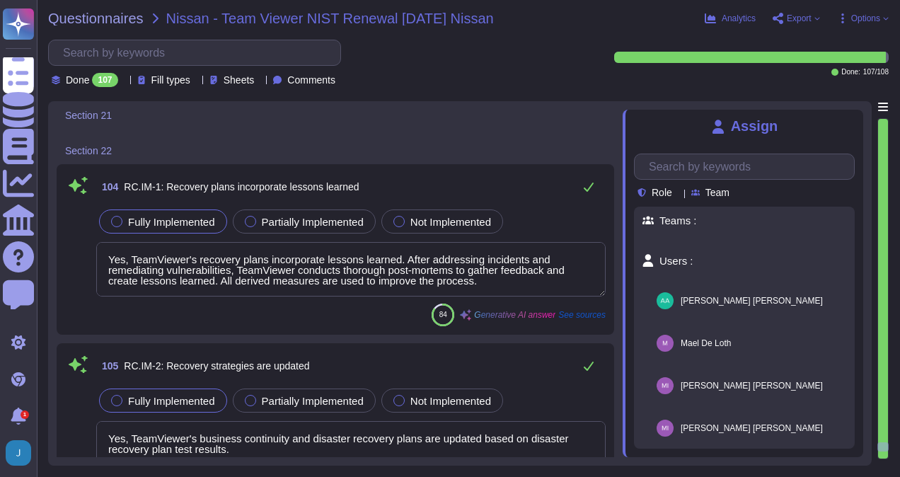
type textarea "The incident response plan has defined processes to detect, mitigate, investiga…"
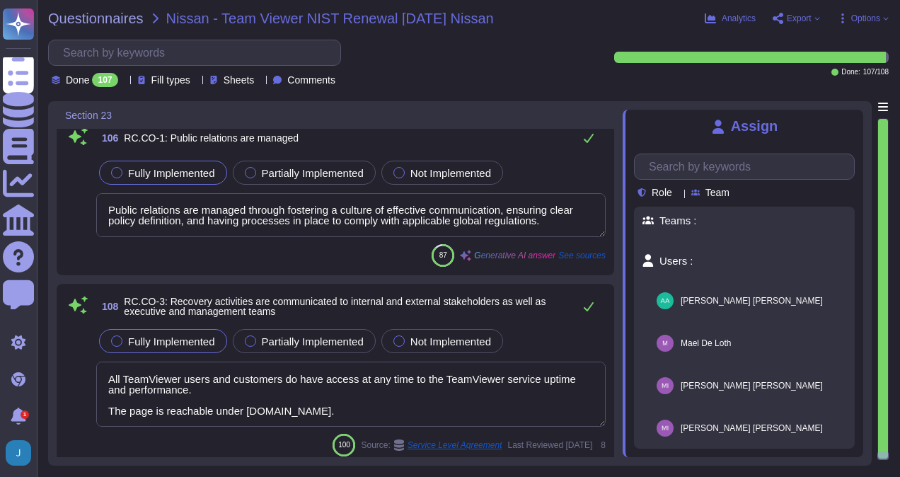
scroll to position [21000, 0]
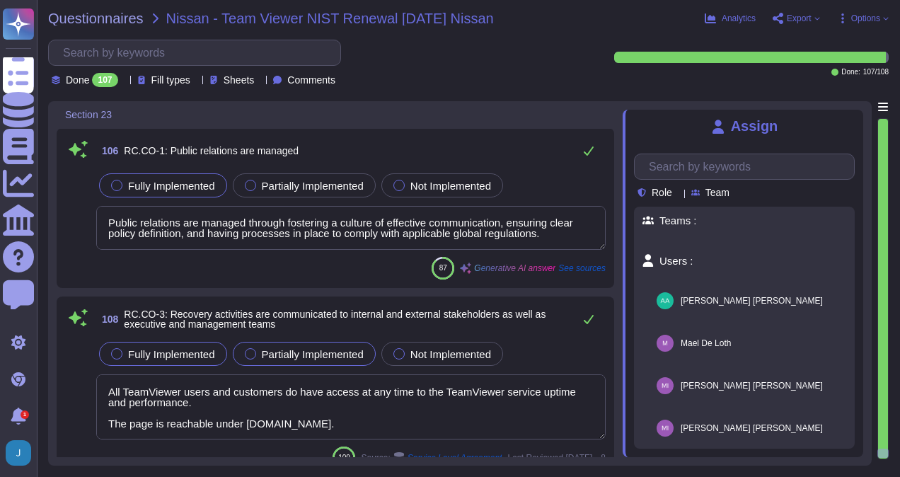
type textarea "Yes, TeamViewer's recovery plans incorporate lessons learned. After addressing …"
type textarea "Yes, TeamViewer's business continuity and disaster recovery plans are updated b…"
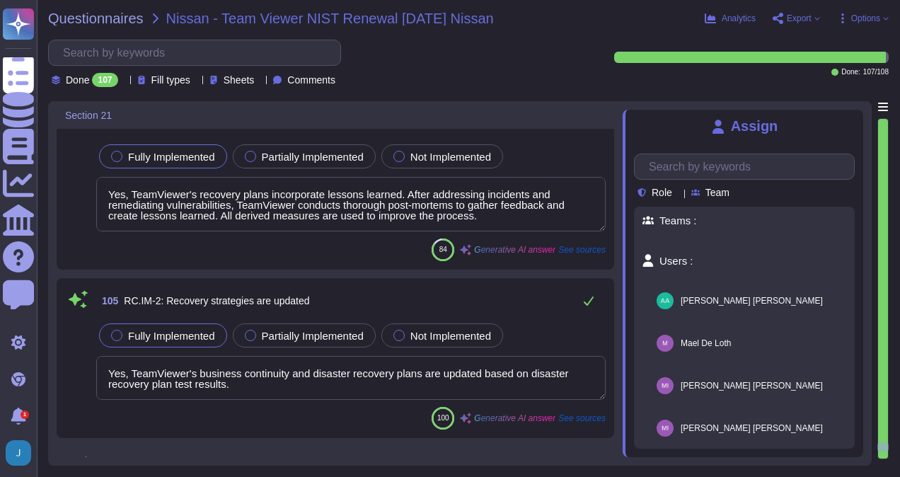
type textarea "The incident response plan has defined processes to detect, mitigate, investiga…"
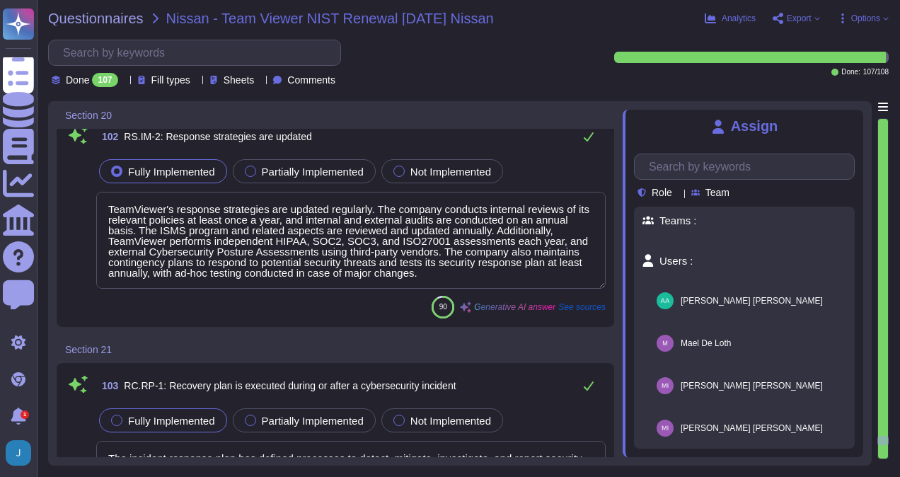
type textarea "Yes, for each incident, a post-mortem takes place to gather feedback and create…"
type textarea "TeamViewer's response strategies are updated regularly. The company conducts in…"
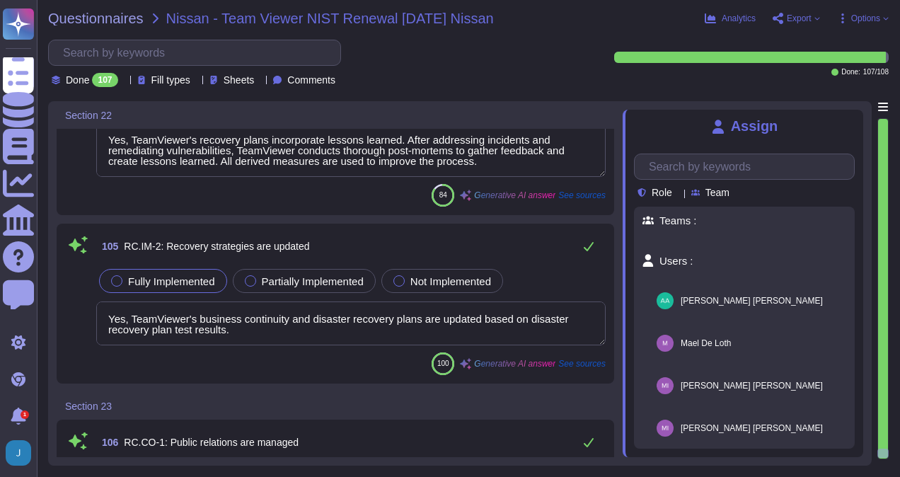
type textarea "Public relations are managed through fostering a culture of effective communica…"
type textarea "All TeamViewer users and customers do have access at any time to the TeamViewer…"
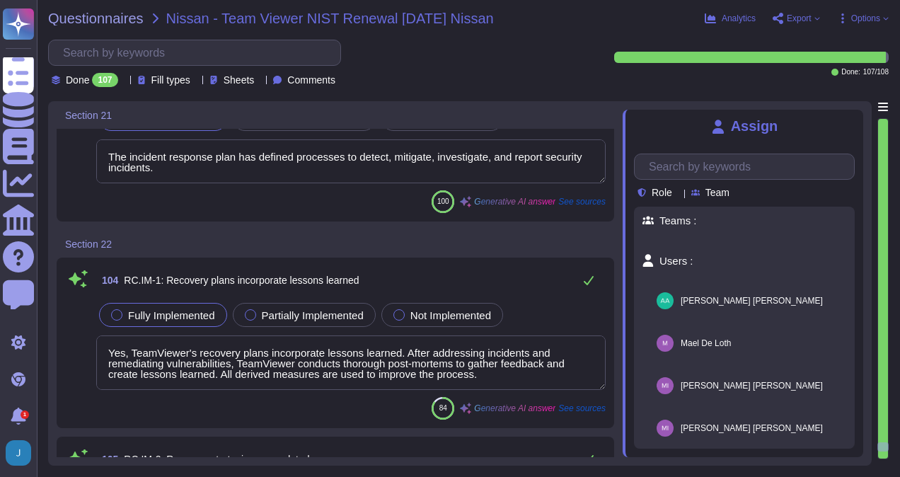
scroll to position [1, 0]
click at [371, 349] on textarea "Yes, TeamViewer's recovery plans incorporate lessons learned. After addressing …" at bounding box center [350, 362] width 509 height 54
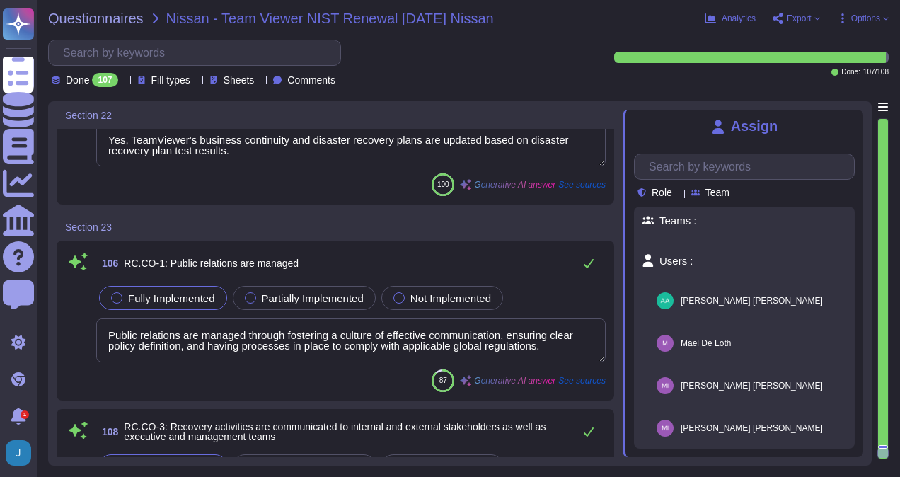
click at [385, 374] on div "87 Generative AI answer See sources" at bounding box center [350, 380] width 509 height 23
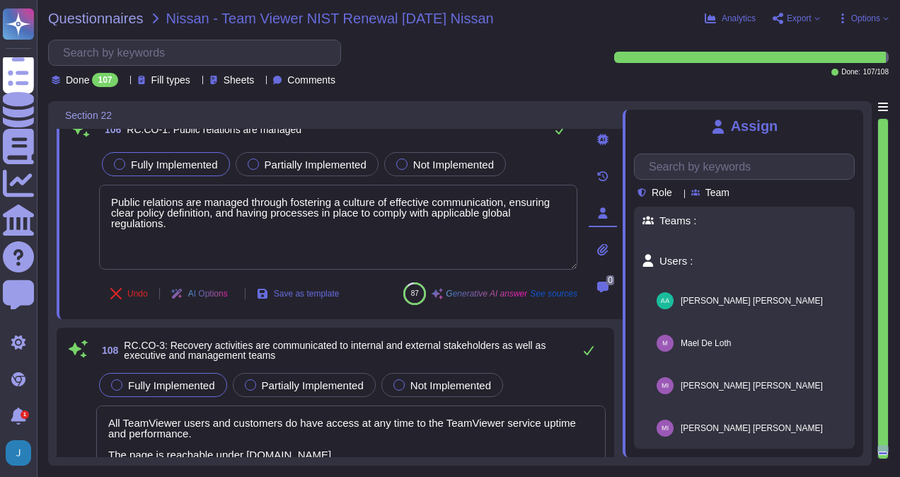
scroll to position [21052, 0]
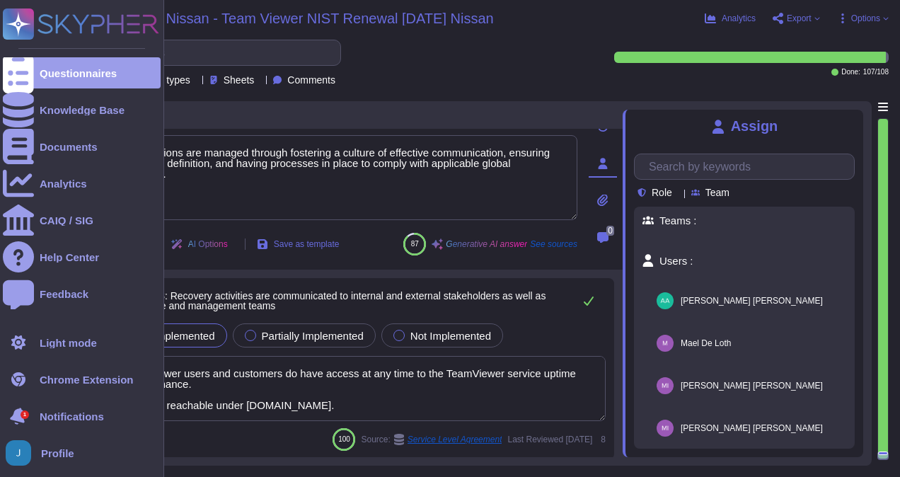
click at [17, 419] on icon at bounding box center [18, 416] width 18 height 21
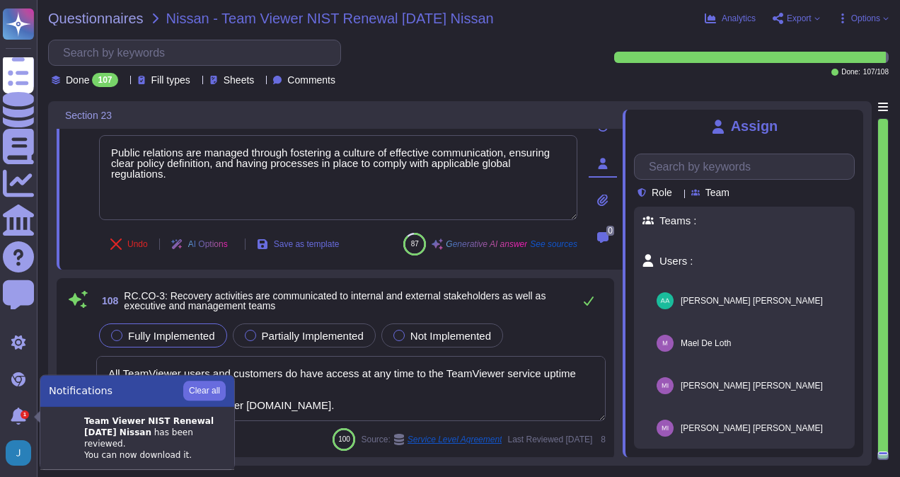
click at [124, 81] on icon at bounding box center [124, 81] width 0 height 0
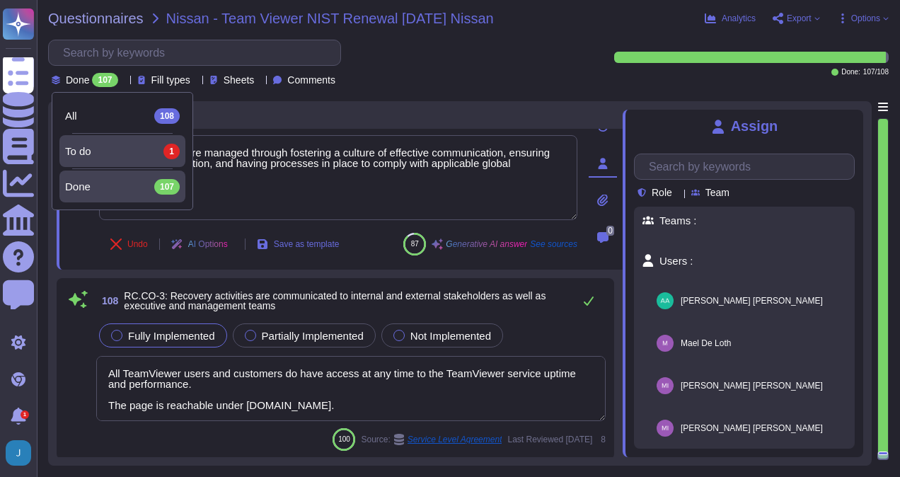
click at [152, 158] on div "To do 1" at bounding box center [122, 152] width 115 height 16
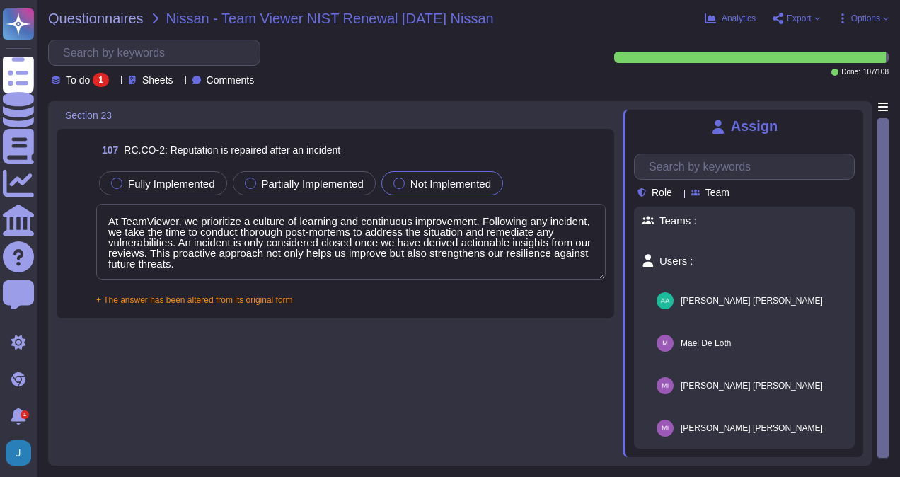
click at [353, 264] on textarea "At TeamViewer, we prioritize a culture of learning and continuous improvement. …" at bounding box center [350, 242] width 509 height 76
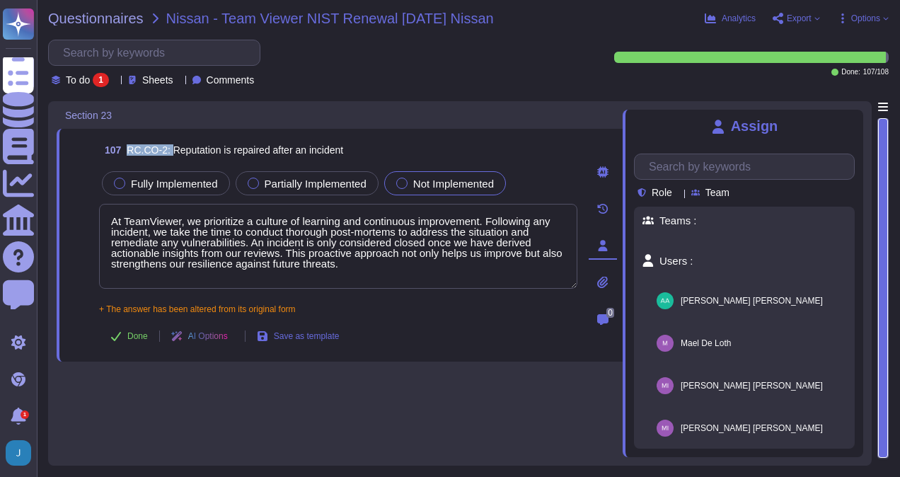
drag, startPoint x: 129, startPoint y: 146, endPoint x: 171, endPoint y: 158, distance: 44.1
click at [171, 158] on span "107 RC.CO-2: Reputation is repaired after an incident" at bounding box center [221, 149] width 244 height 25
click at [203, 43] on input "text" at bounding box center [158, 52] width 204 height 25
paste input "RC.CO-2: Reputation is repaired after an incident Not Implemented At TeamViewer…"
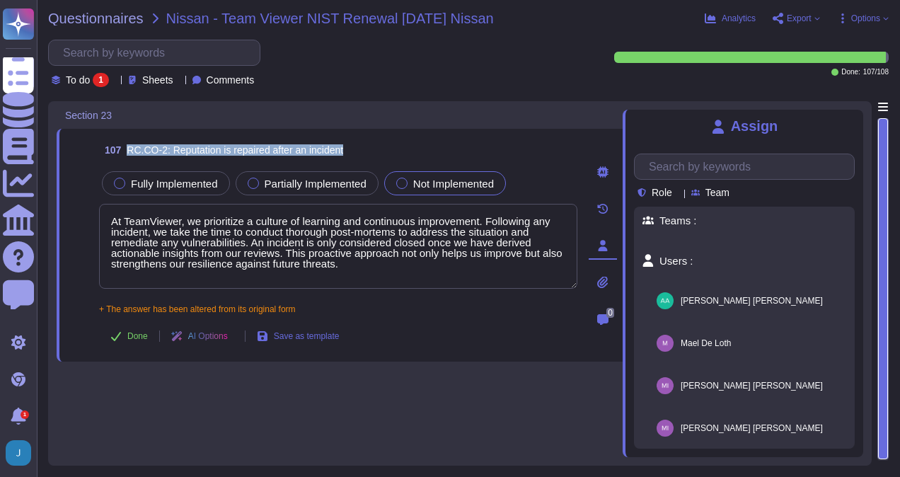
drag, startPoint x: 352, startPoint y: 156, endPoint x: 124, endPoint y: 154, distance: 227.0
click at [124, 154] on div "107 RC.CO-2: Reputation is repaired after an incident" at bounding box center [338, 149] width 478 height 25
copy span "RC.CO-2: Reputation is repaired after an incident"
click at [170, 59] on input "text" at bounding box center [158, 52] width 204 height 25
paste input "RC.CO-2: Reputation is repaired after an incident"
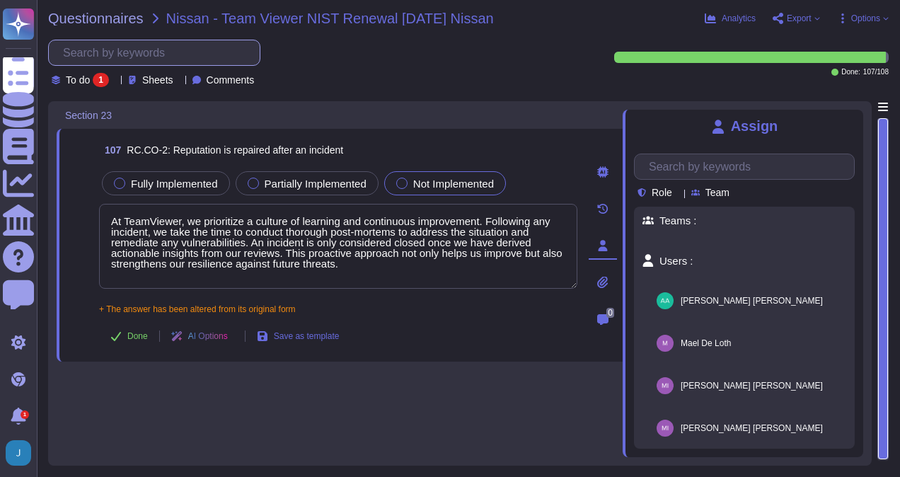
scroll to position [0, 57]
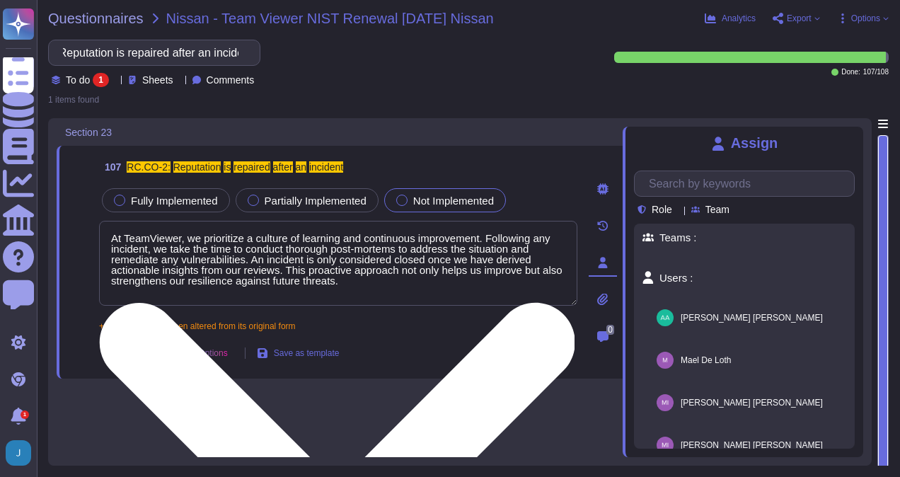
click at [423, 270] on textarea "At TeamViewer, we prioritize a culture of learning and continuous improvement. …" at bounding box center [338, 263] width 478 height 85
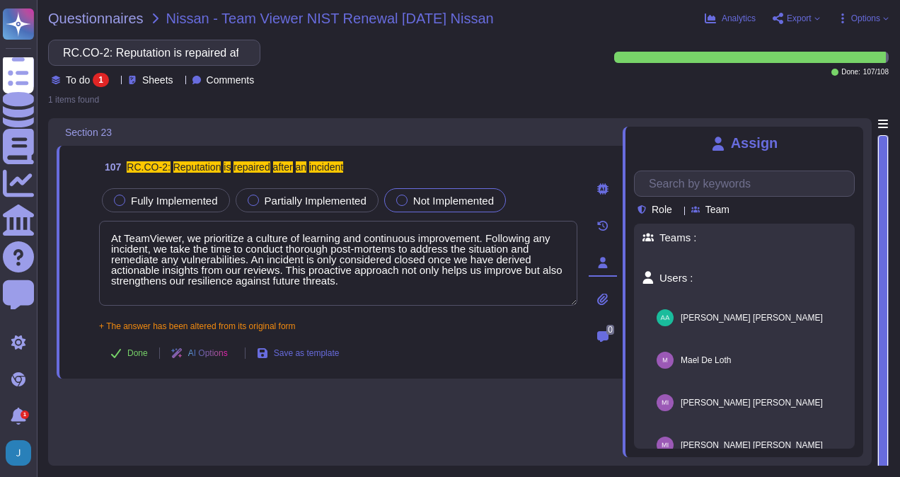
click at [451, 156] on div "107 RC.CO-2: Reputation is repaired after an incident" at bounding box center [338, 166] width 478 height 25
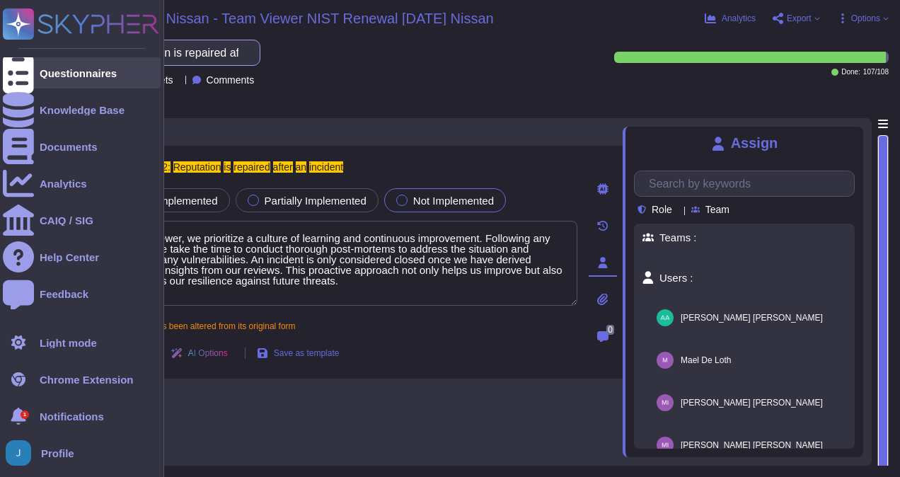
drag, startPoint x: 263, startPoint y: 50, endPoint x: 11, endPoint y: 78, distance: 253.3
click at [11, 78] on div "Questionnaires Knowledge Base Documents Analytics CAIQ / SIG Help Center Feedba…" at bounding box center [450, 238] width 900 height 477
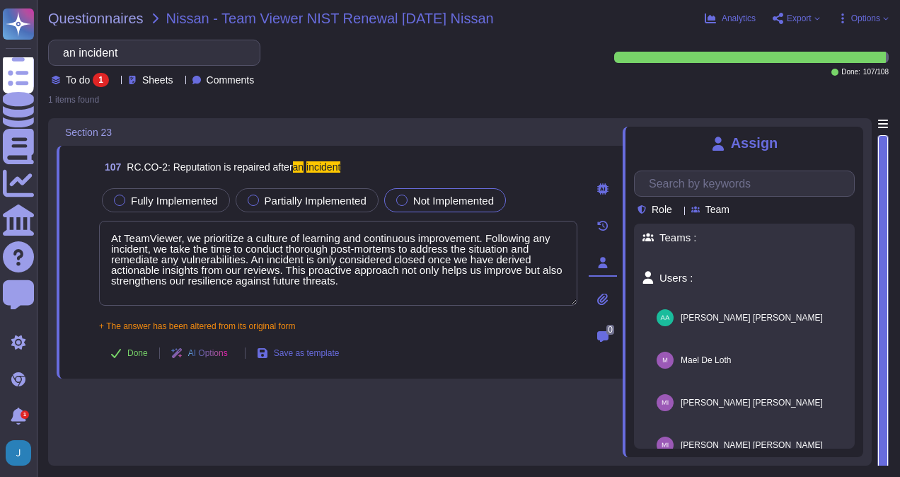
click at [233, 348] on div at bounding box center [233, 353] width 0 height 11
click at [459, 336] on div "Done AI Options Save as template" at bounding box center [338, 353] width 478 height 34
click at [136, 355] on span "Done" at bounding box center [137, 353] width 21 height 8
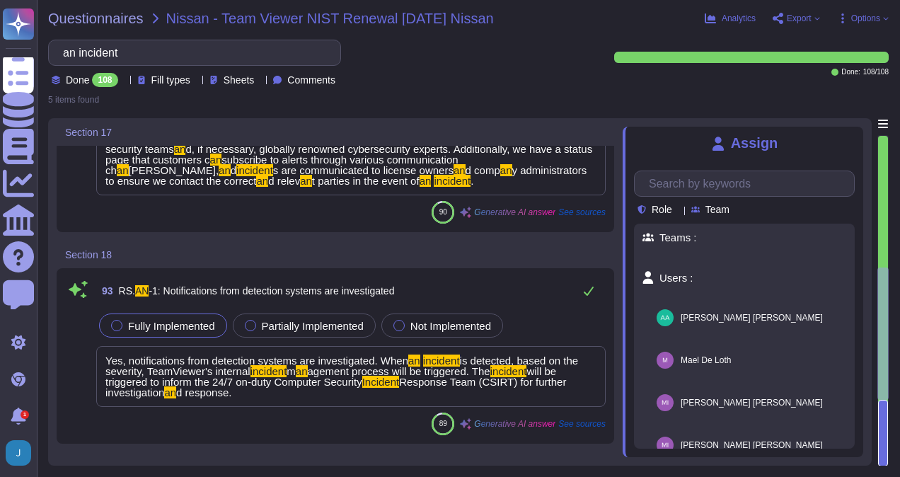
scroll to position [445, 0]
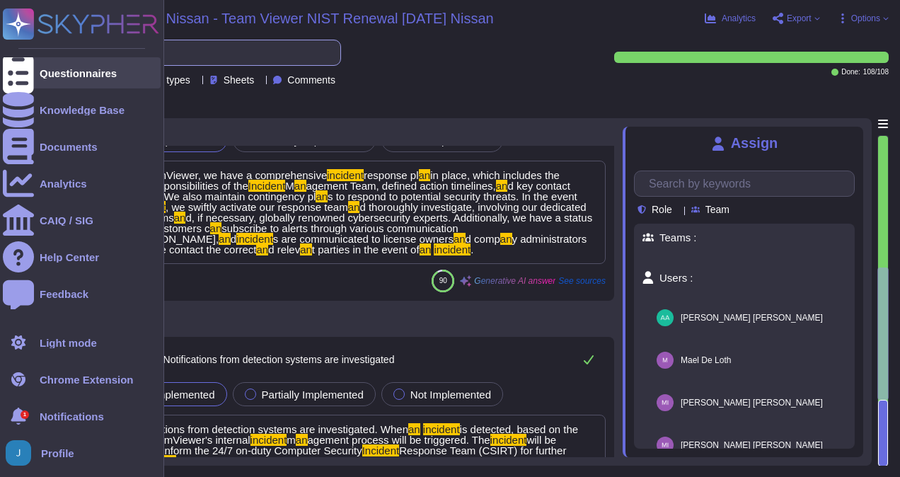
drag, startPoint x: 141, startPoint y: 54, endPoint x: 5, endPoint y: 69, distance: 137.4
click at [5, 69] on div "Questionnaires Knowledge Base Documents Analytics CAIQ / SIG Help Center Feedba…" at bounding box center [450, 238] width 900 height 477
